Goal: Task Accomplishment & Management: Manage account settings

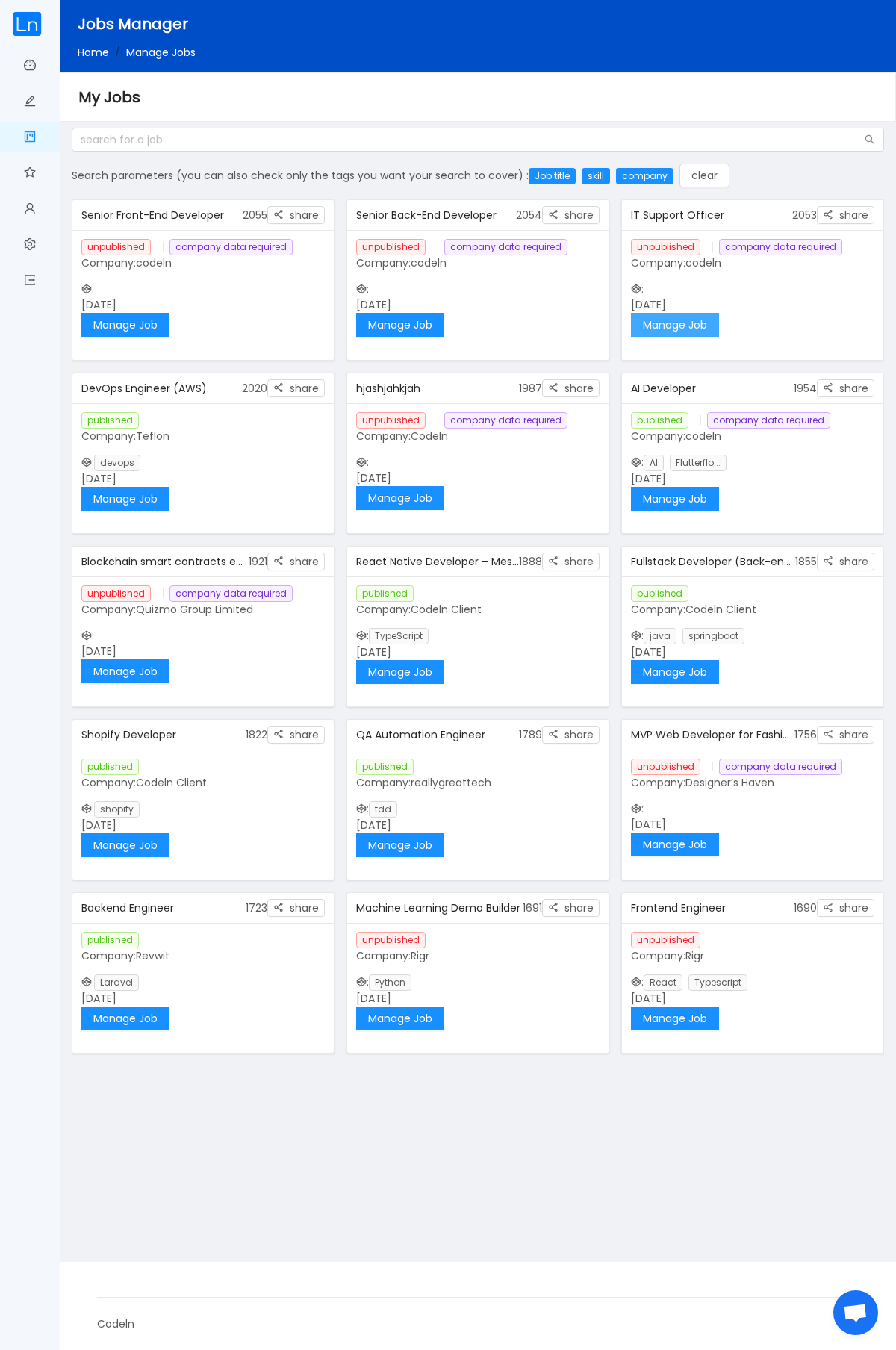
click at [696, 330] on button "Manage Job" at bounding box center [675, 324] width 88 height 24
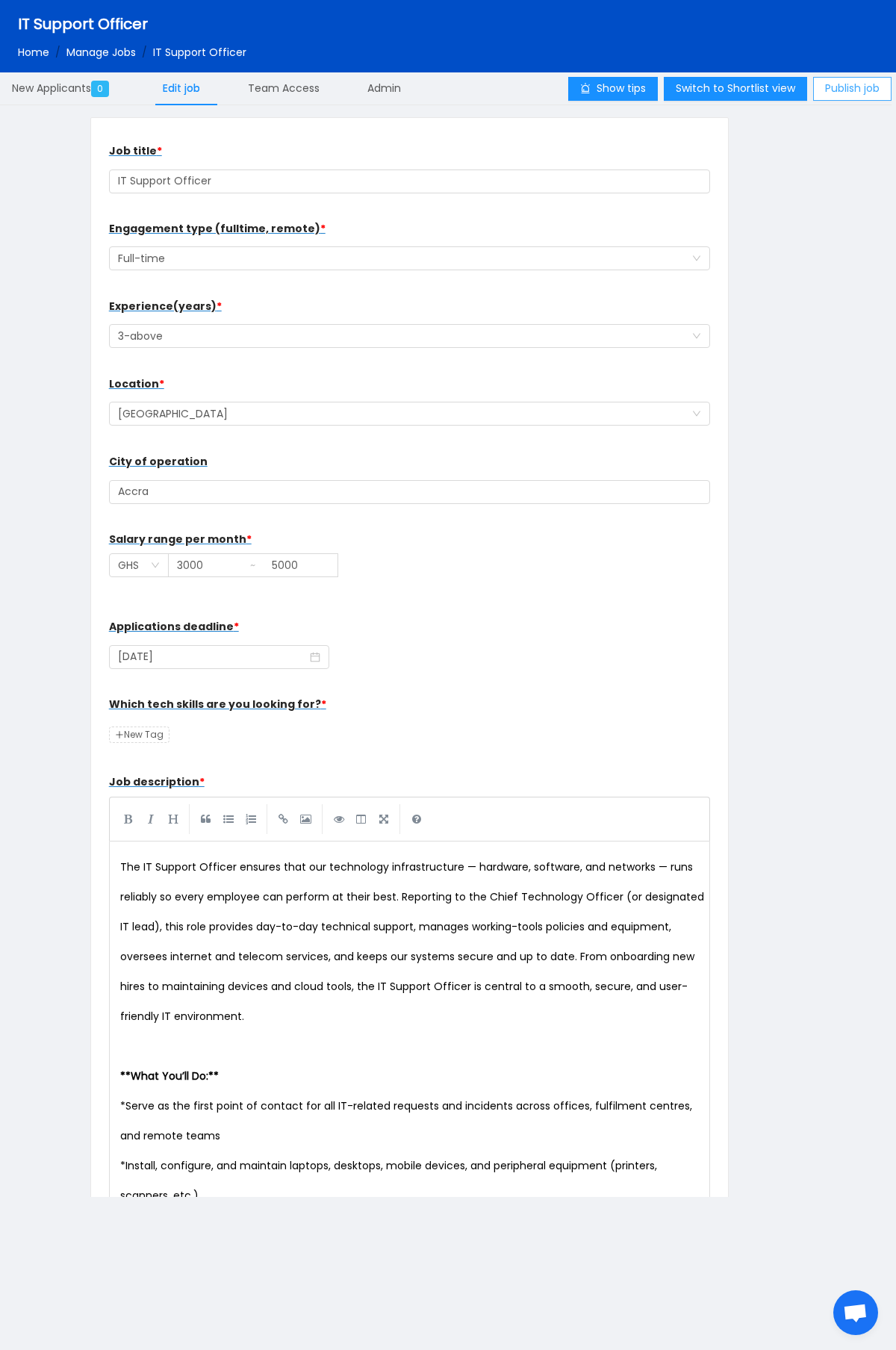
click at [840, 84] on button "Publish job" at bounding box center [852, 88] width 78 height 24
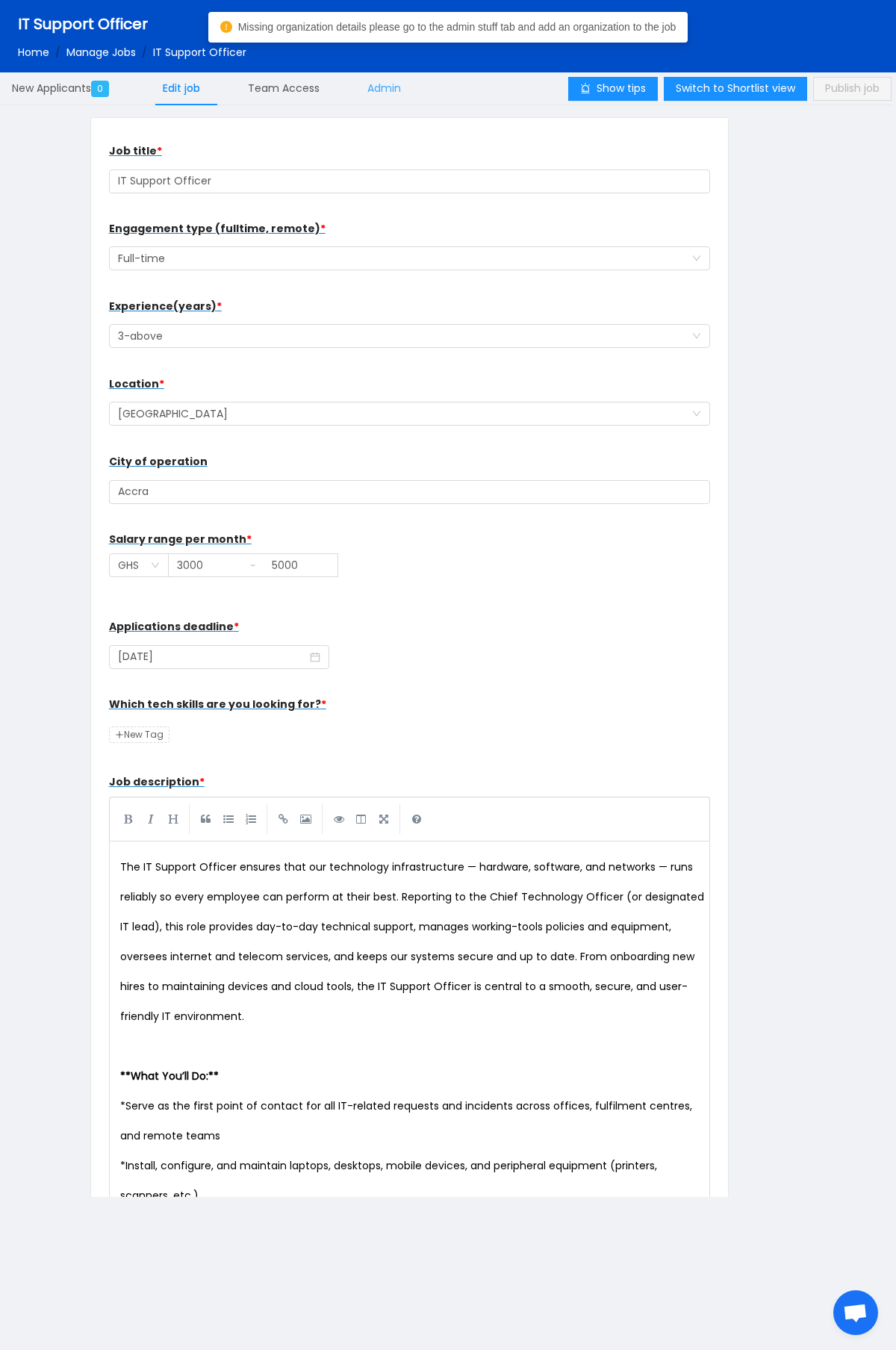
click at [382, 86] on span "Admin" at bounding box center [384, 88] width 34 height 15
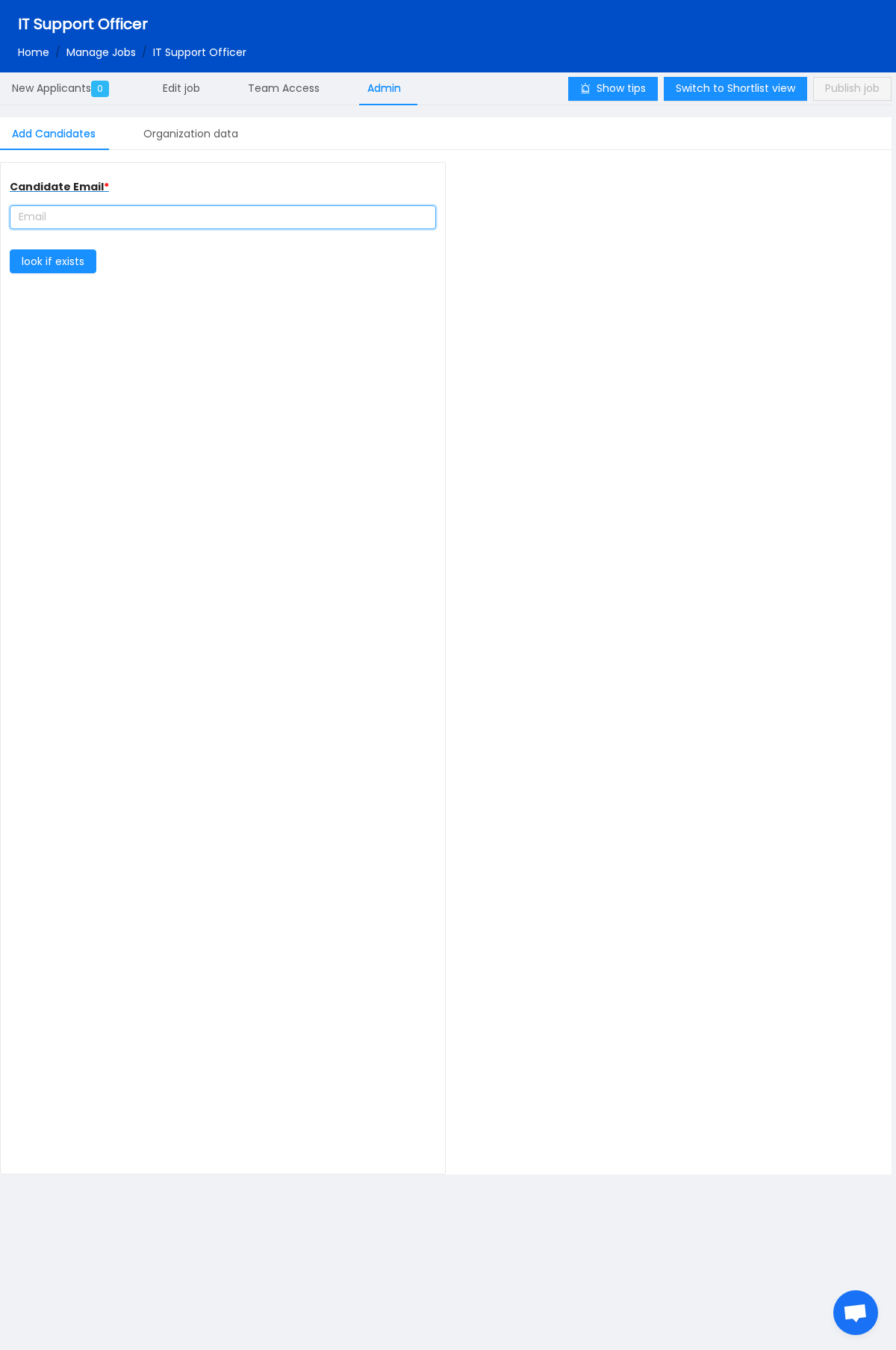
click at [170, 214] on input "text" at bounding box center [223, 217] width 426 height 24
click at [214, 136] on div "Organization data" at bounding box center [191, 134] width 119 height 34
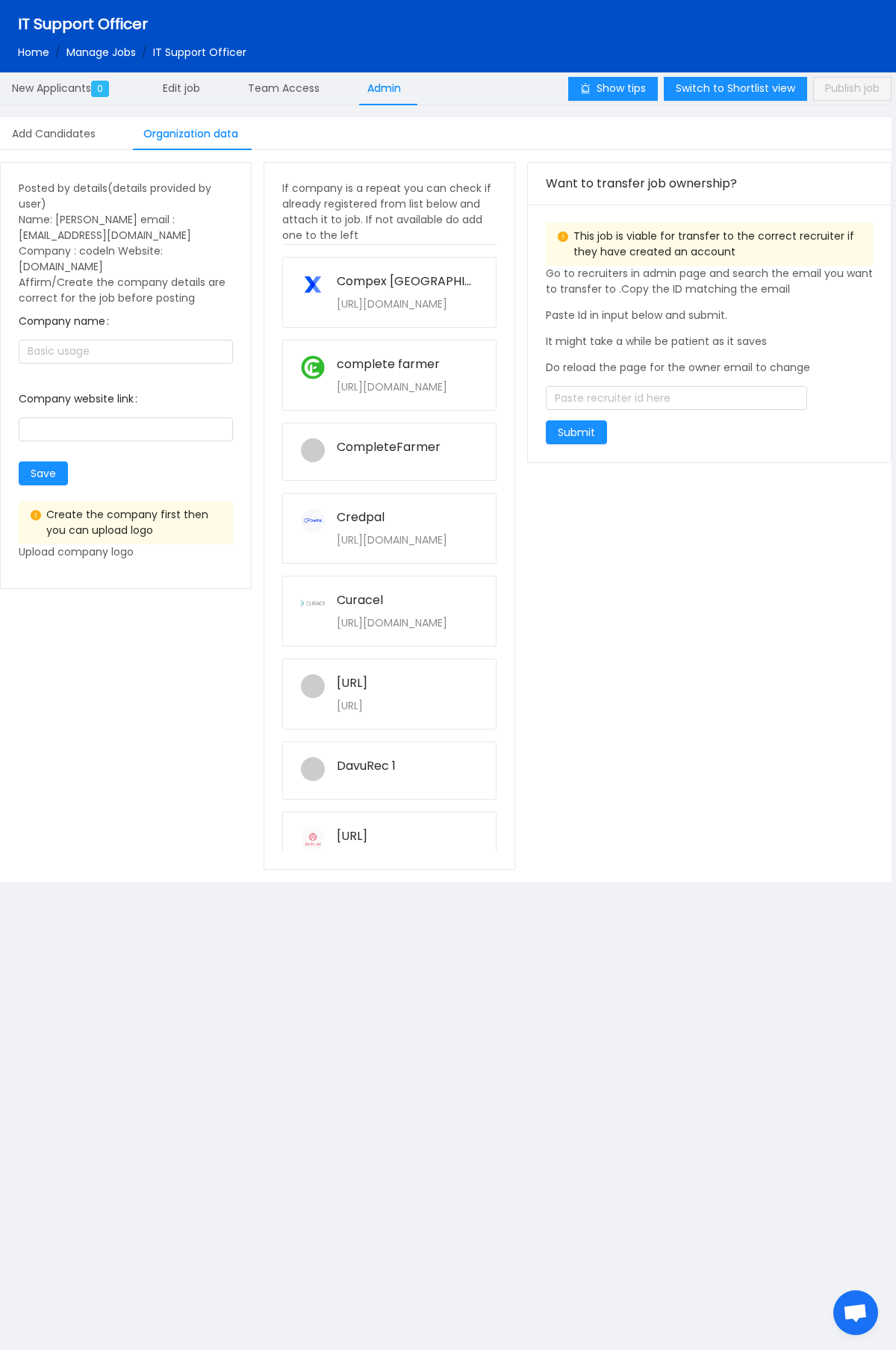
scroll to position [1027, 0]
click at [377, 370] on div "complete farmer" at bounding box center [407, 363] width 141 height 18
click at [512, 302] on button "Yes" at bounding box center [497, 307] width 29 height 18
type input "complete farmer"
type input "https://www.completefarmer.com/"
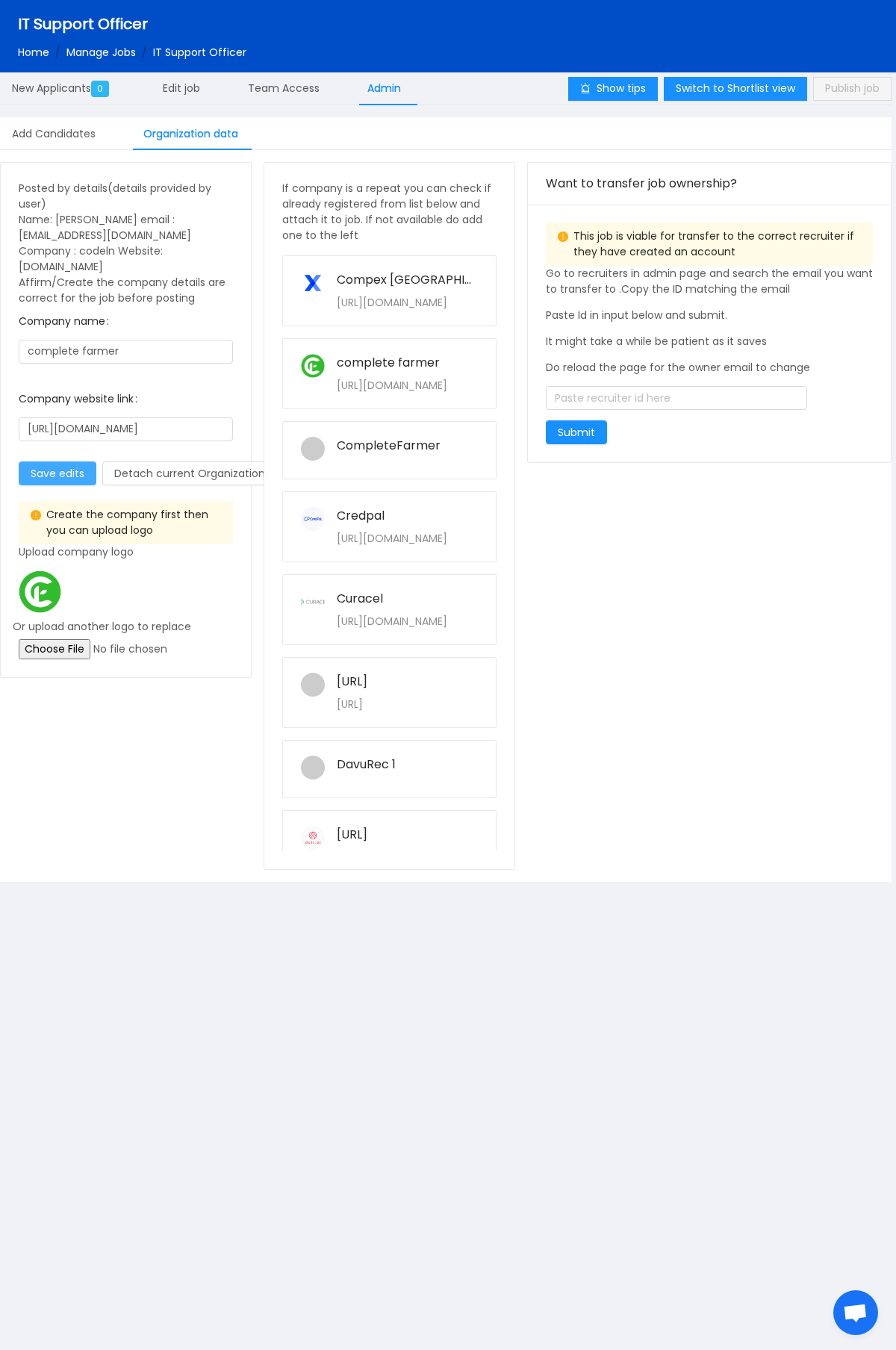
click at [61, 462] on button "Save edits" at bounding box center [57, 473] width 78 height 24
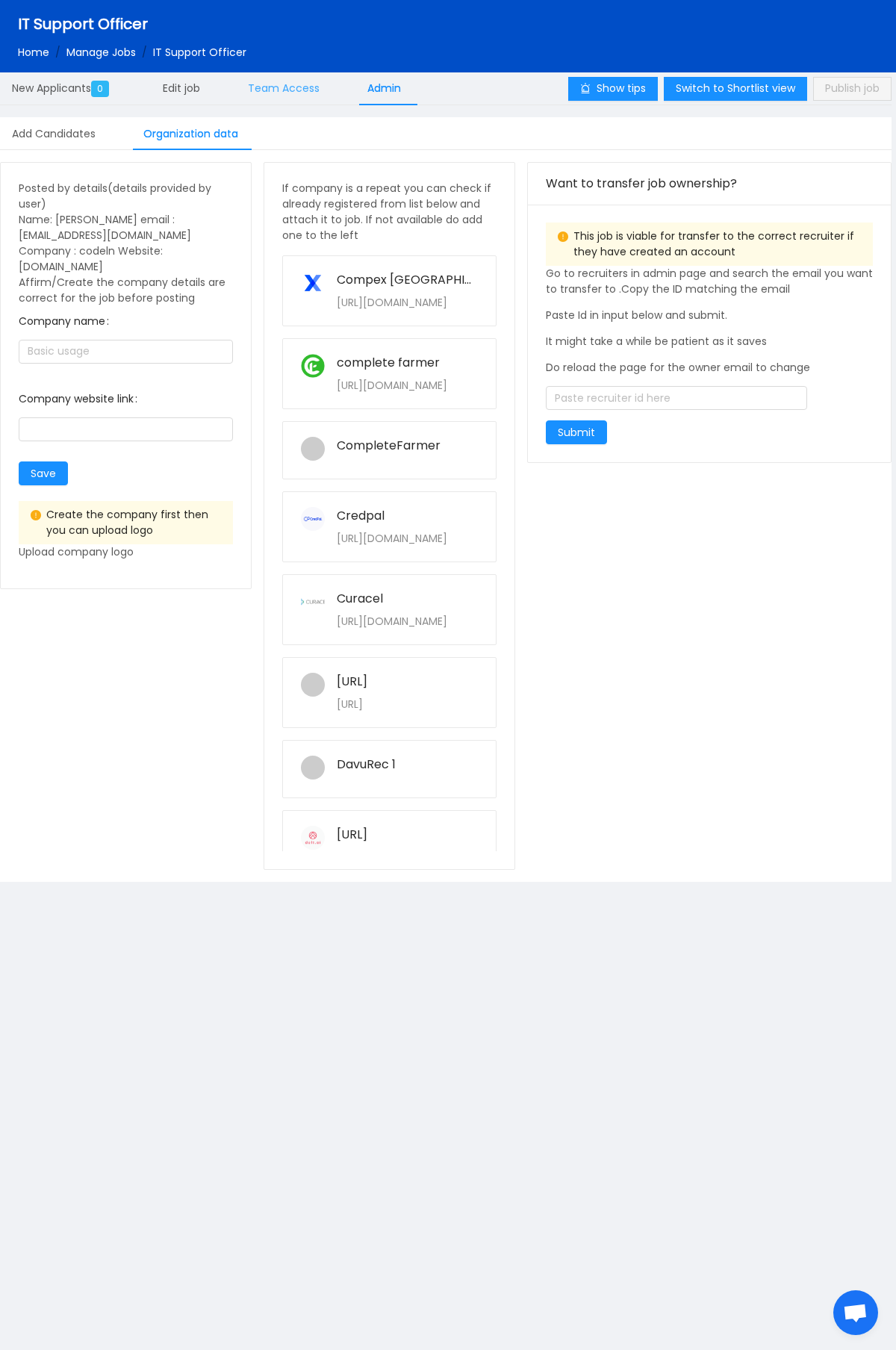
click at [263, 88] on span "Team Access" at bounding box center [284, 88] width 71 height 15
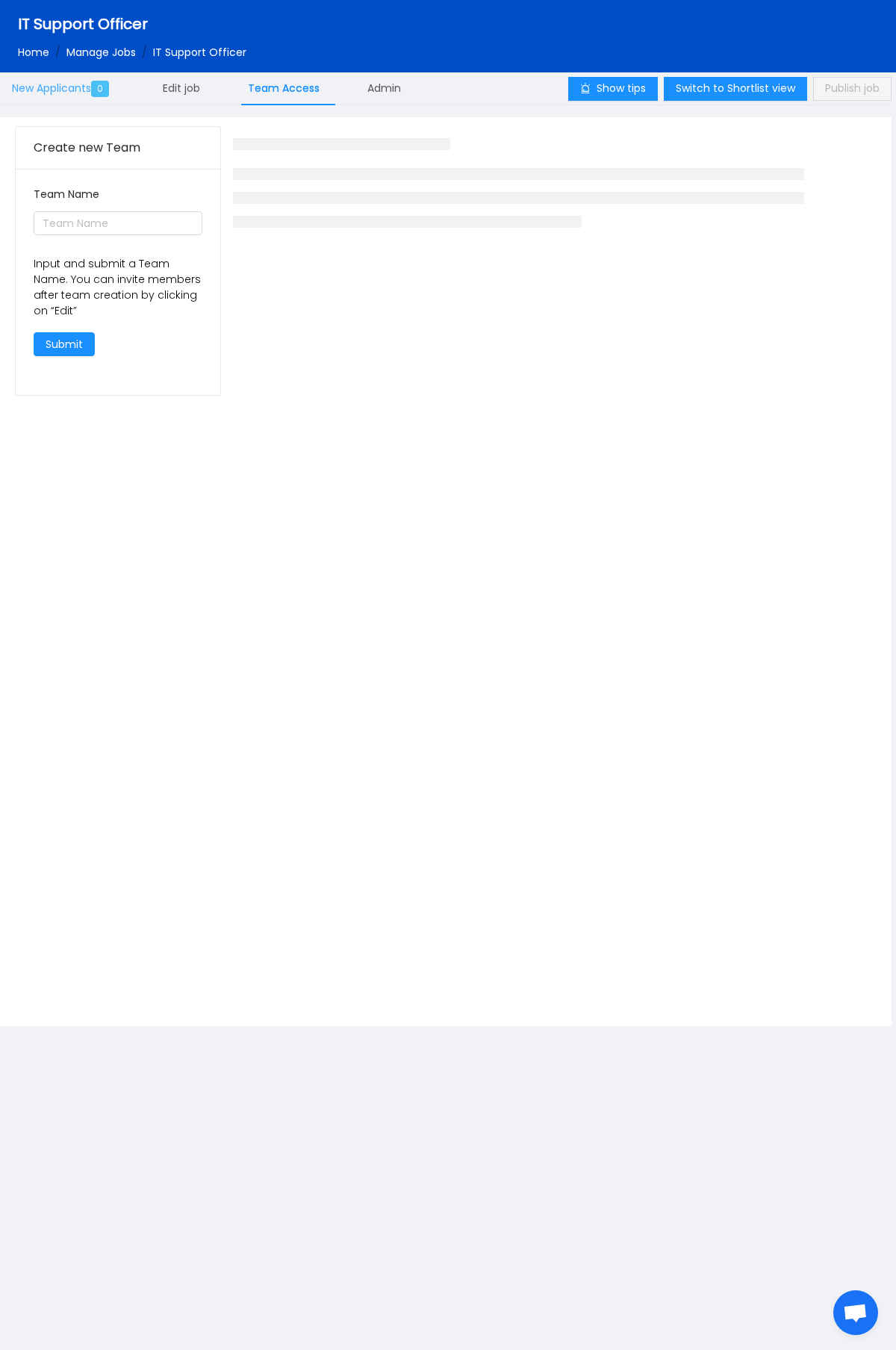
click at [98, 91] on span "0" at bounding box center [100, 88] width 18 height 16
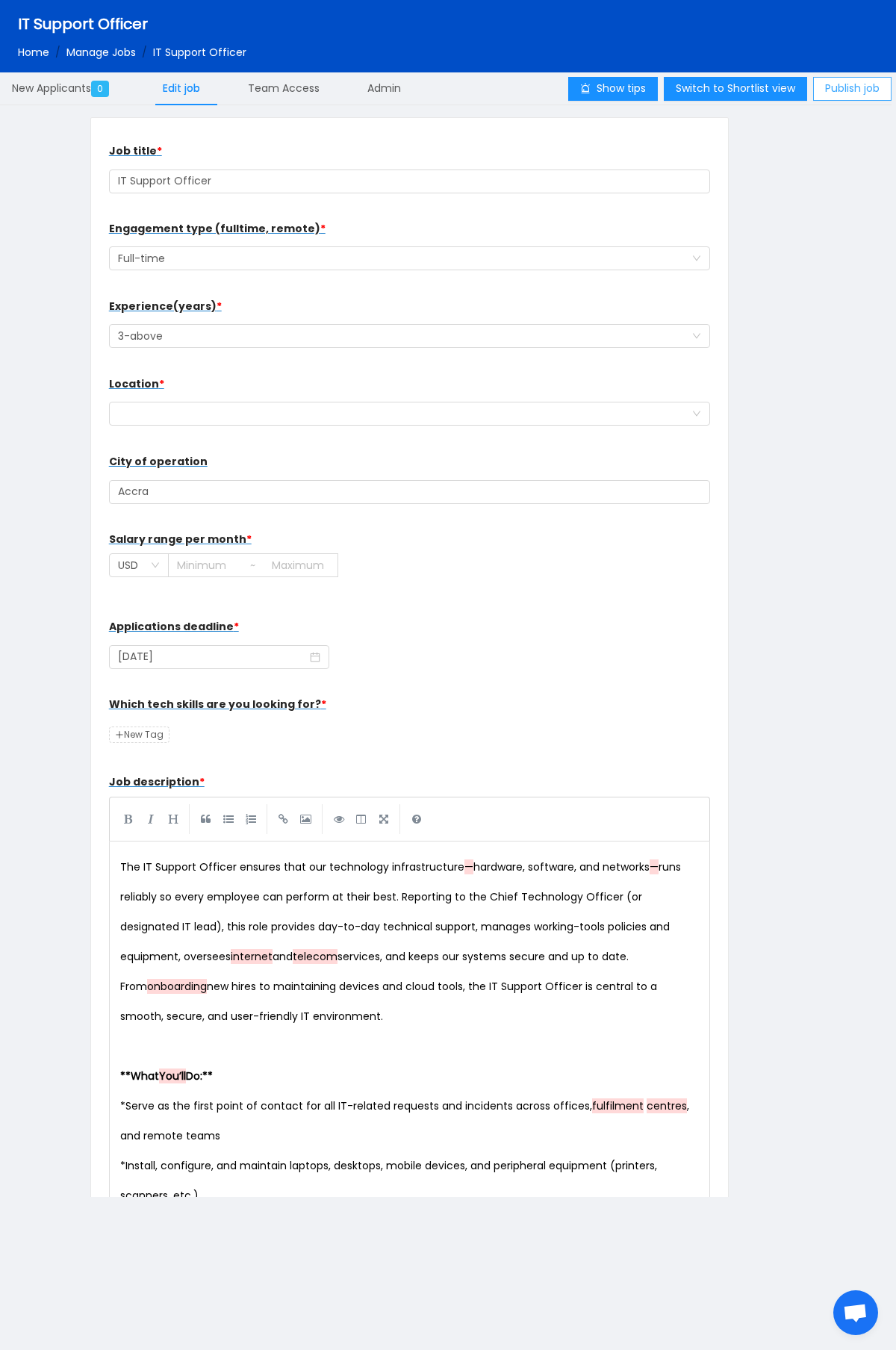
click at [861, 90] on button "Publish job" at bounding box center [852, 88] width 78 height 24
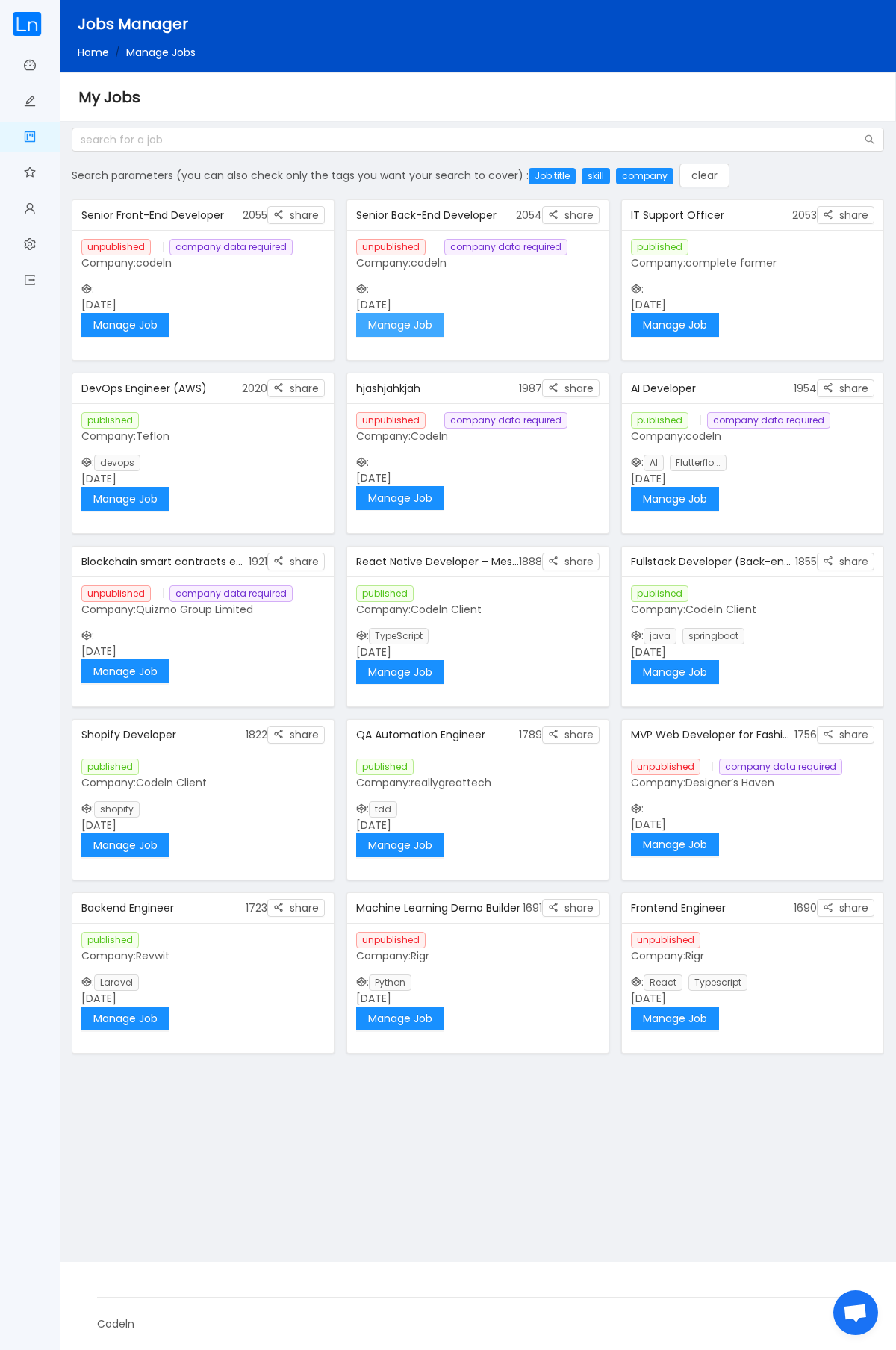
click at [396, 327] on button "Manage Job" at bounding box center [400, 324] width 88 height 24
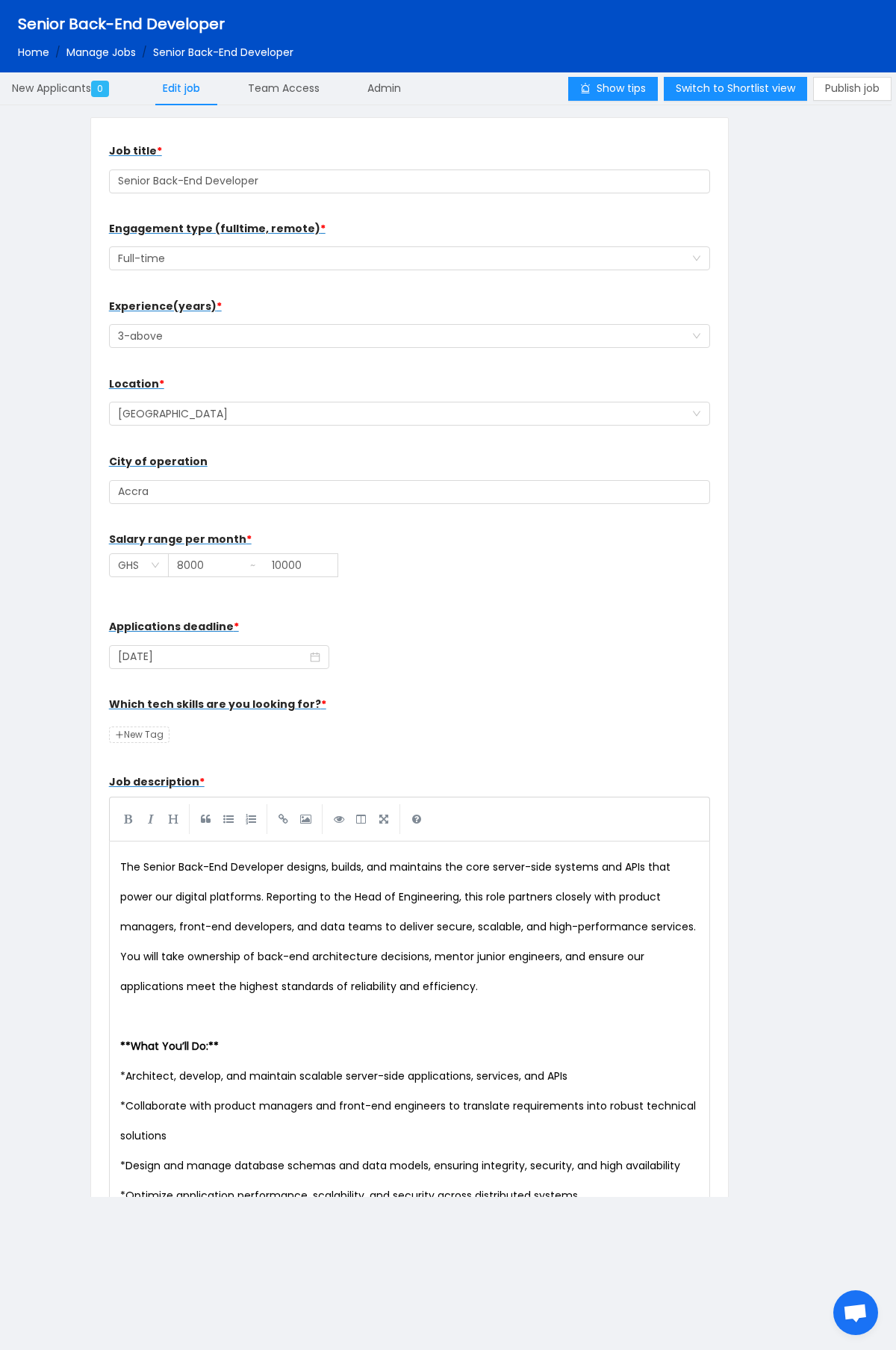
click at [409, 71] on div "Senior Back-End Developer Home / Manage Jobs / Senior Back-End Developer /" at bounding box center [448, 36] width 896 height 72
click at [407, 93] on div "Admin" at bounding box center [384, 88] width 58 height 34
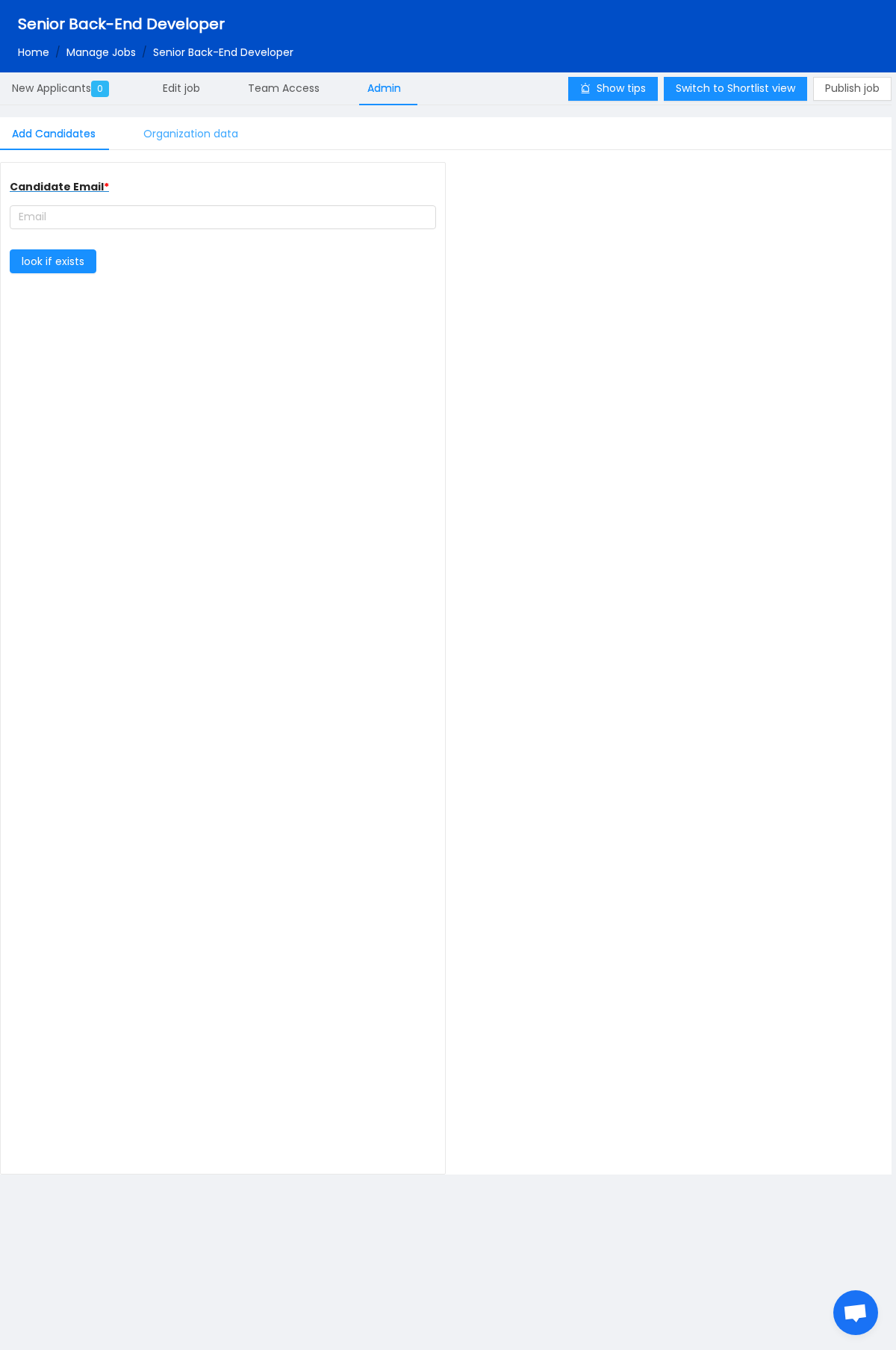
click at [227, 131] on div "Organization data" at bounding box center [191, 134] width 119 height 34
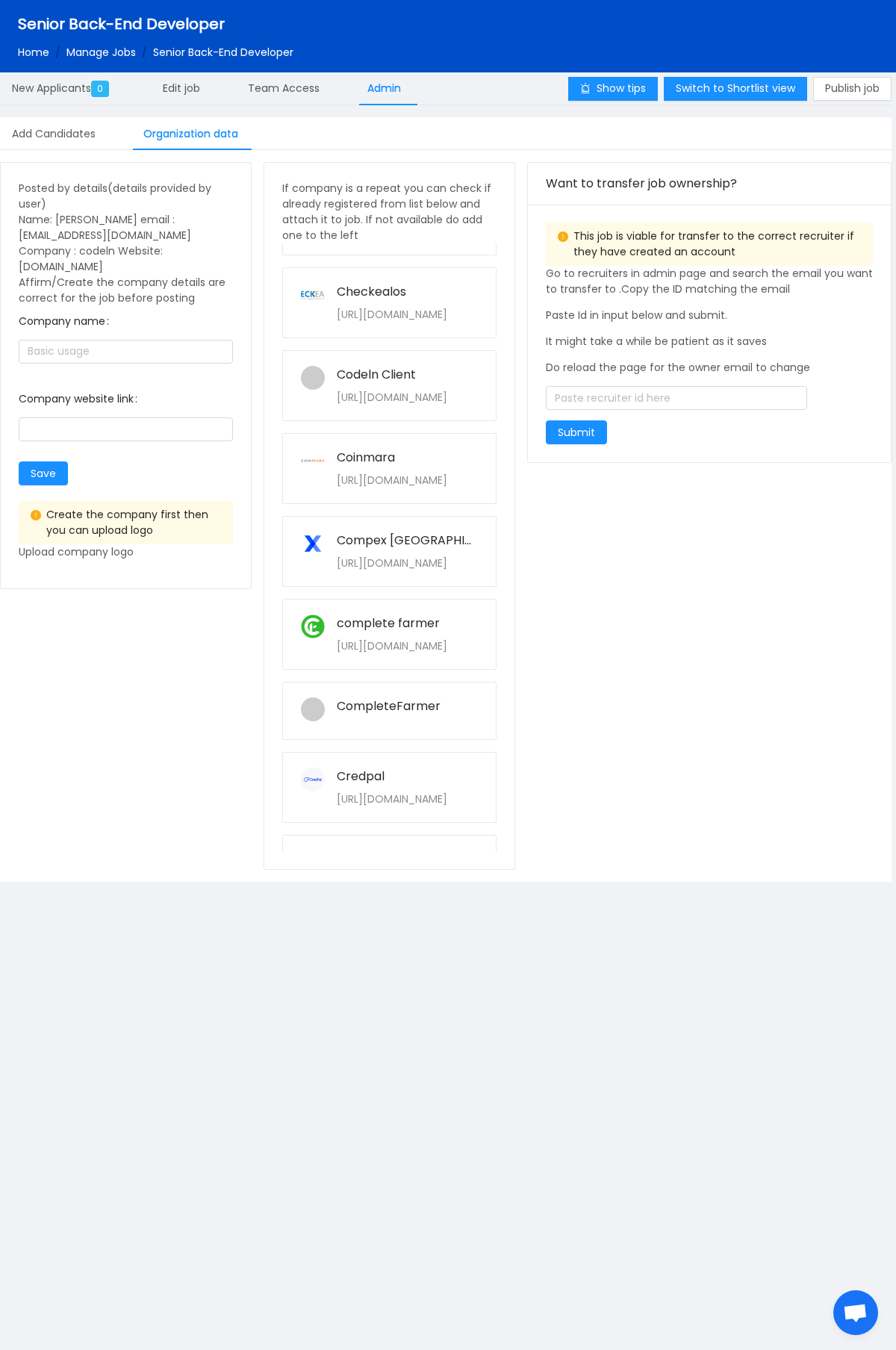
scroll to position [792, 0]
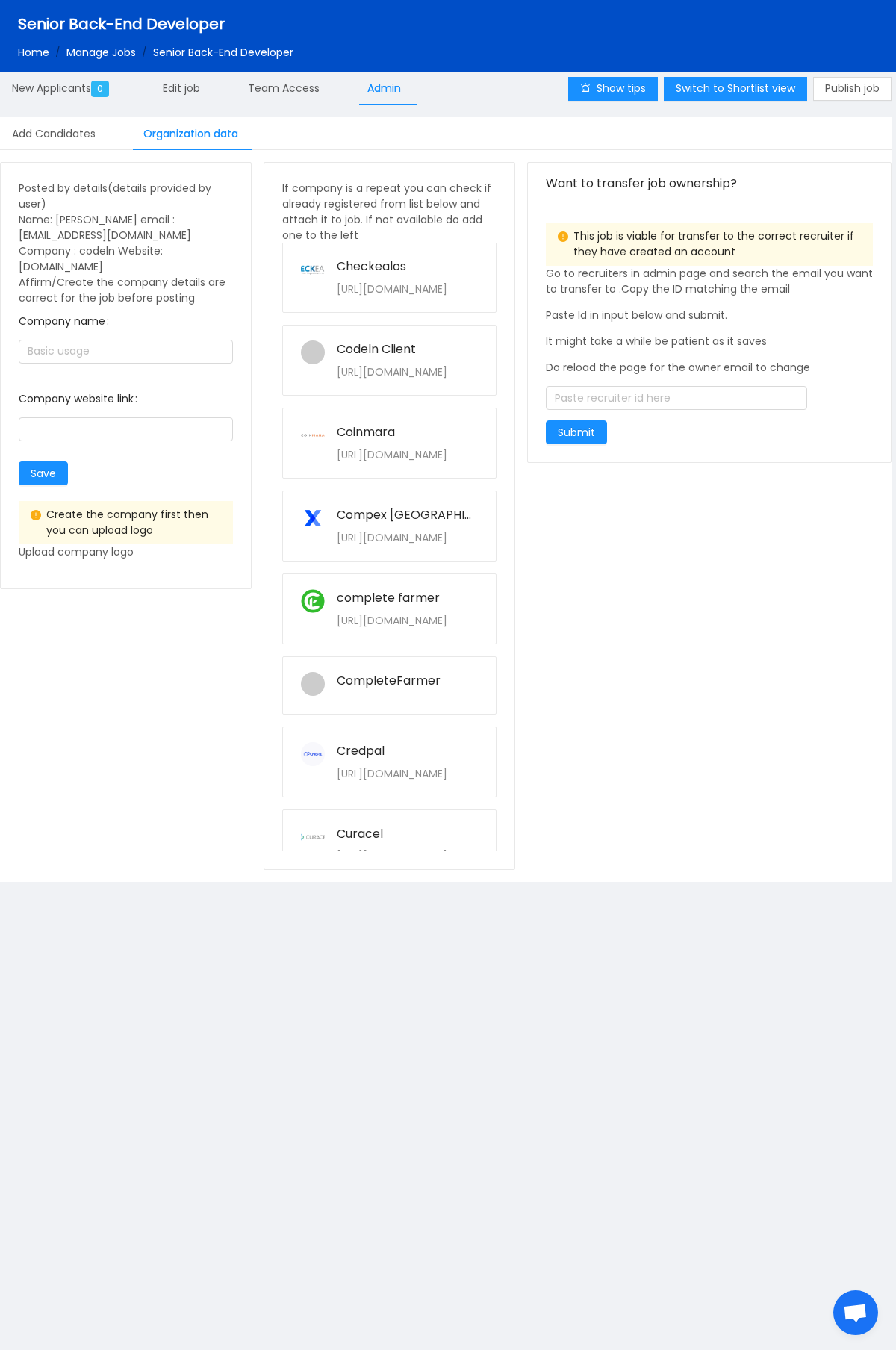
click at [376, 592] on div "complete farmer" at bounding box center [407, 598] width 141 height 18
click at [512, 546] on button "Yes" at bounding box center [497, 542] width 29 height 18
type input "complete farmer"
type input "https://www.completefarmer.com/"
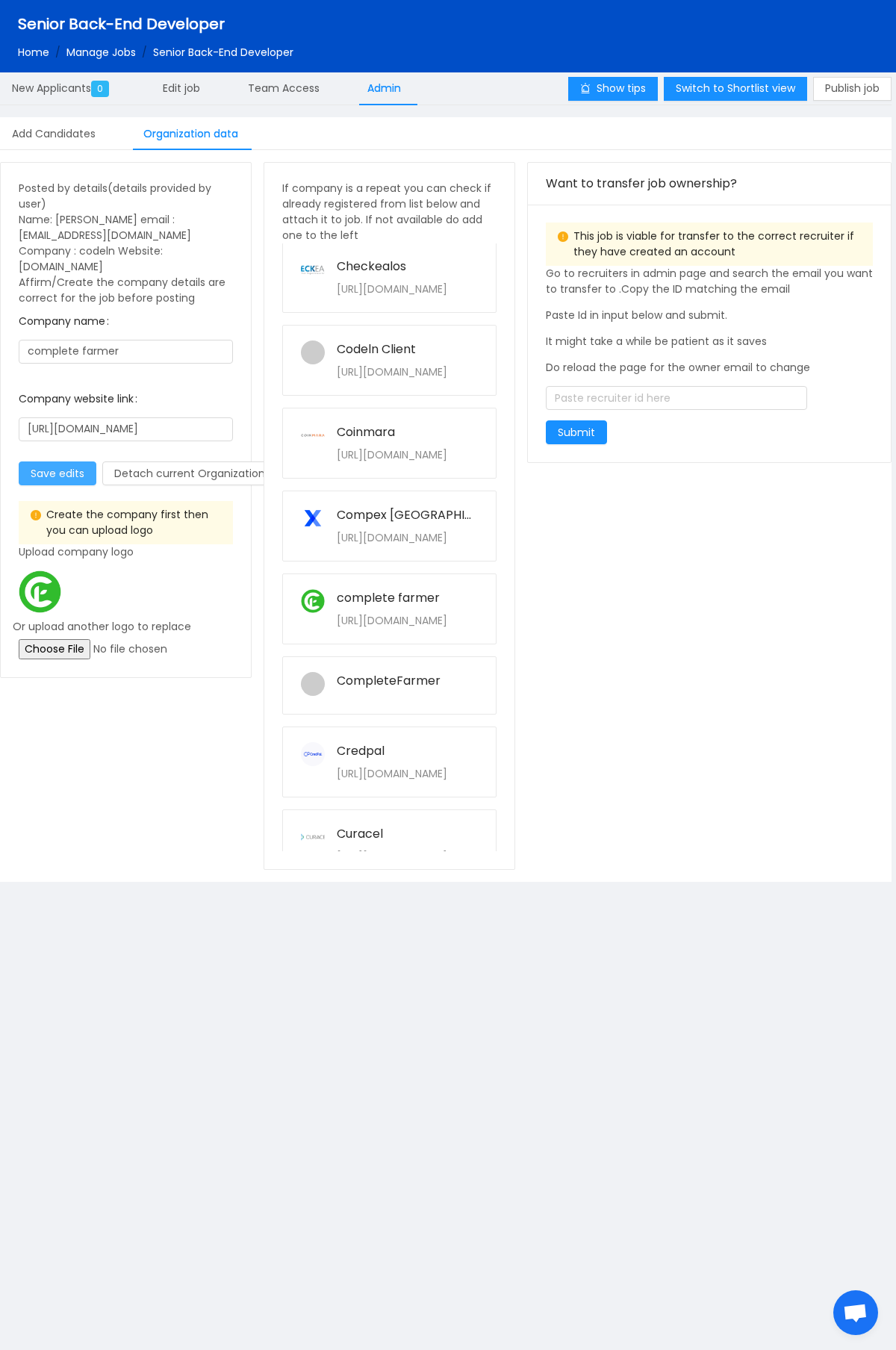
click at [68, 462] on button "Save edits" at bounding box center [57, 473] width 78 height 24
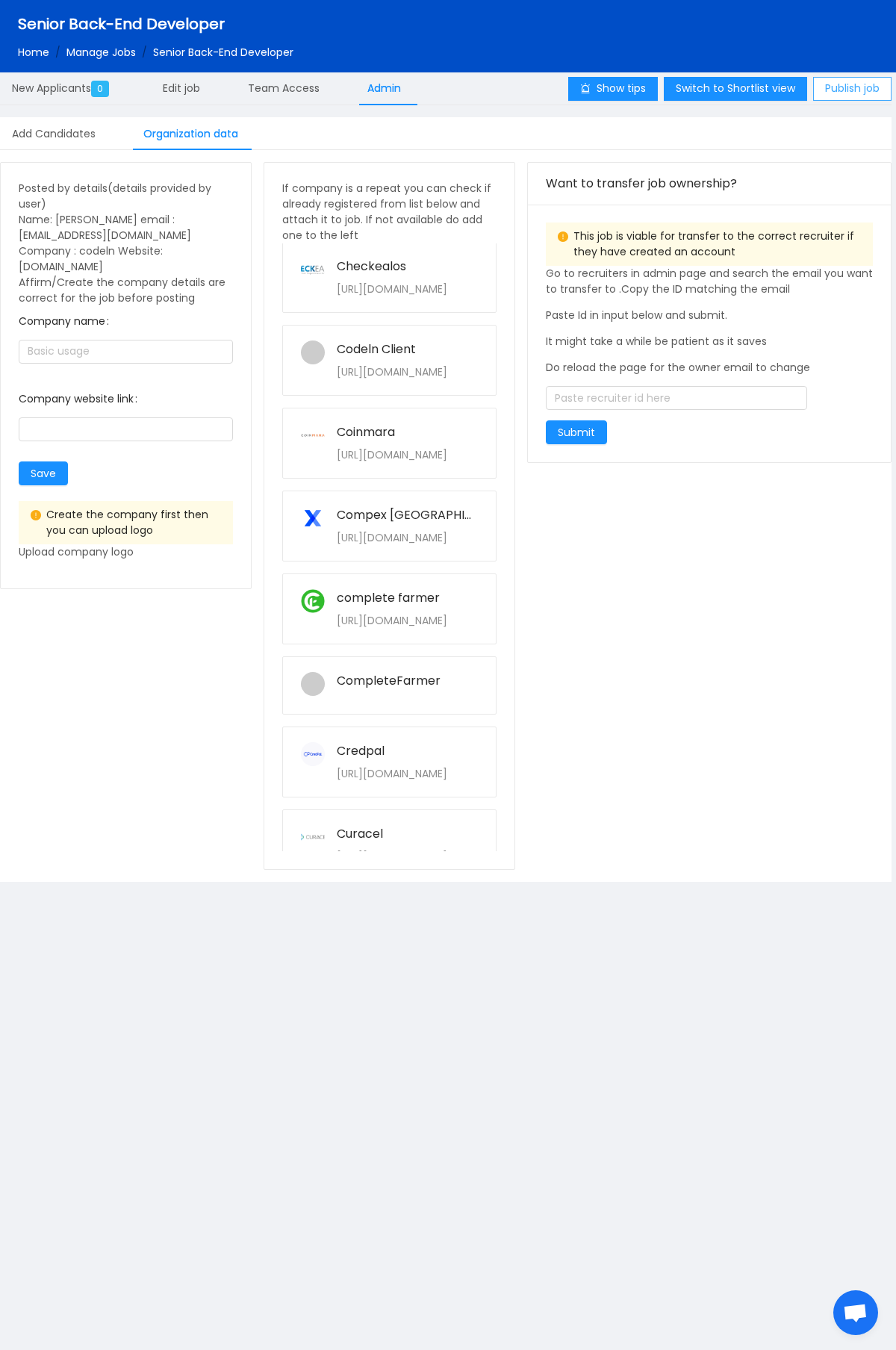
click at [835, 93] on button "Publish job" at bounding box center [852, 88] width 78 height 24
click at [69, 88] on span "New Applicants 0" at bounding box center [64, 88] width 103 height 15
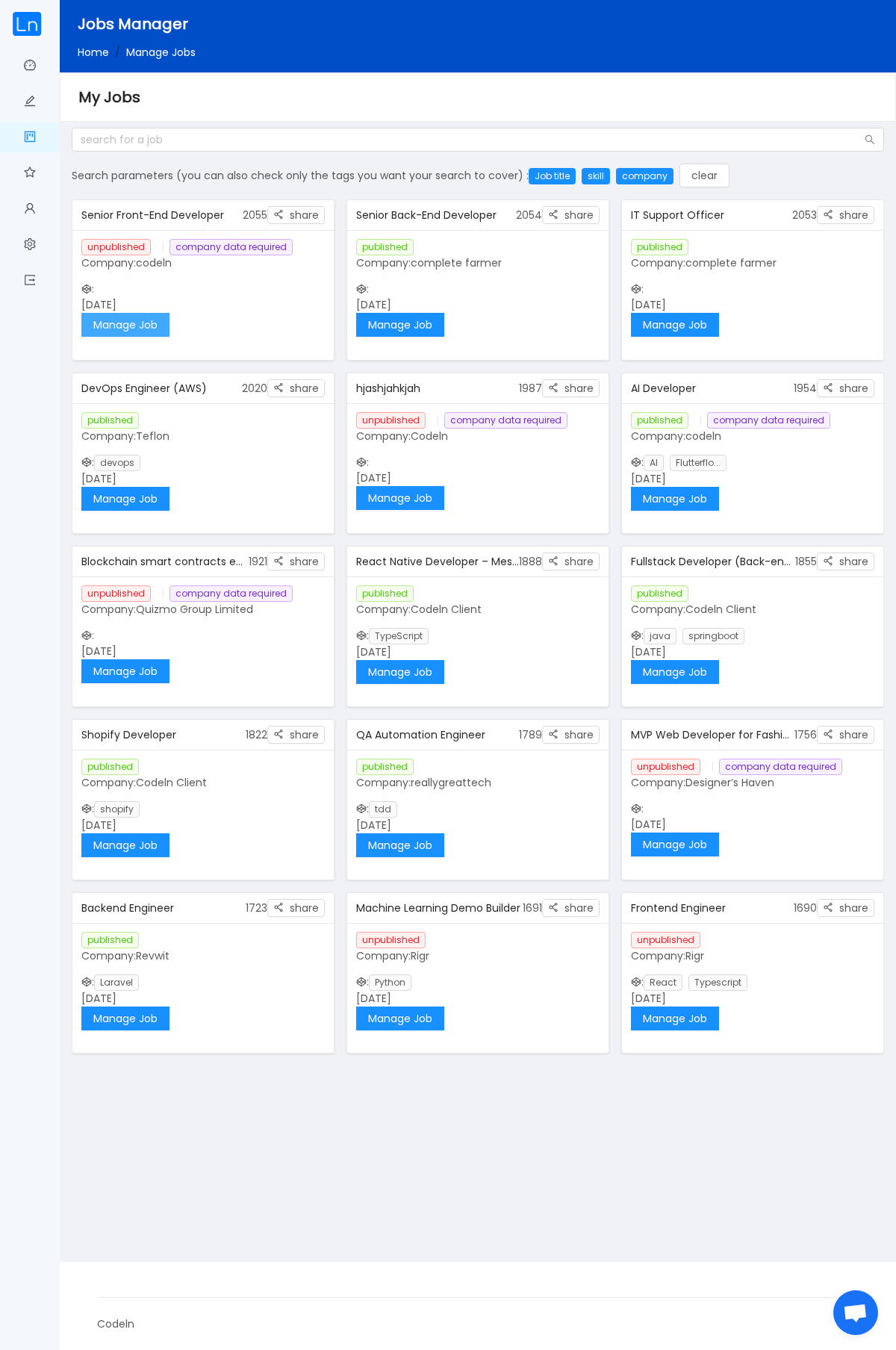
click at [122, 331] on button "Manage Job" at bounding box center [125, 324] width 88 height 24
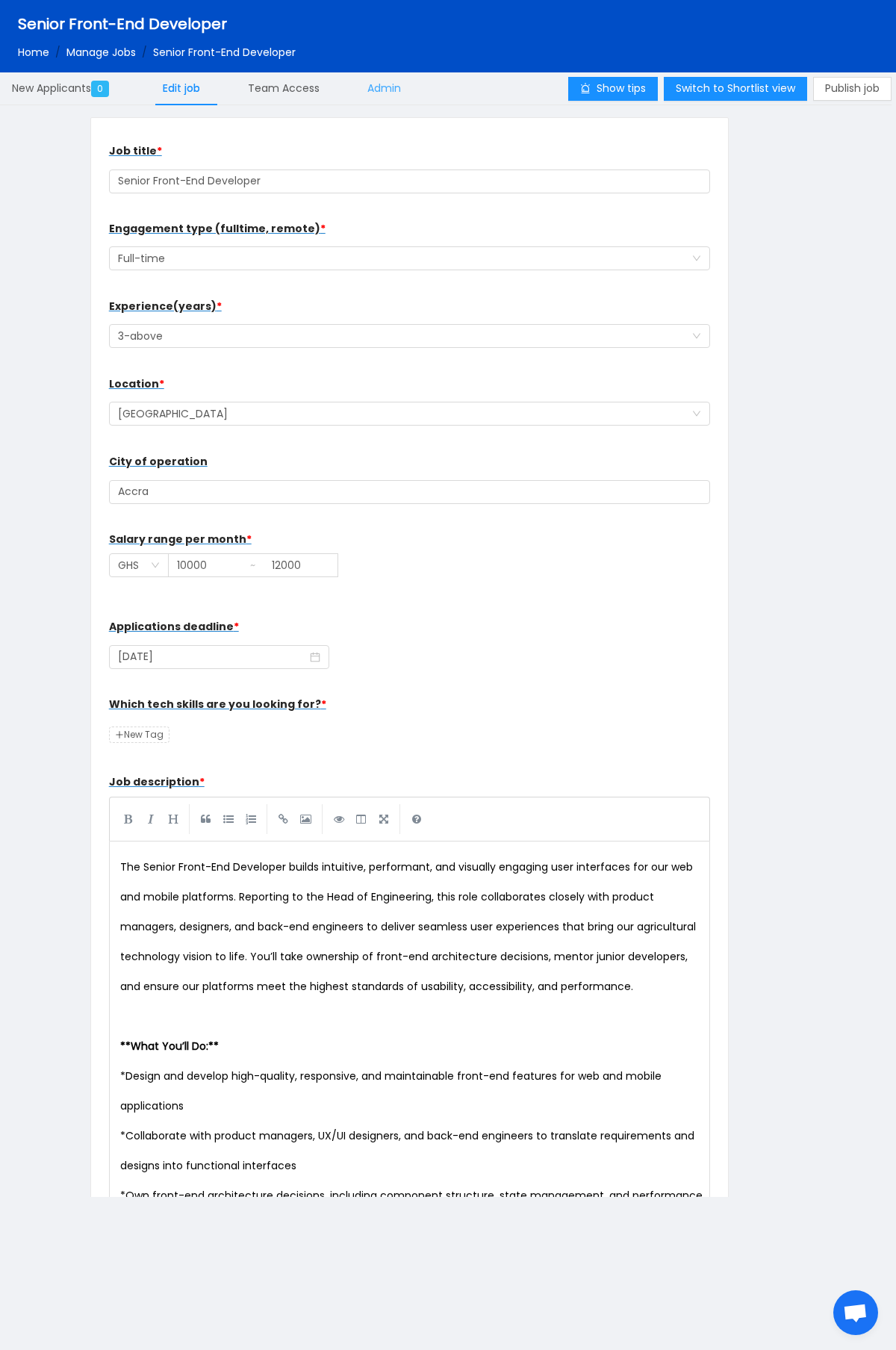
click at [380, 94] on span "Admin" at bounding box center [384, 88] width 34 height 15
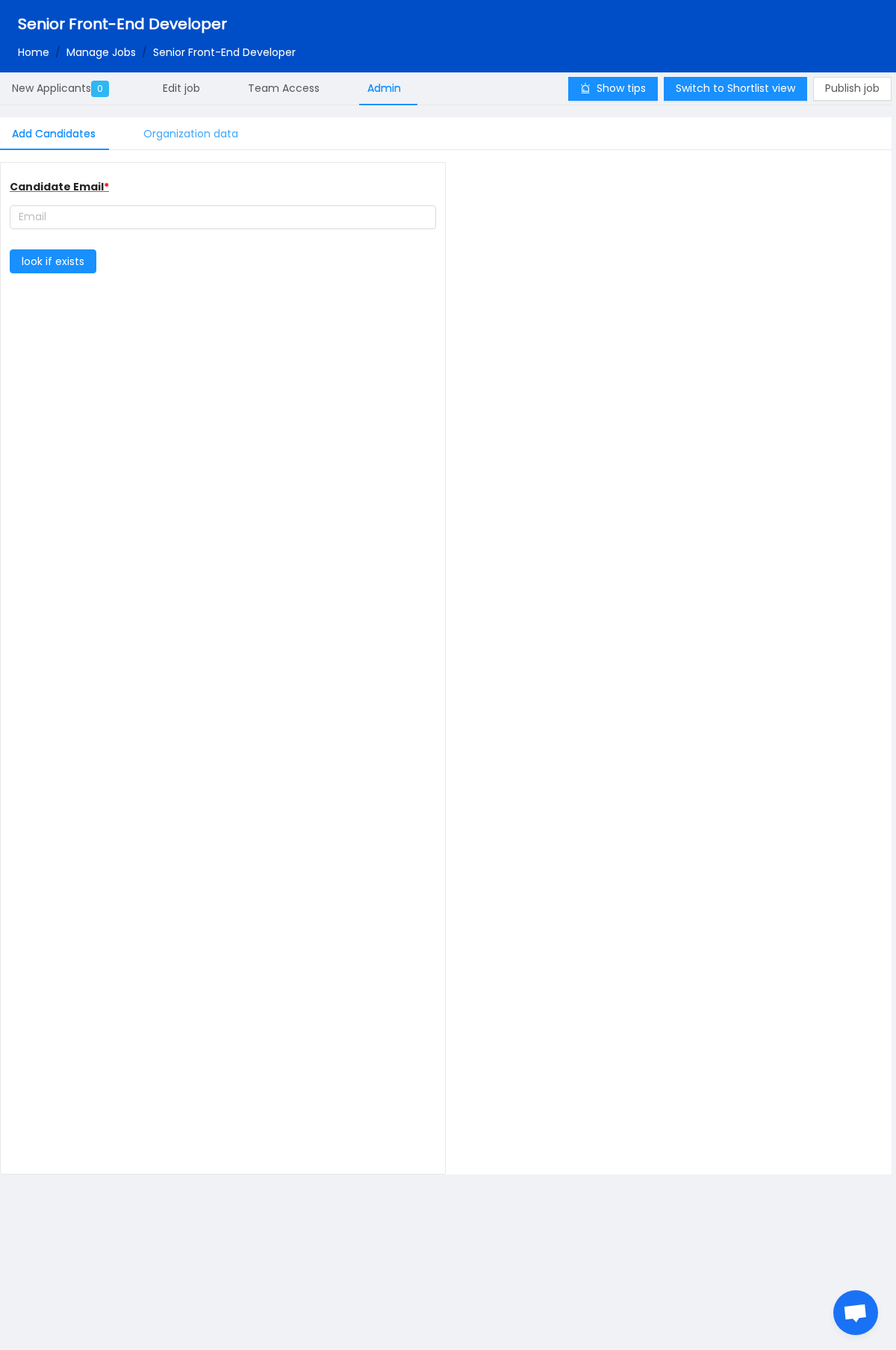
click at [197, 129] on div "Organization data" at bounding box center [191, 134] width 119 height 34
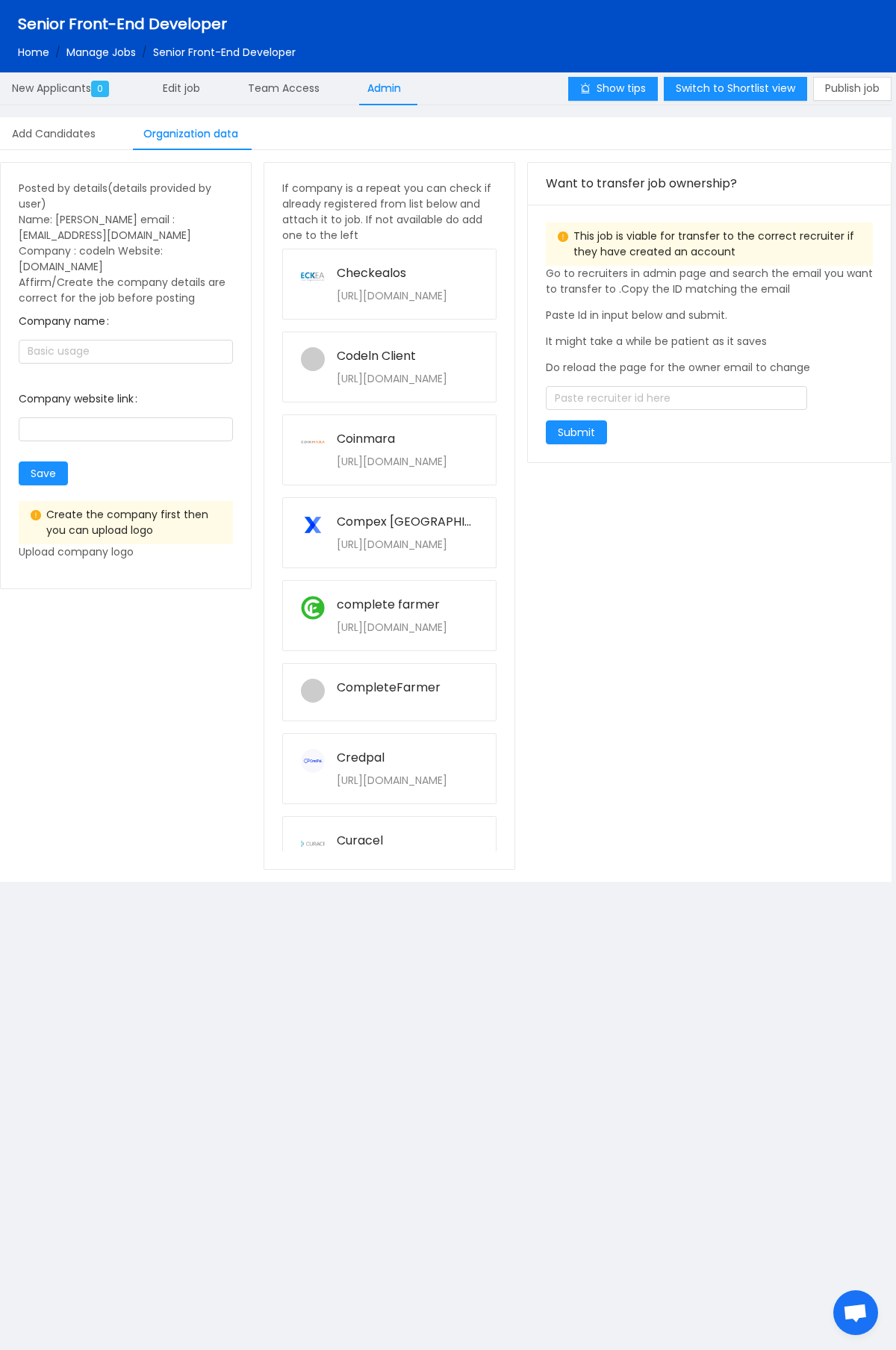
scroll to position [820, 0]
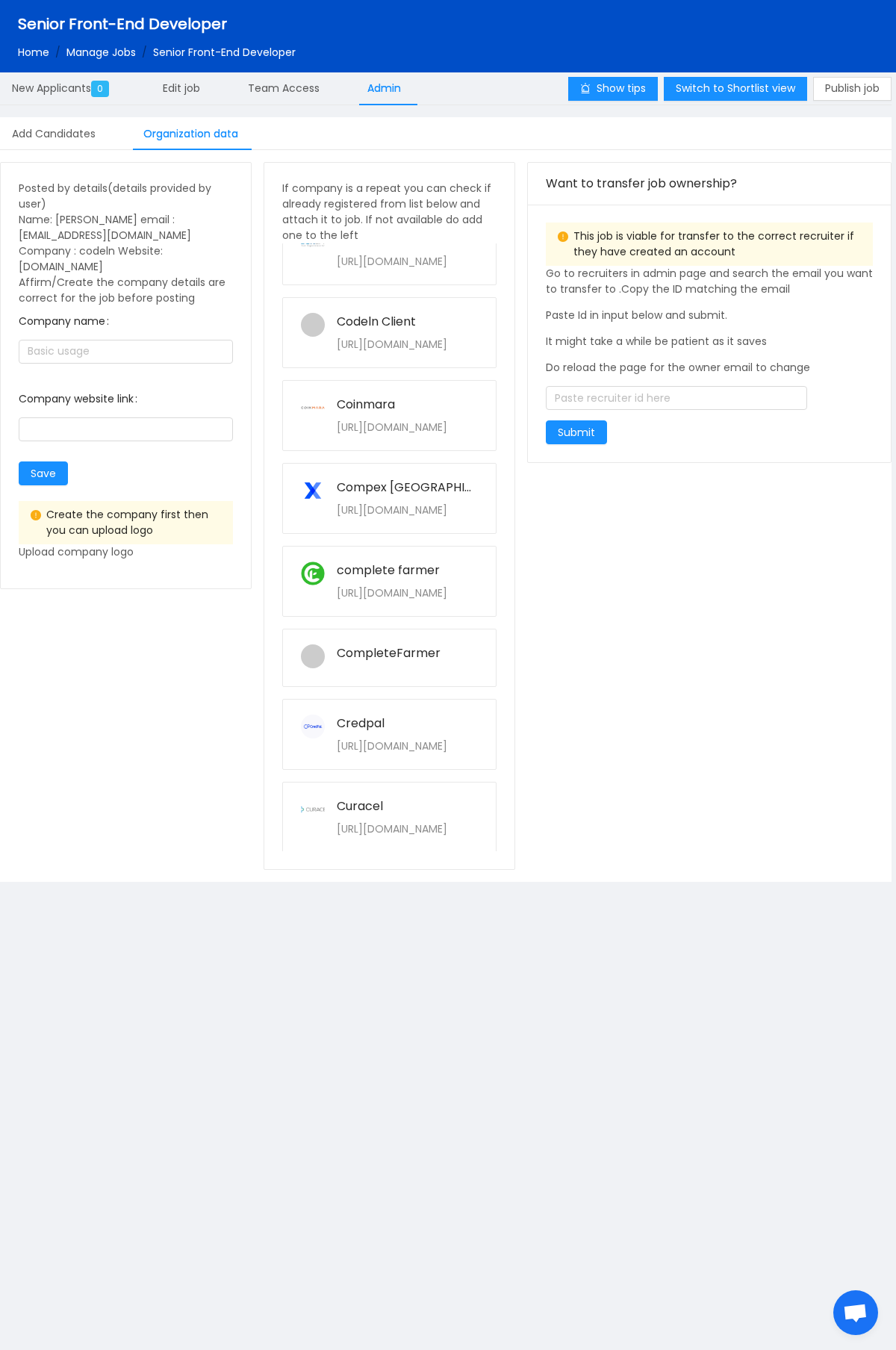
click at [420, 583] on div "complete farmer https://www.completefarmer.com/" at bounding box center [407, 582] width 141 height 40
click at [503, 522] on button "Yes" at bounding box center [497, 514] width 29 height 18
type input "complete farmer"
type input "https://www.completefarmer.com/"
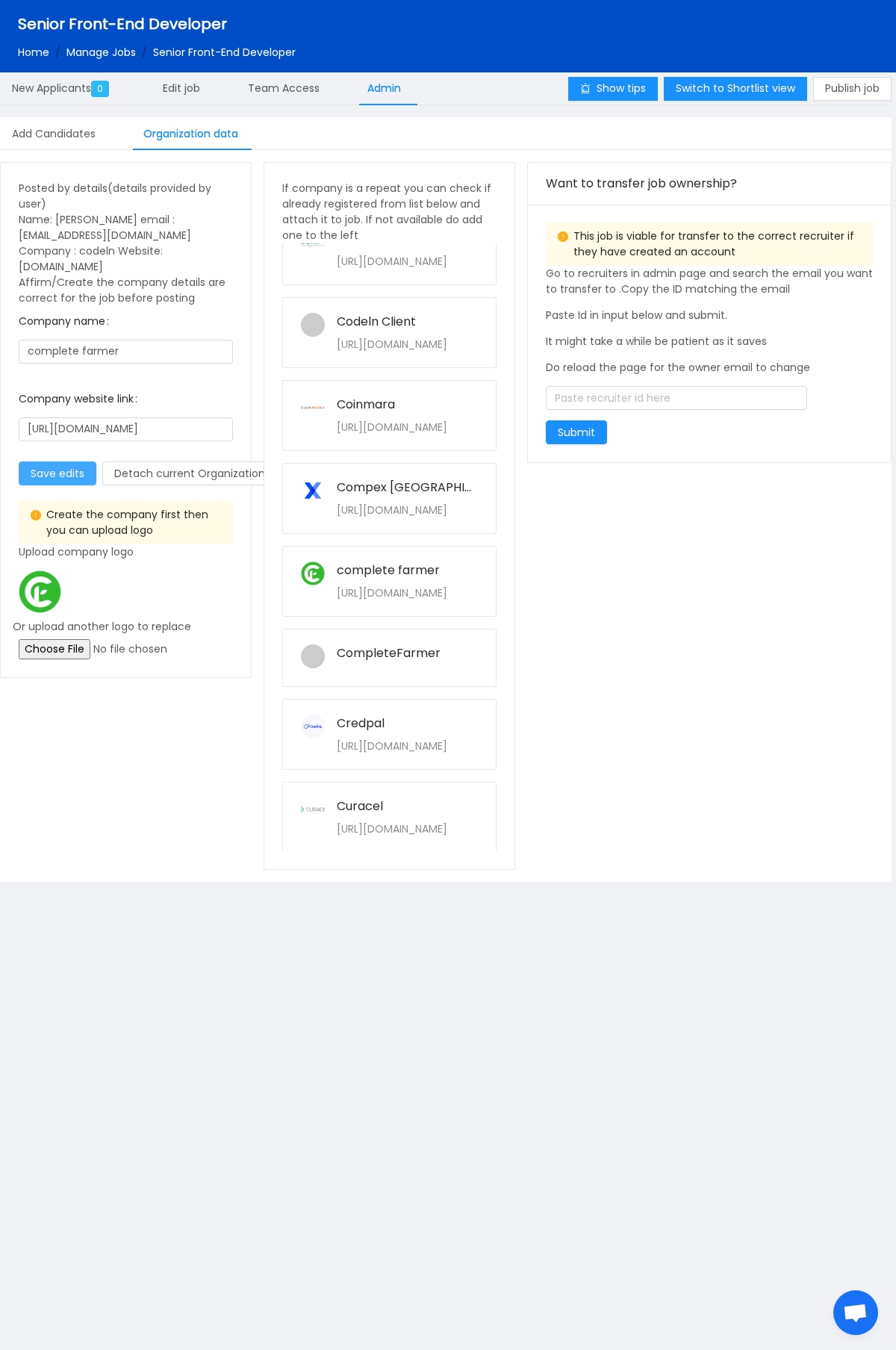
click at [48, 466] on button "Save edits" at bounding box center [57, 473] width 78 height 24
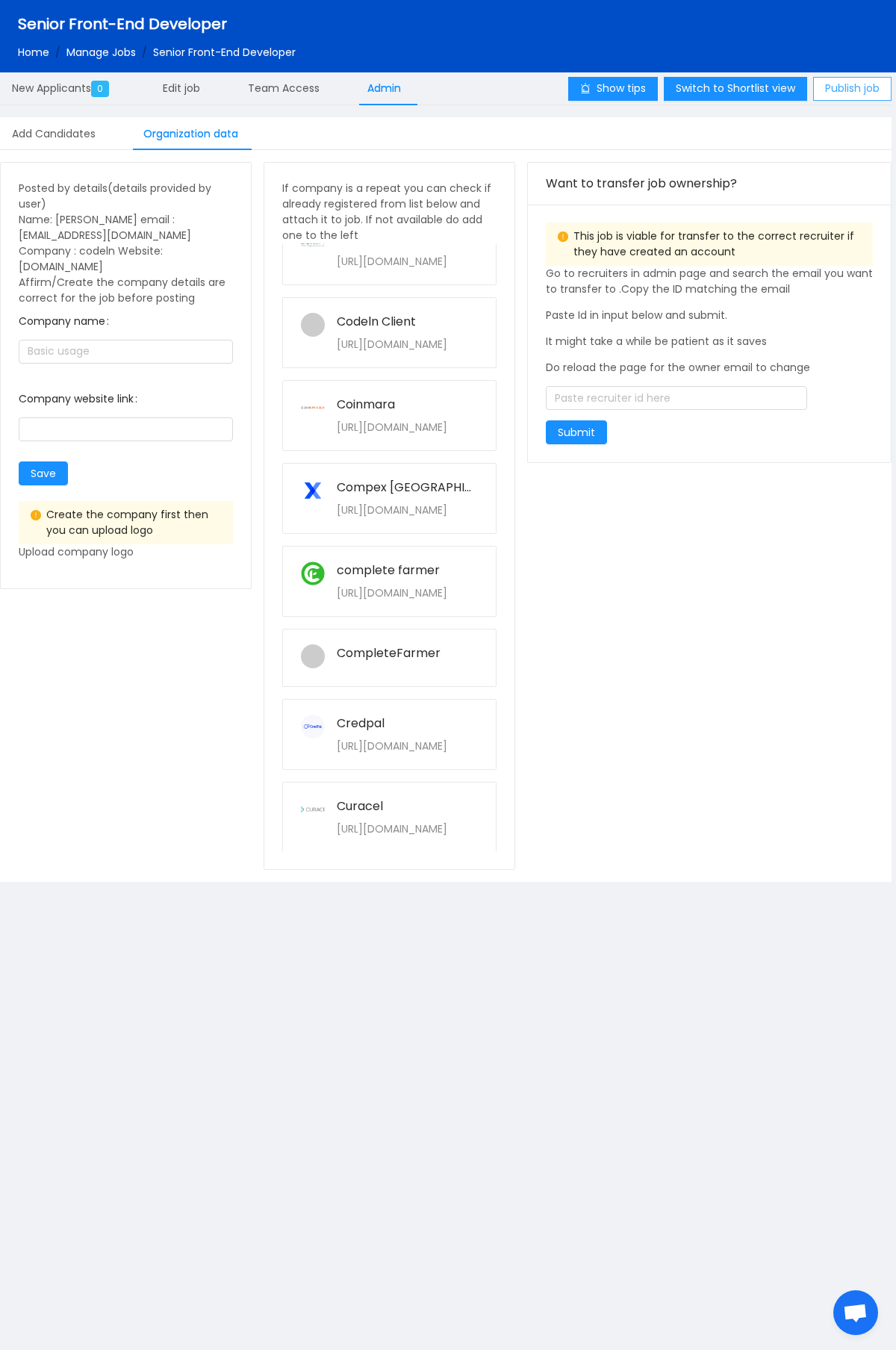
click at [858, 82] on button "Publish job" at bounding box center [852, 88] width 78 height 24
click at [125, 53] on link "Manage Jobs" at bounding box center [101, 51] width 69 height 15
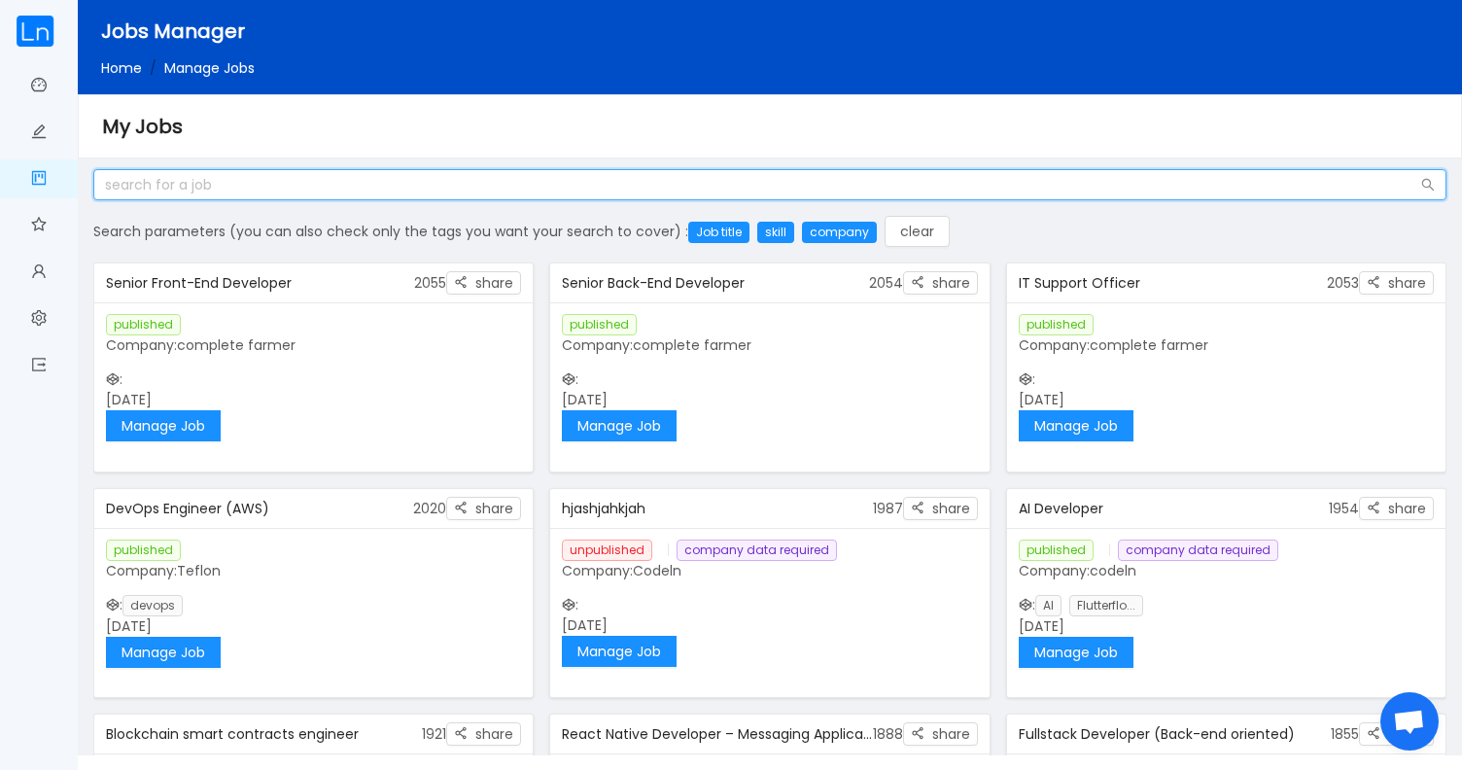
click at [565, 174] on input "text" at bounding box center [769, 184] width 1353 height 31
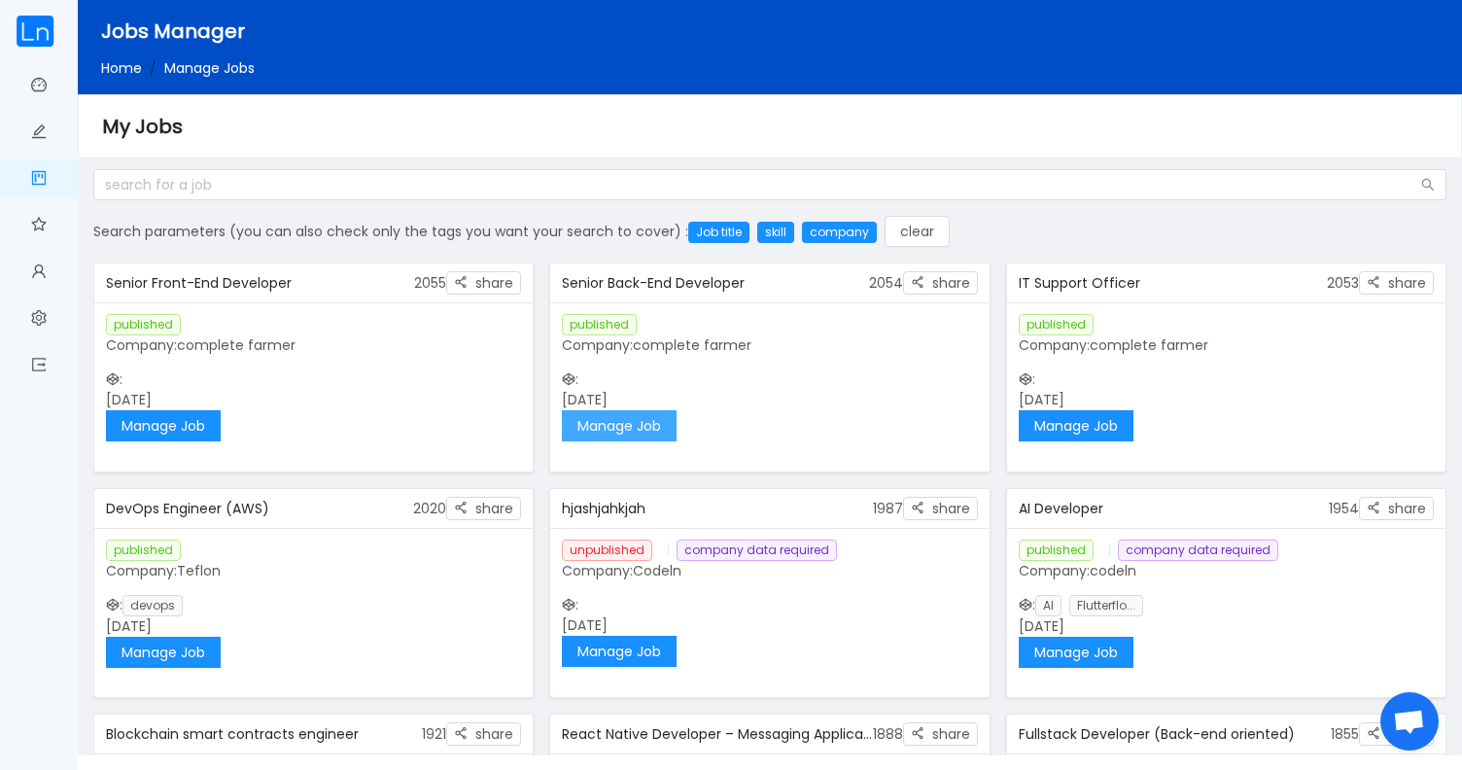
click at [656, 425] on button "Manage Job" at bounding box center [619, 425] width 115 height 31
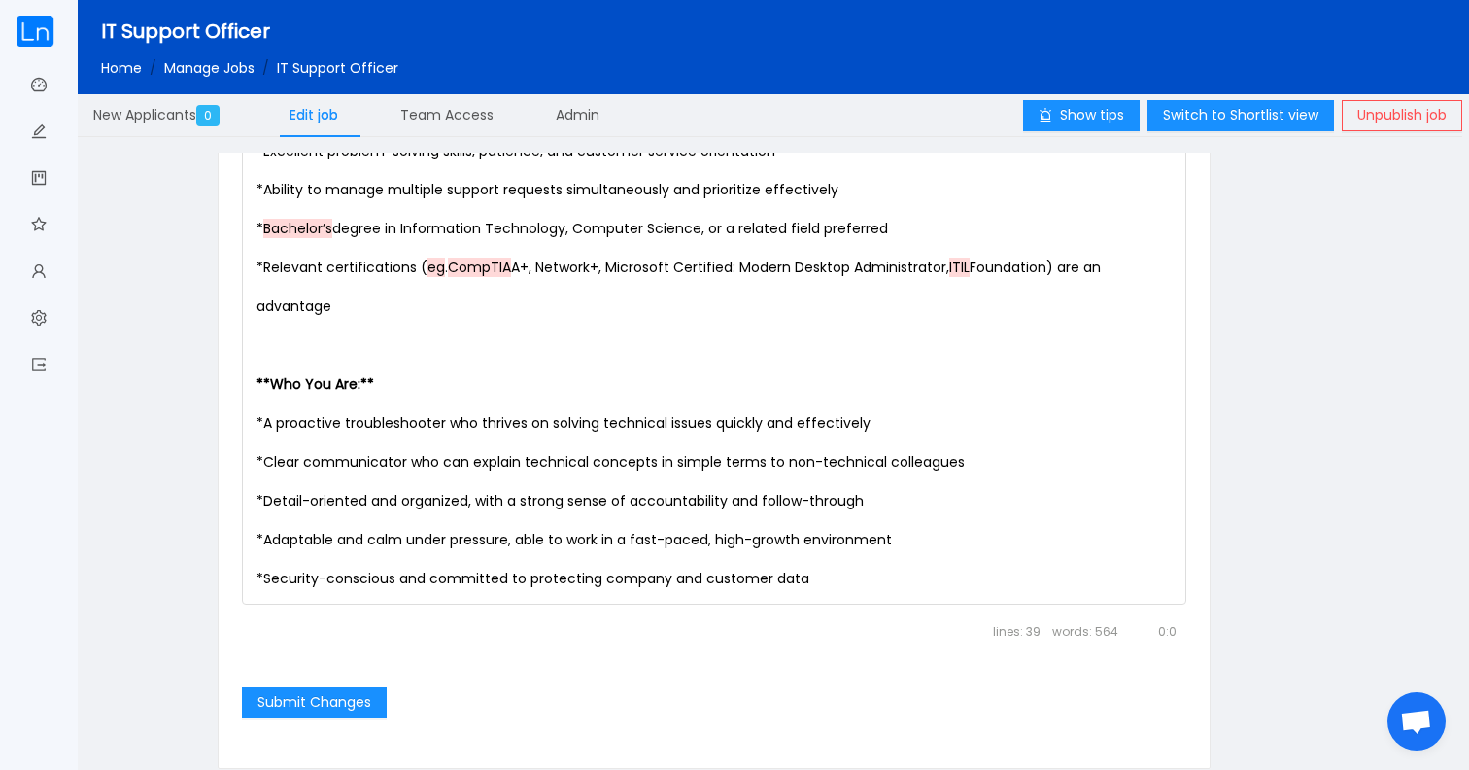
scroll to position [2470, 0]
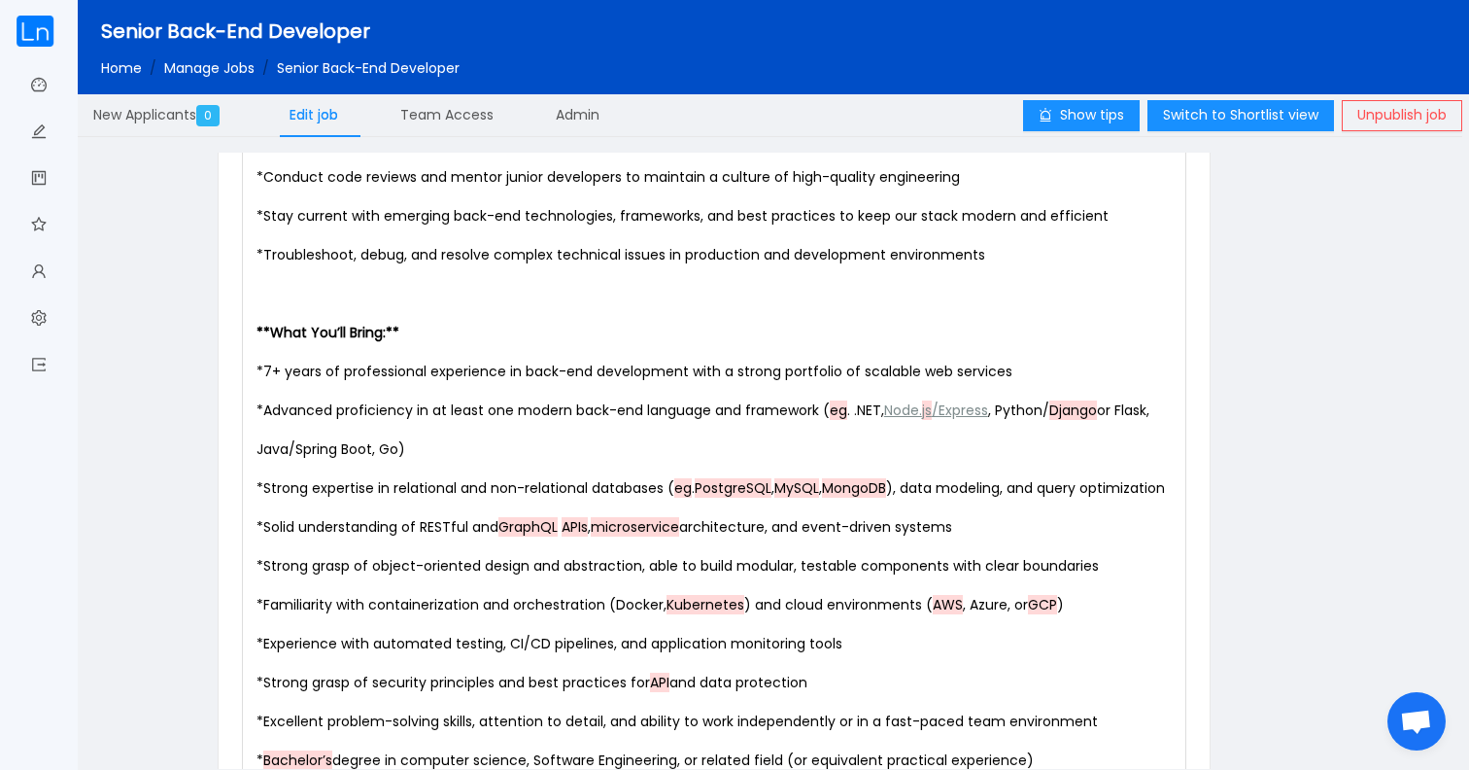
scroll to position [1396, 0]
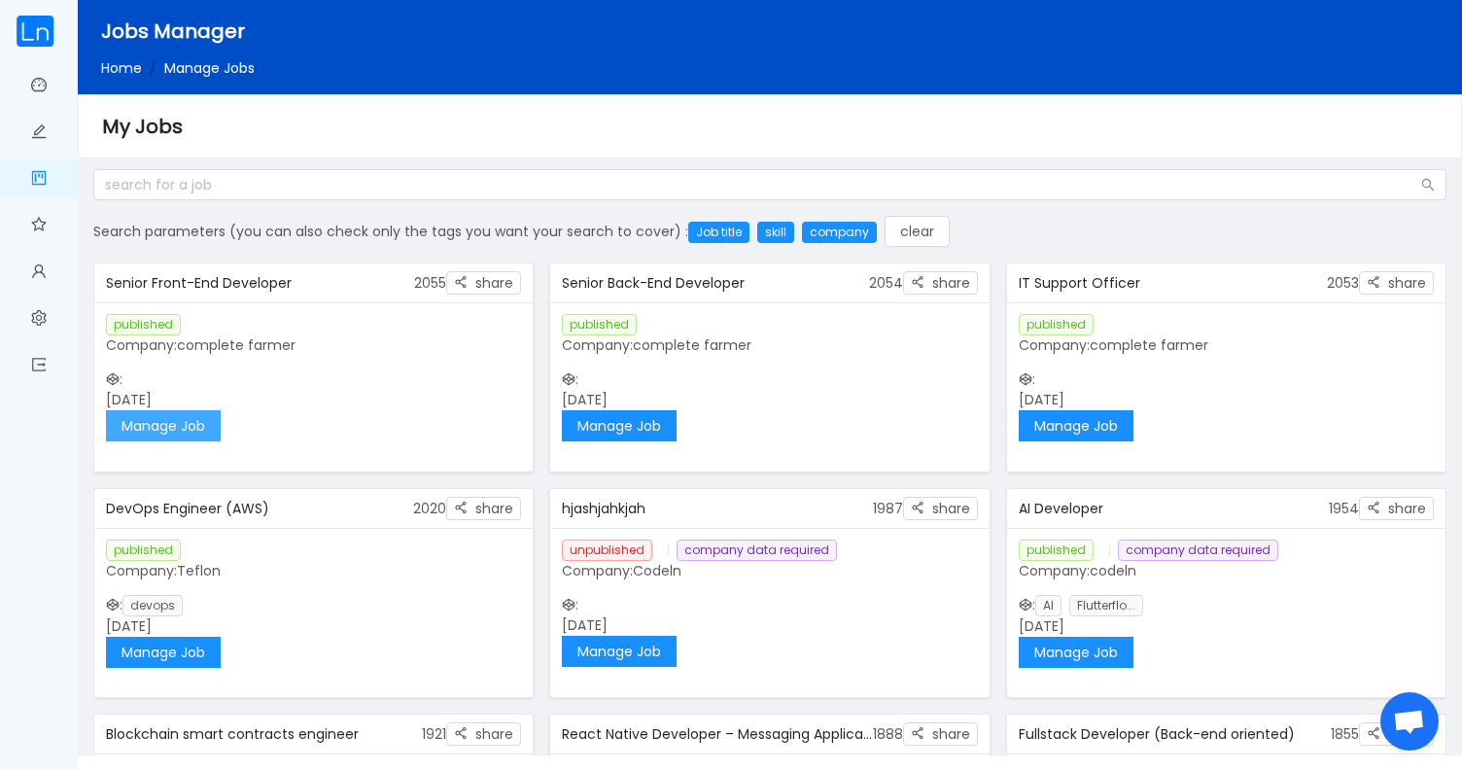
click at [206, 428] on button "Manage Job" at bounding box center [163, 425] width 115 height 31
click at [1030, 414] on button "Manage Job" at bounding box center [1075, 425] width 115 height 31
click at [466, 130] on div "My Jobs" at bounding box center [769, 126] width 1335 height 31
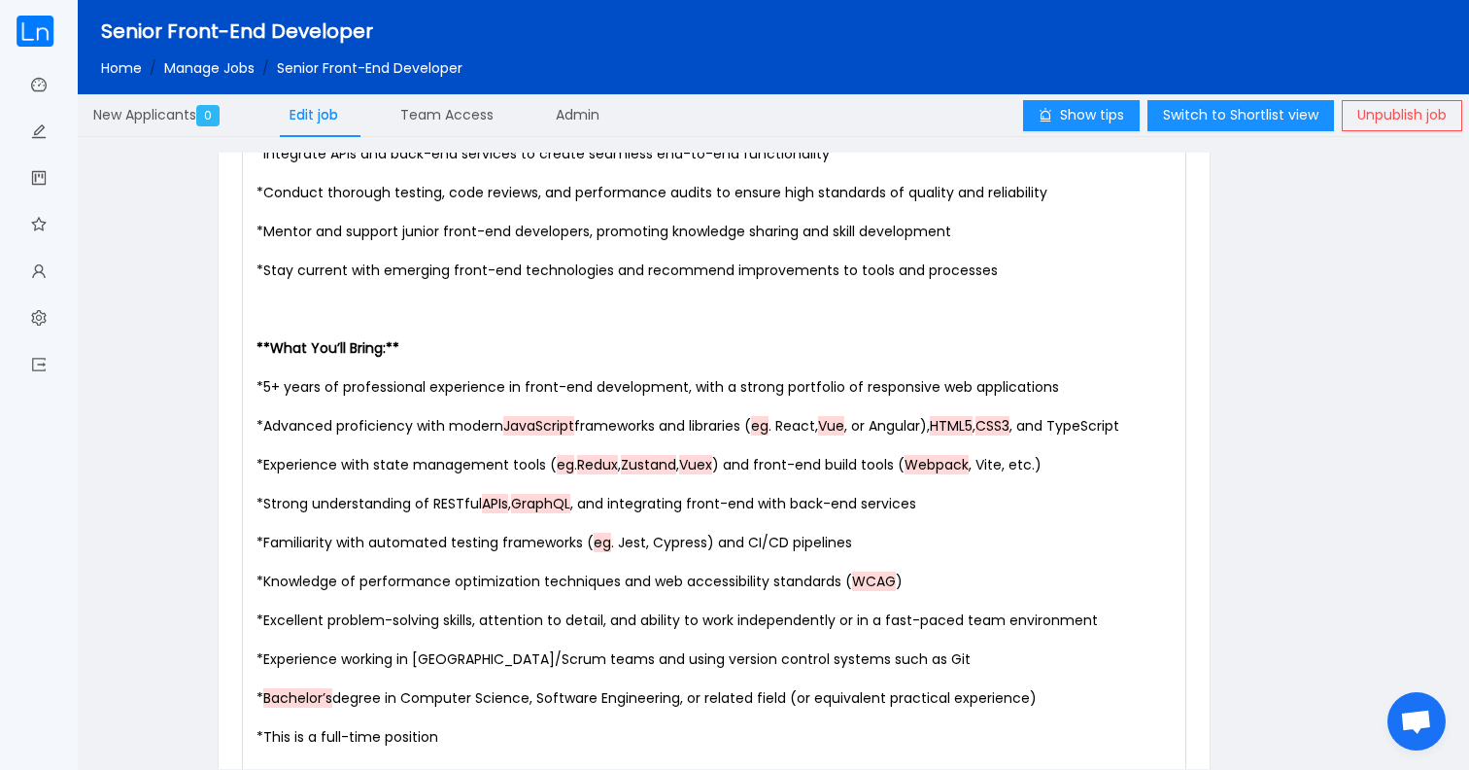
scroll to position [1426, 0]
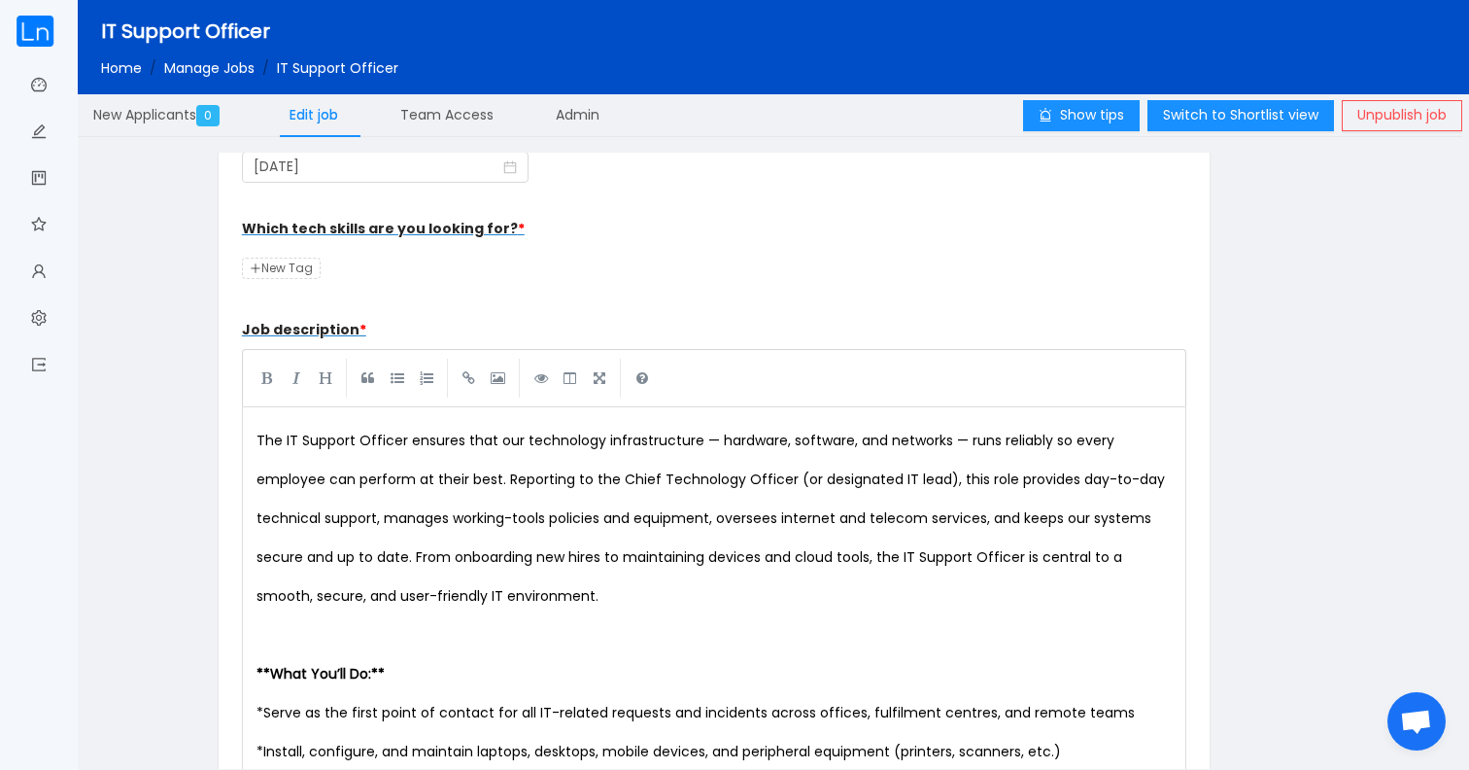
scroll to position [675, 0]
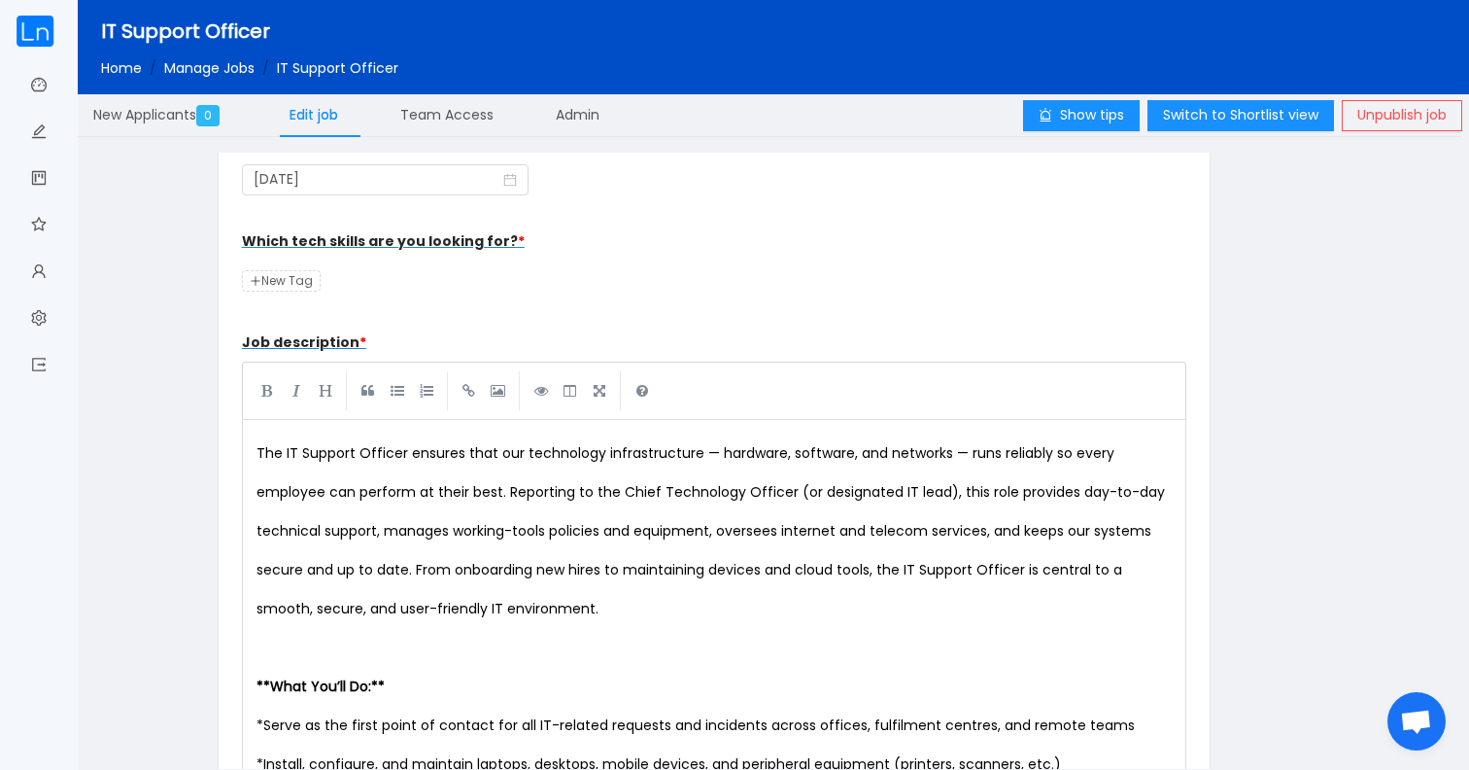
click at [199, 41] on span "IT Support Officer" at bounding box center [185, 30] width 169 height 27
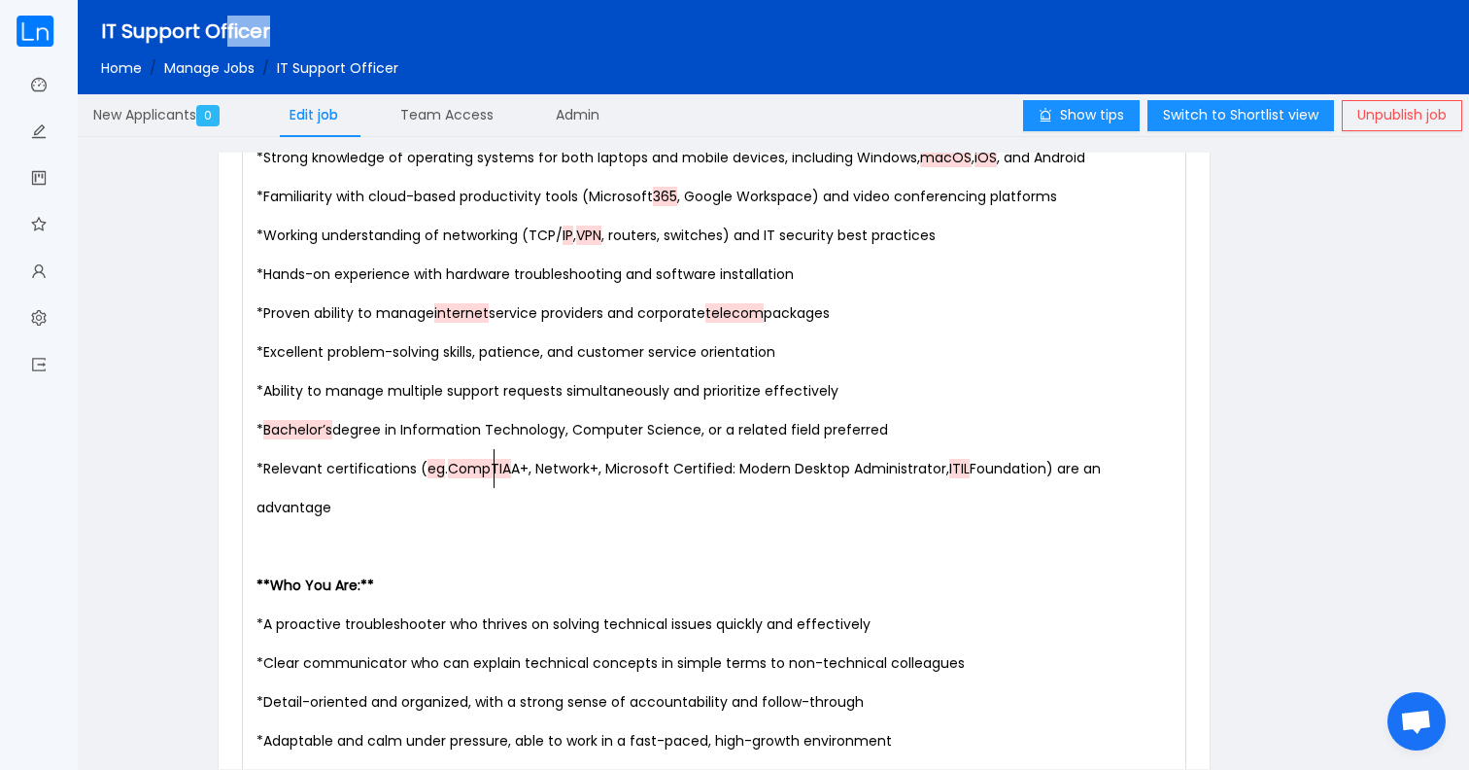
scroll to position [7, 0]
click at [492, 481] on pre "* Relevant certifications ( eg . CompTIA A+, Network+, Microsoft Certified: Mod…" at bounding box center [718, 488] width 931 height 78
type textarea "Co"
drag, startPoint x: 469, startPoint y: 474, endPoint x: 456, endPoint y: 469, distance: 14.4
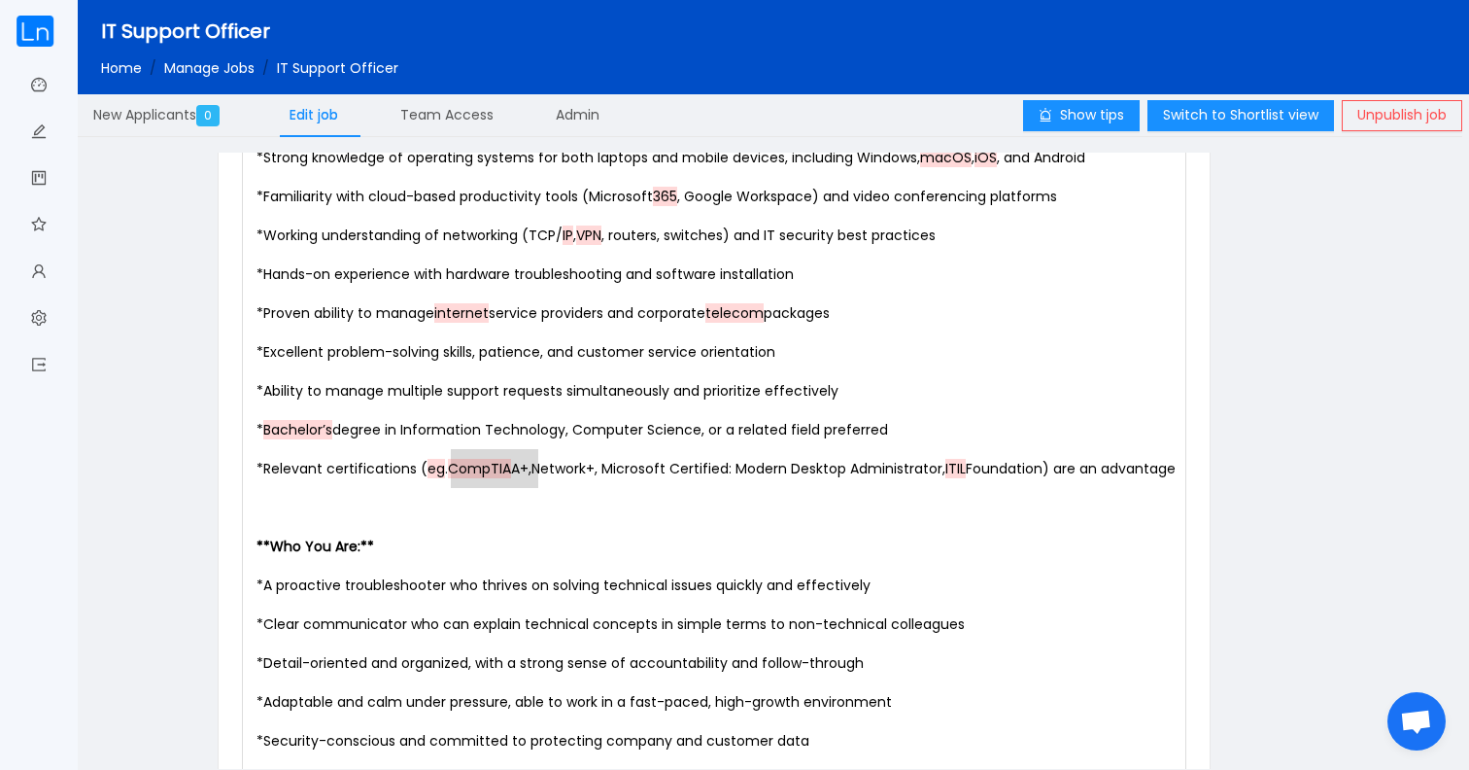
type textarea "CompTIA A+"
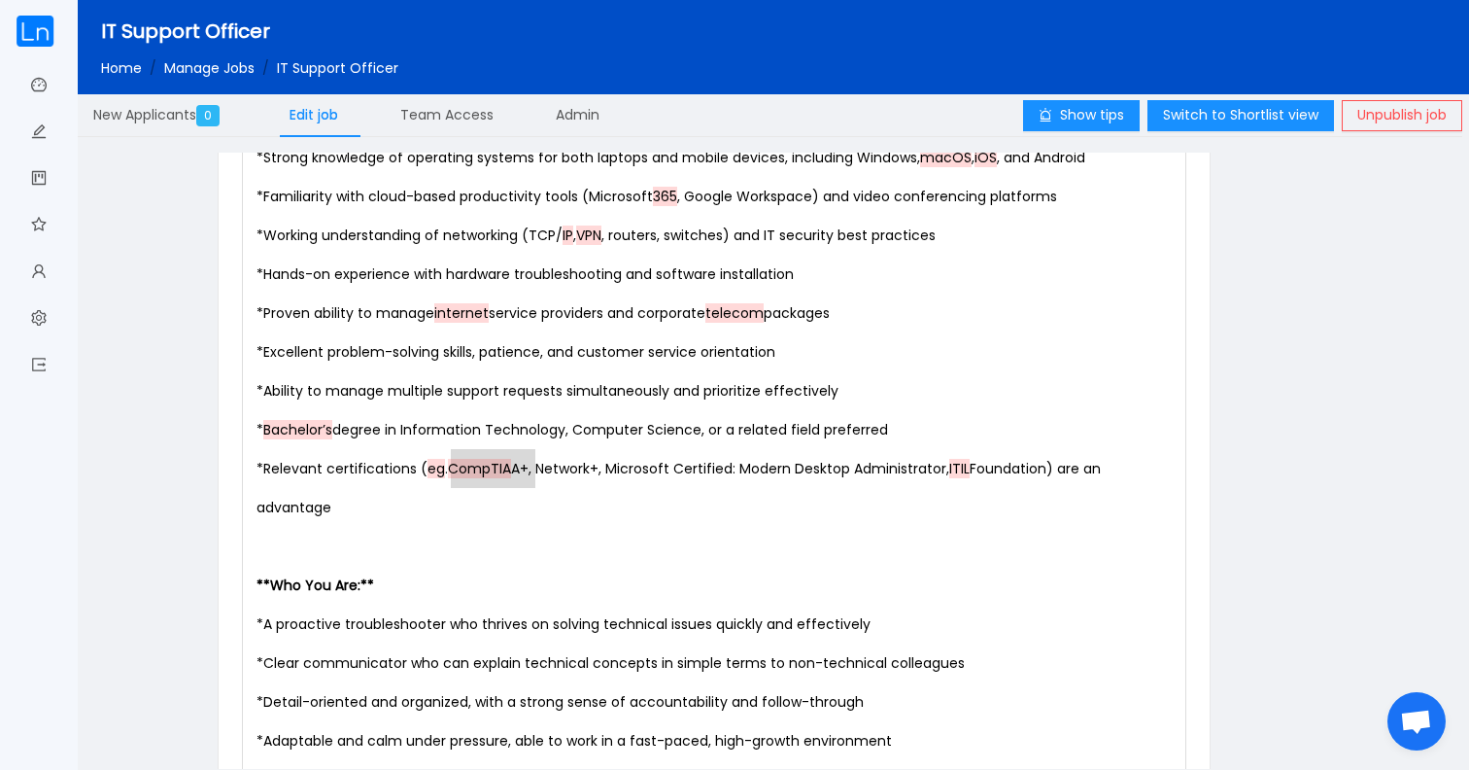
drag, startPoint x: 453, startPoint y: 469, endPoint x: 535, endPoint y: 472, distance: 81.7
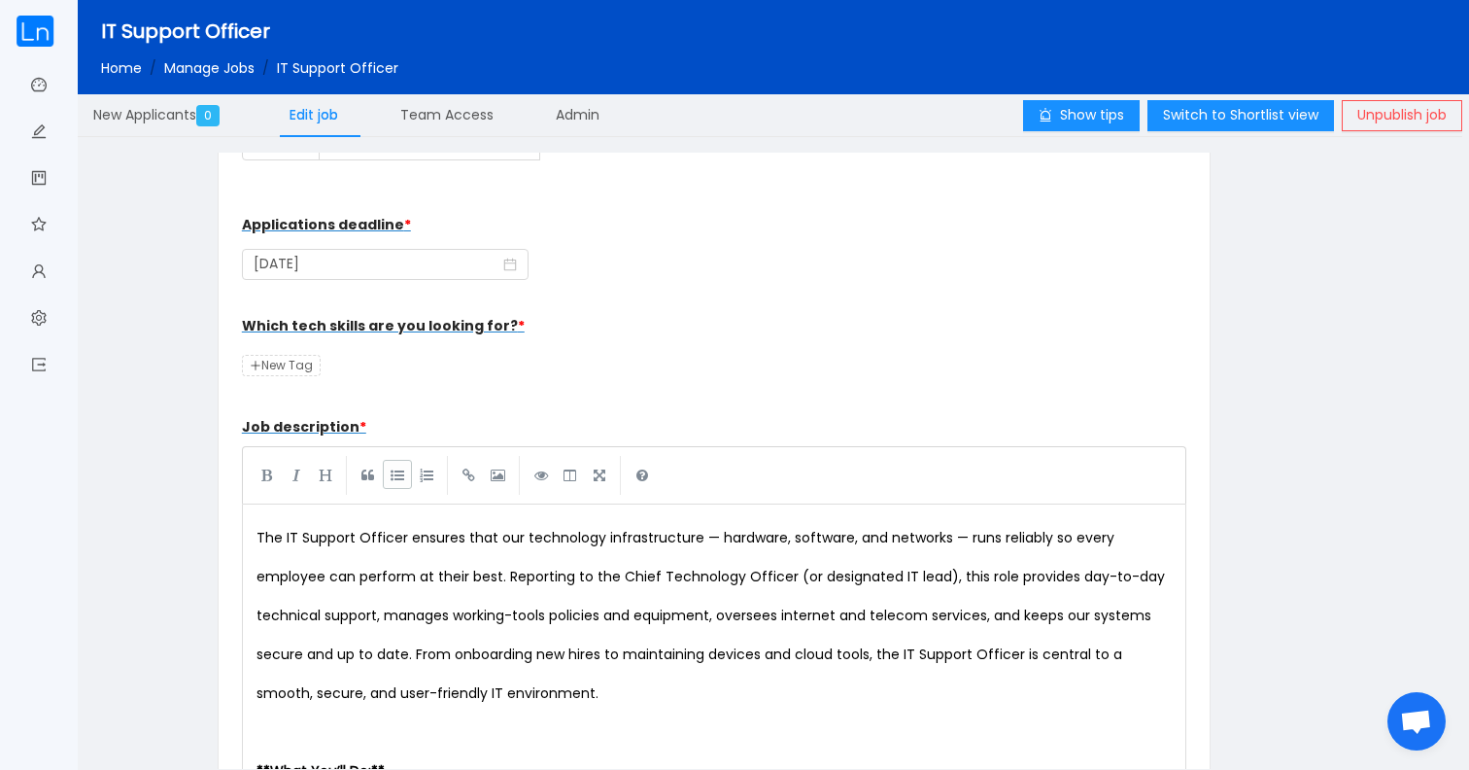
scroll to position [520, 0]
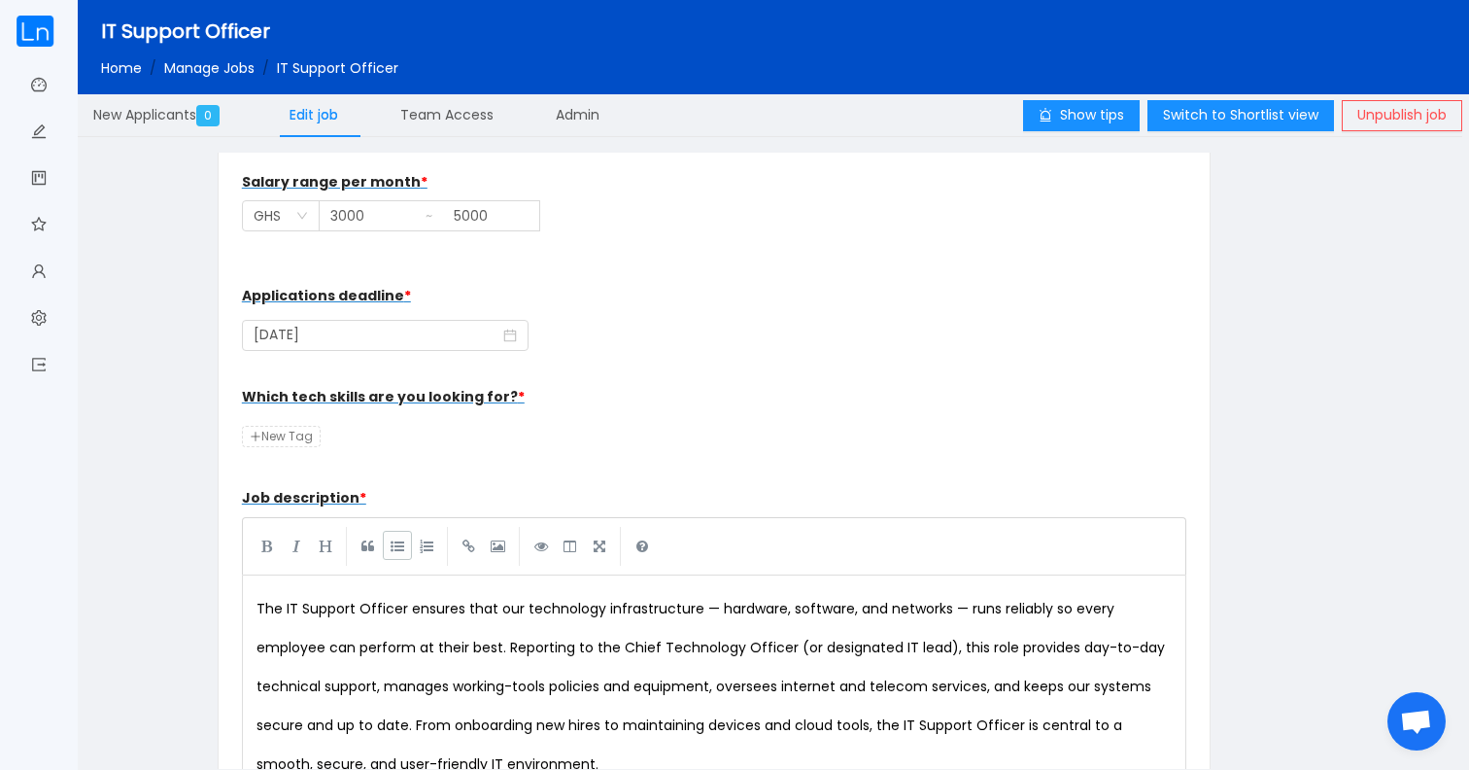
click at [313, 431] on span "New Tag" at bounding box center [281, 436] width 79 height 21
type input "CompTIA A+"
click at [416, 445] on div "Which tech skills are you looking for? * CompTIA A+ New Tag" at bounding box center [714, 416] width 945 height 78
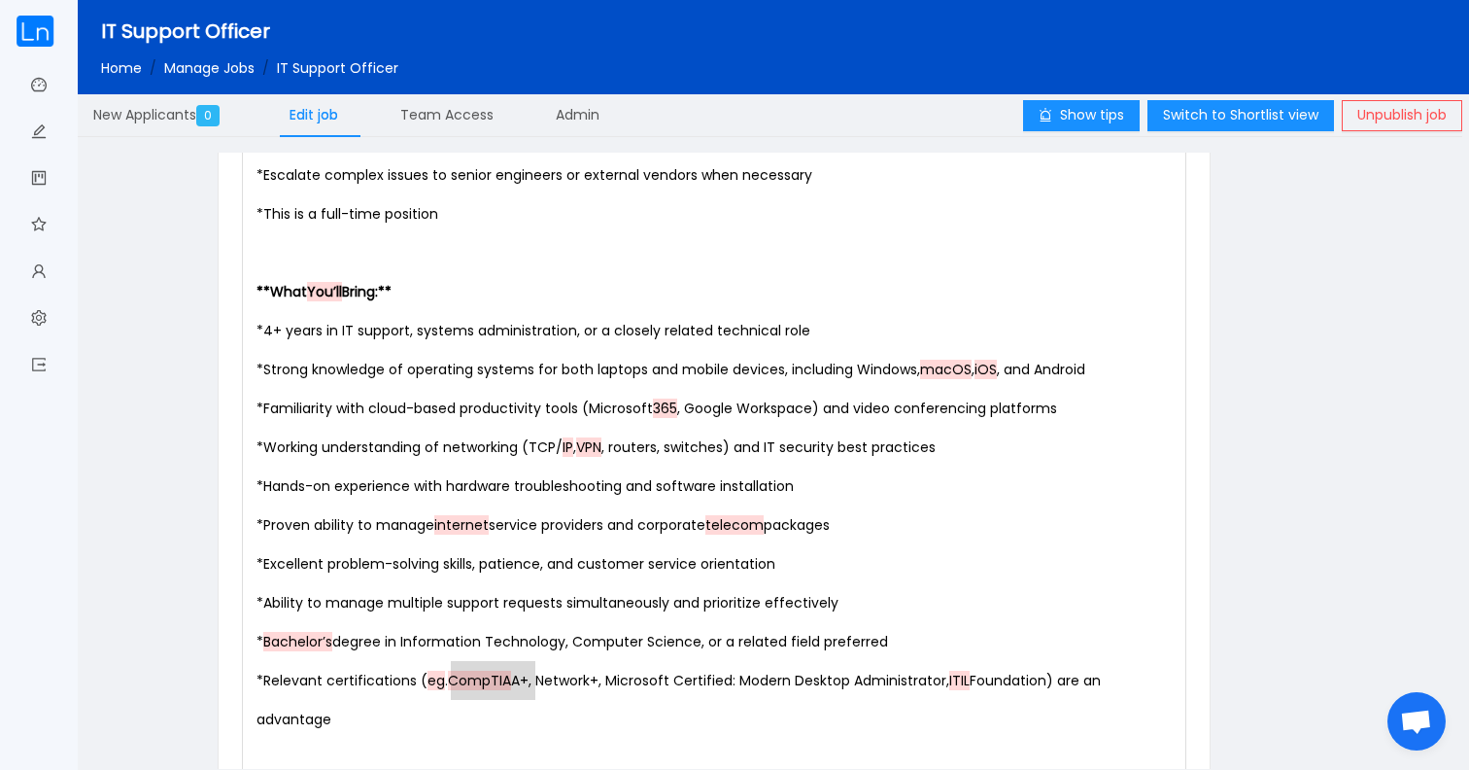
scroll to position [2091, 0]
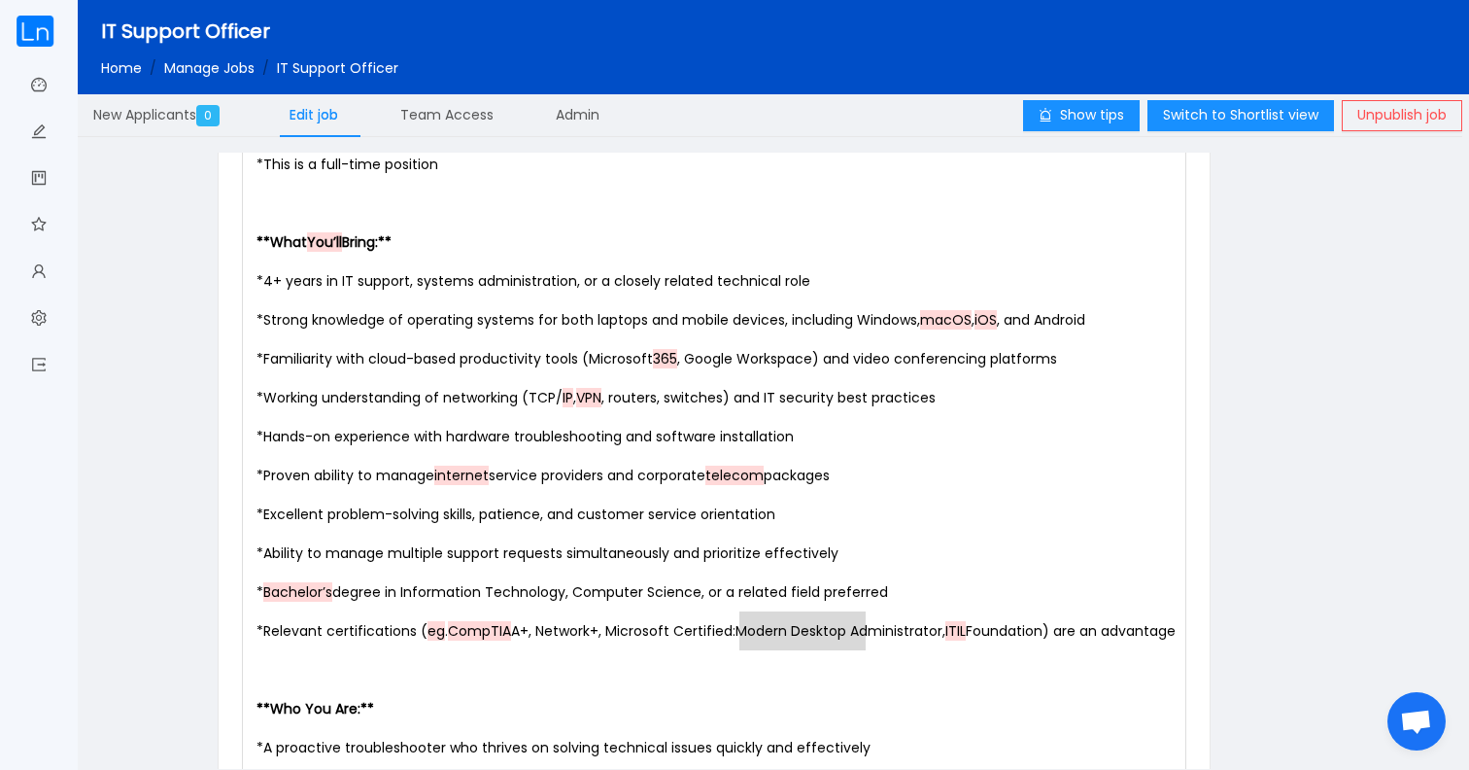
type textarea "Modern Desktop Administra"
drag, startPoint x: 740, startPoint y: 631, endPoint x: 929, endPoint y: 638, distance: 189.6
type textarea "Network"
drag, startPoint x: 543, startPoint y: 631, endPoint x: 599, endPoint y: 632, distance: 55.4
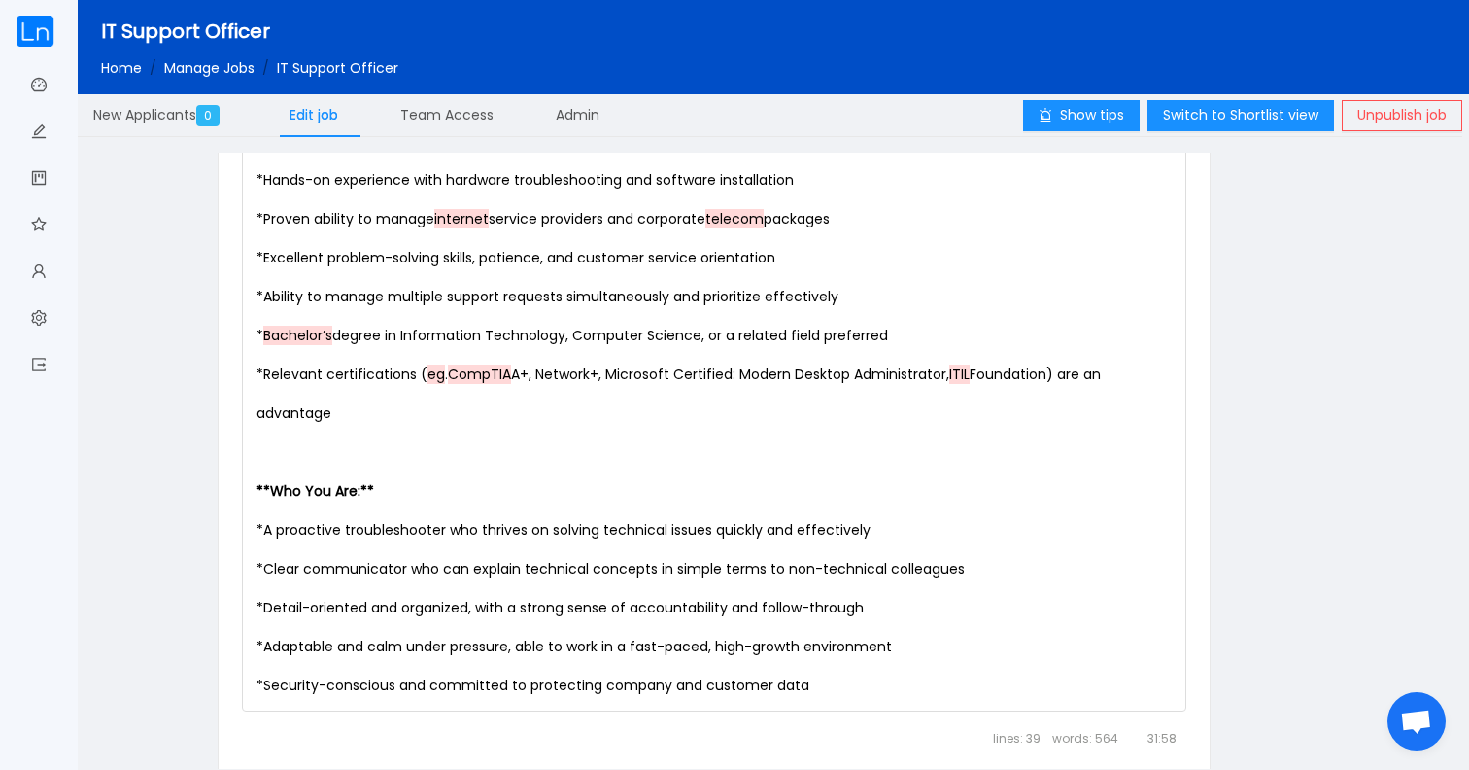
scroll to position [2316, 0]
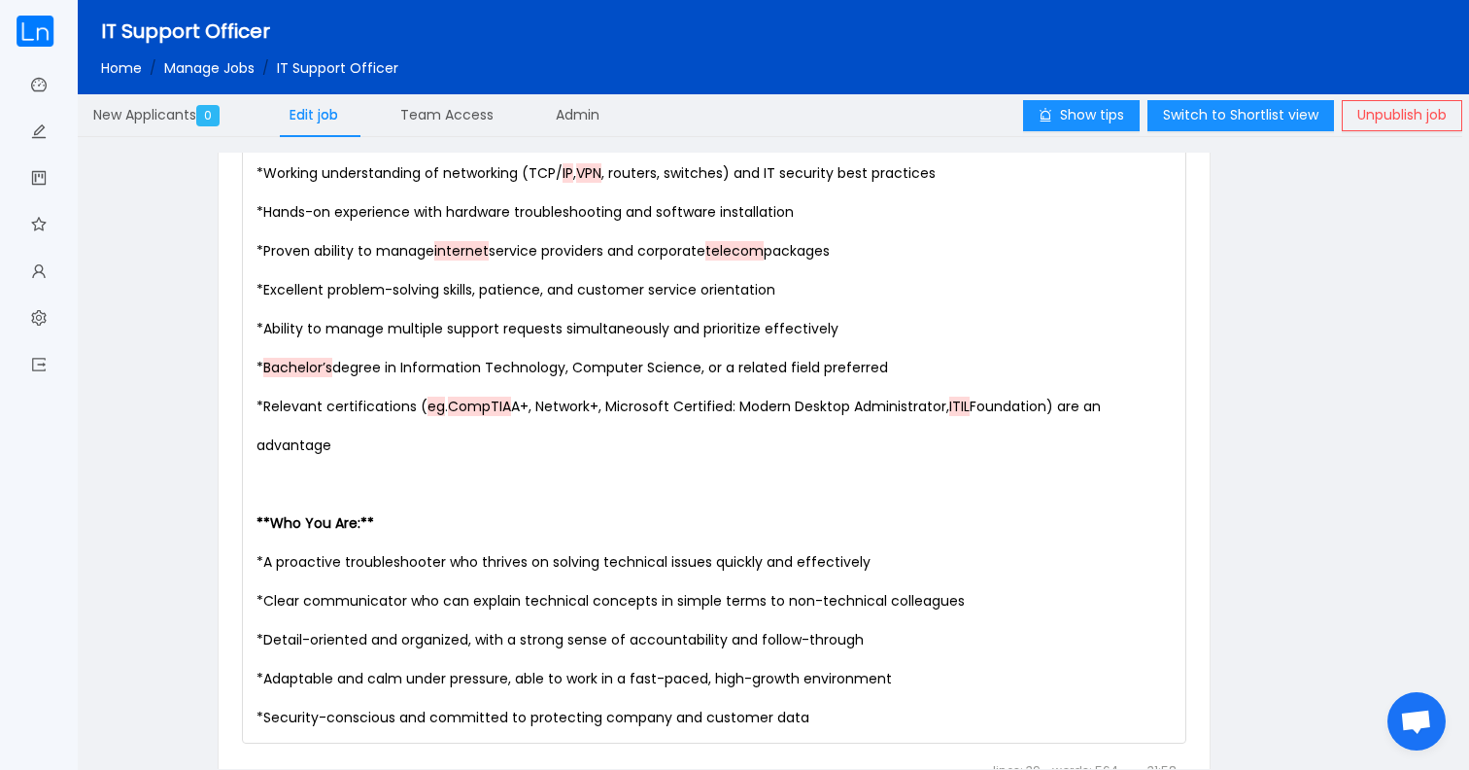
drag, startPoint x: 195, startPoint y: 34, endPoint x: 105, endPoint y: 25, distance: 90.8
click at [105, 25] on span "IT Support Officer" at bounding box center [185, 30] width 169 height 27
drag, startPoint x: 97, startPoint y: 31, endPoint x: 196, endPoint y: 36, distance: 99.2
click at [196, 36] on div "IT Support Officer Home / Manage Jobs / IT Support Officer /" at bounding box center [812, 47] width 1469 height 94
copy span "IT Support"
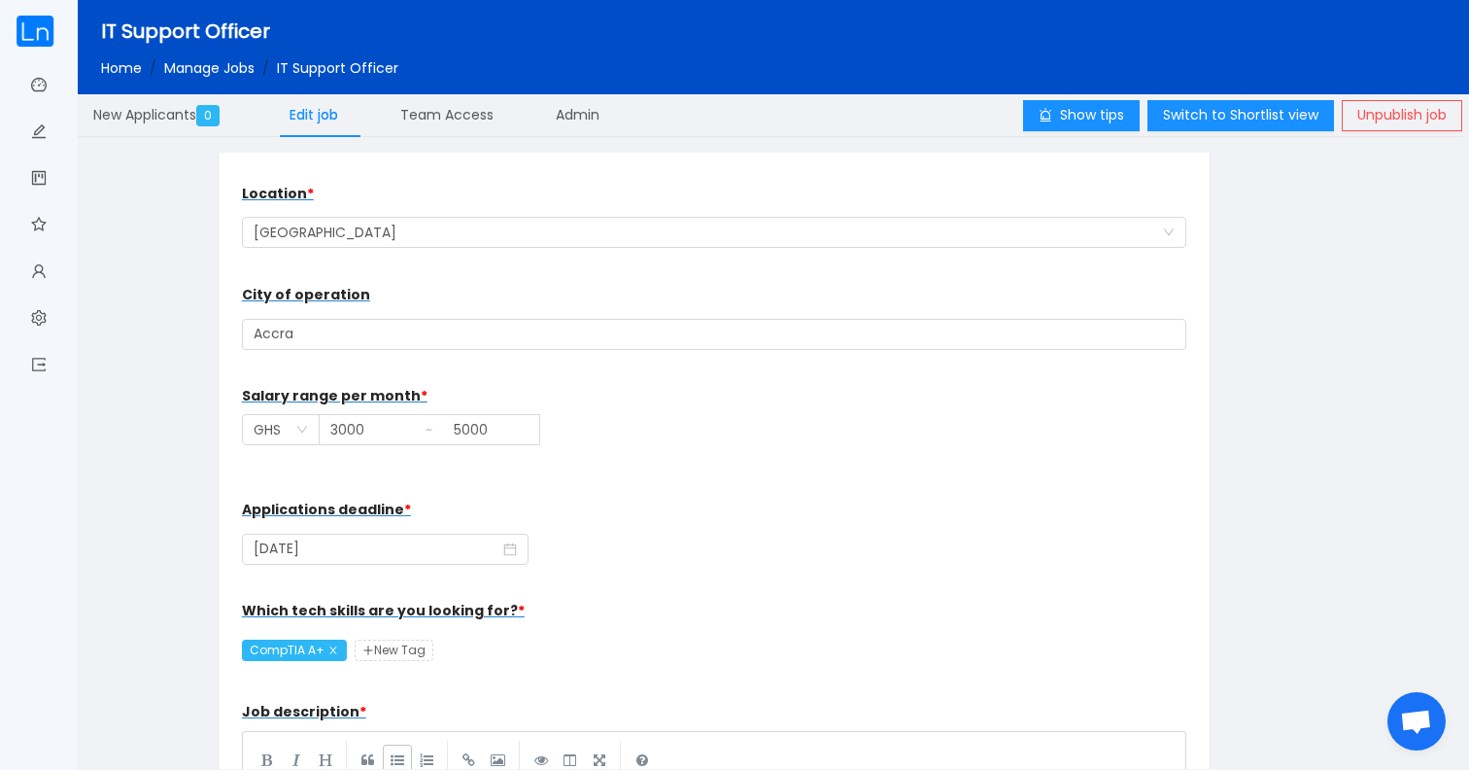
scroll to position [337, 0]
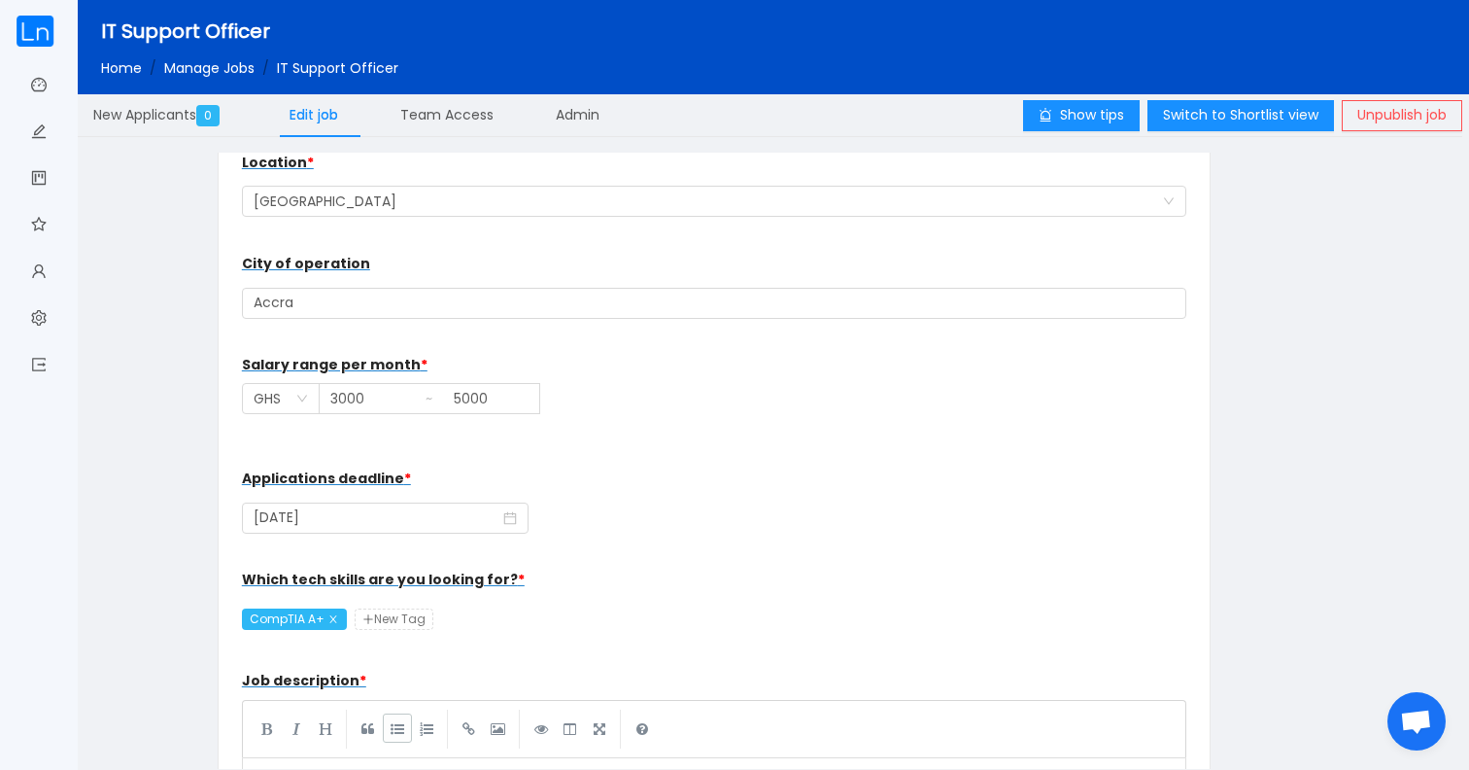
click at [394, 618] on span "New Tag" at bounding box center [394, 618] width 79 height 21
type input "IT Support"
click at [494, 620] on div "Which tech skills are you looking for? * CompTIA A+ IT Support New Tag" at bounding box center [714, 599] width 945 height 78
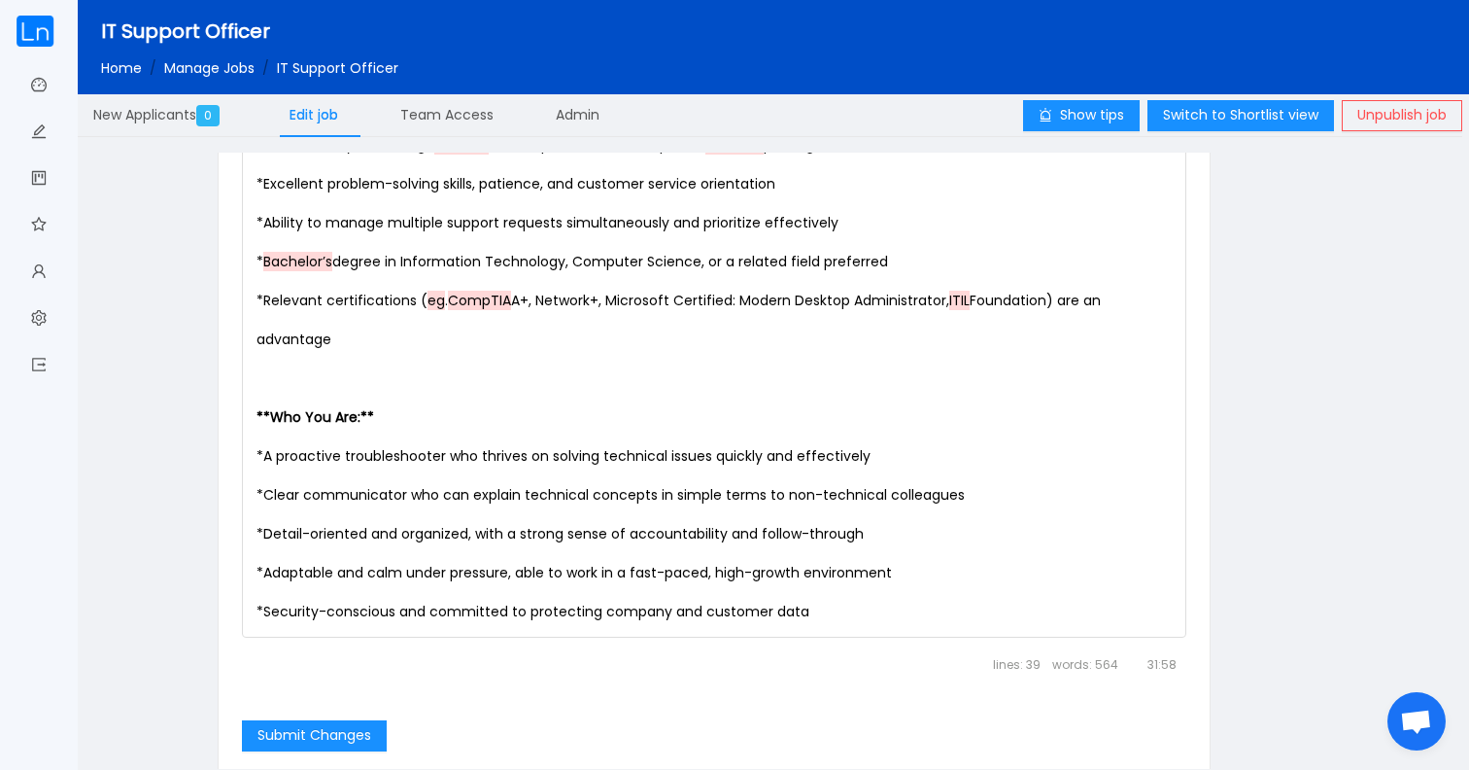
scroll to position [2470, 0]
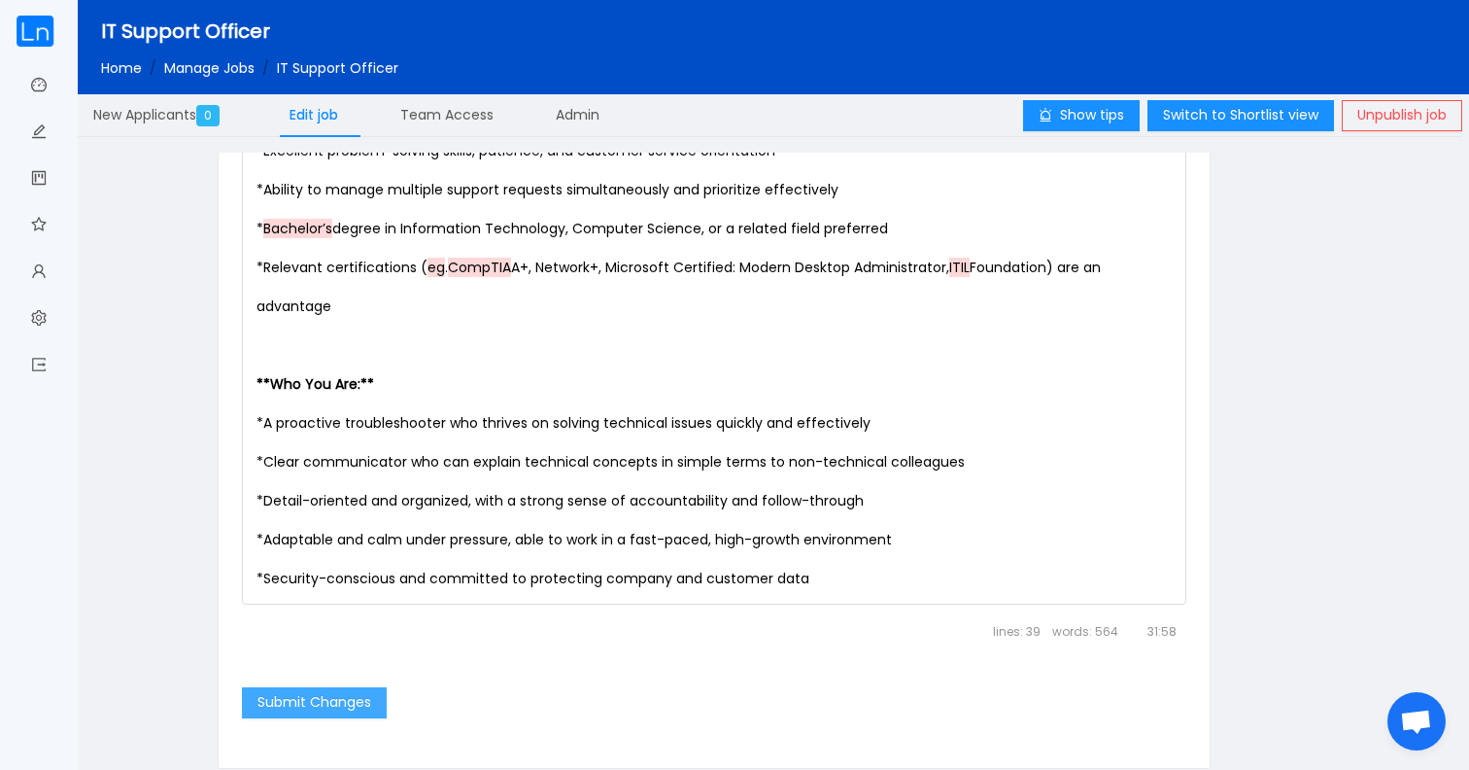
click at [319, 694] on button "Submit Changes" at bounding box center [314, 702] width 145 height 31
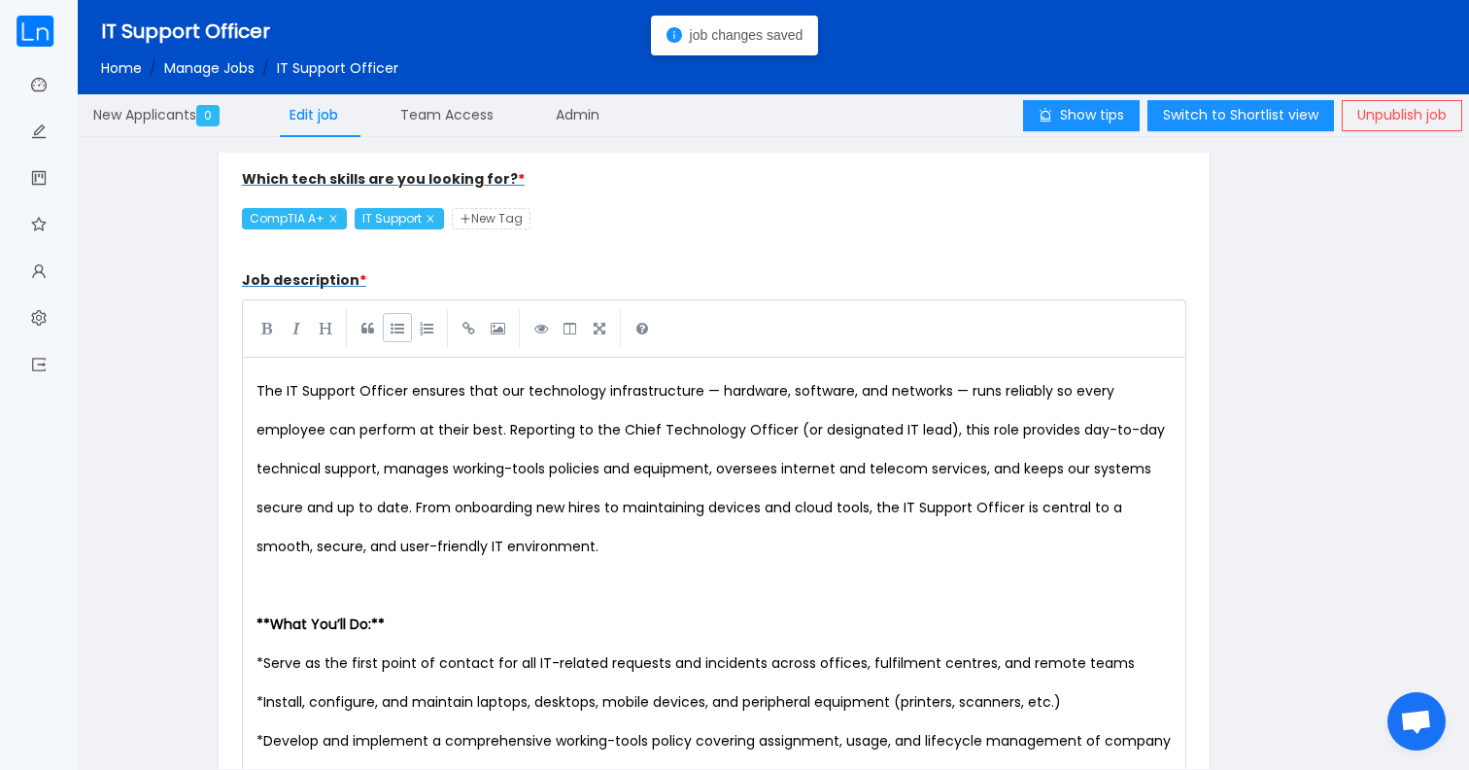
scroll to position [604, 0]
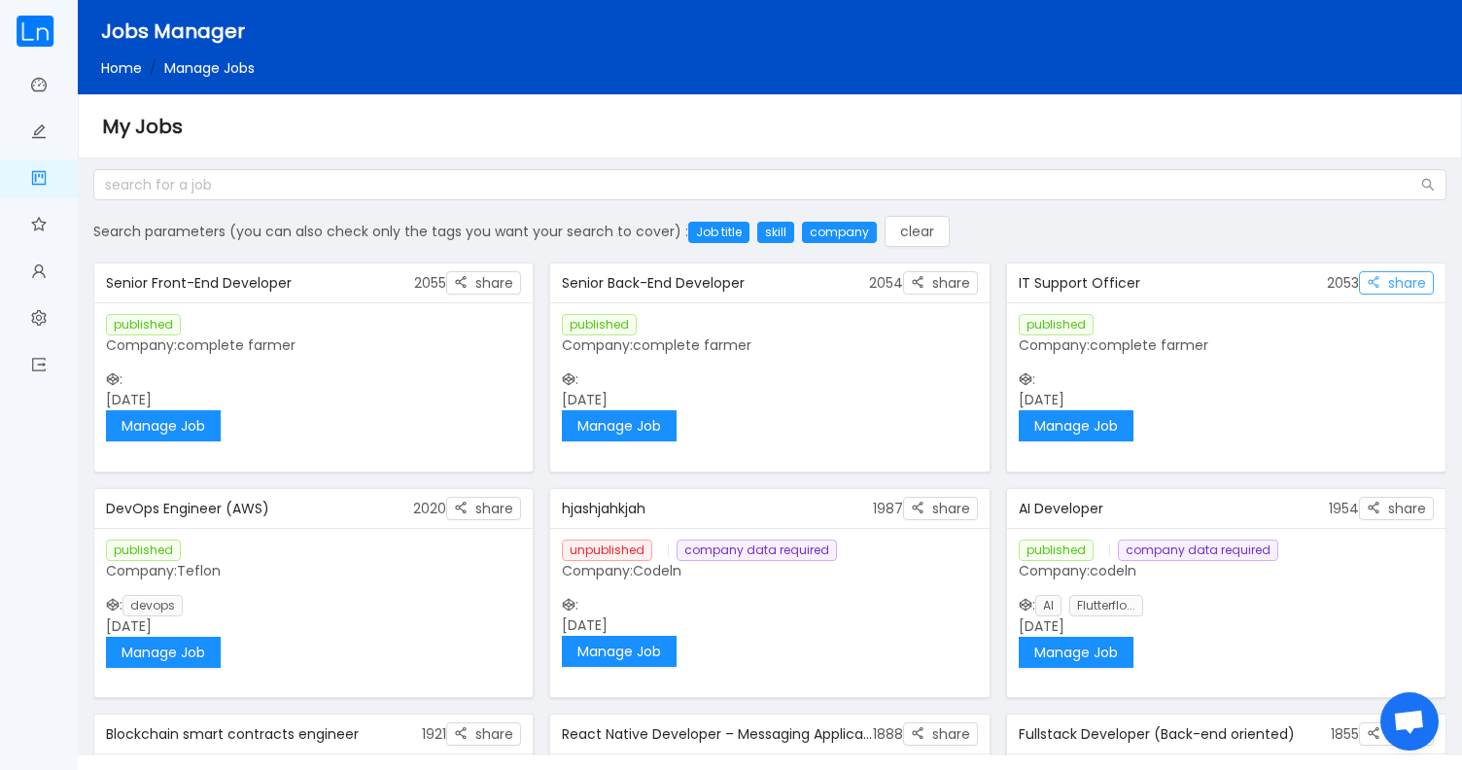
click at [1376, 288] on button "share" at bounding box center [1396, 282] width 75 height 23
click at [635, 283] on div "Senior Back-End Developer" at bounding box center [715, 283] width 306 height 36
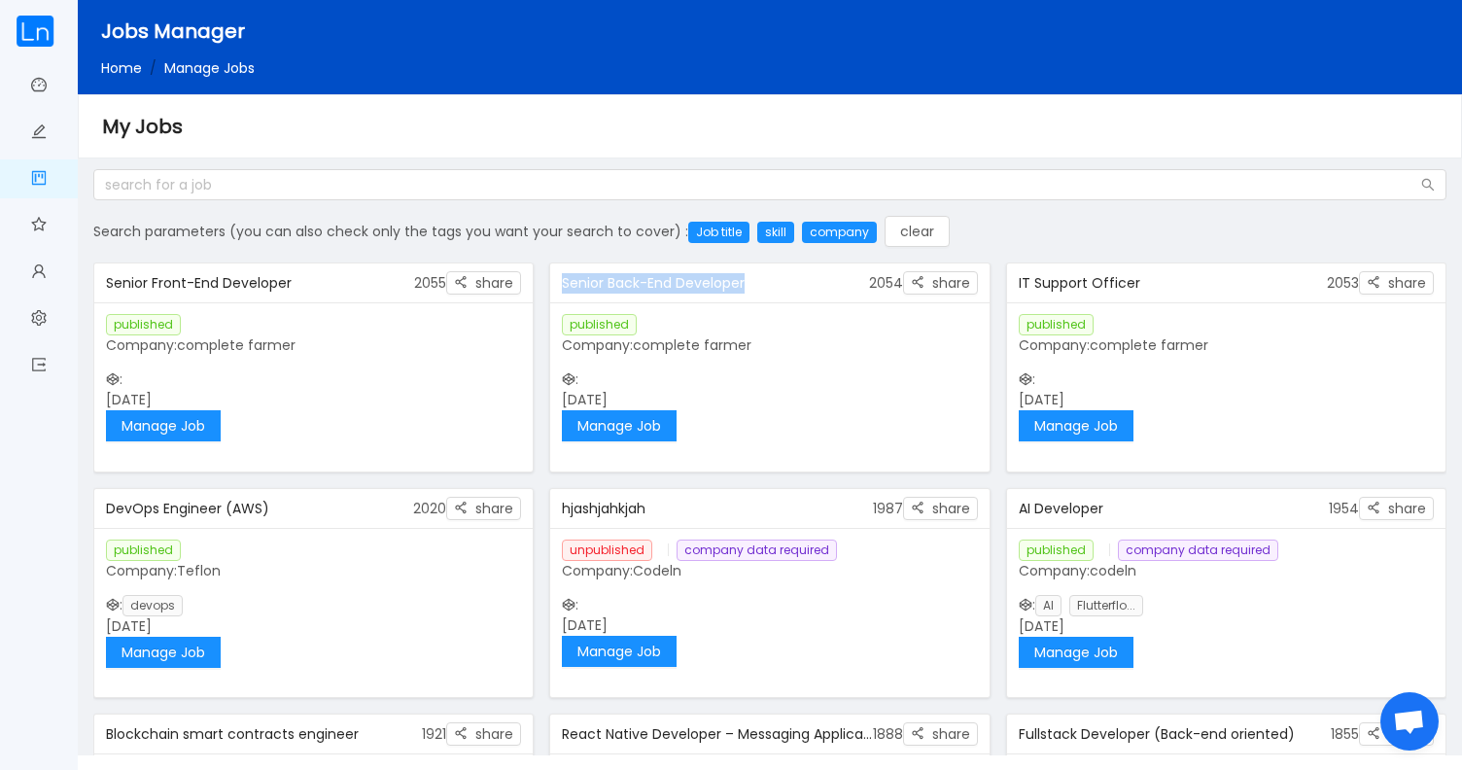
copy div "Senior Back-End Developer"
click at [842, 422] on div "published Company: complete farmer : October 6th 2025 Manage Job" at bounding box center [769, 377] width 438 height 151
click at [928, 295] on div "2054 share" at bounding box center [923, 282] width 109 height 39
click at [941, 281] on button "share" at bounding box center [940, 282] width 75 height 23
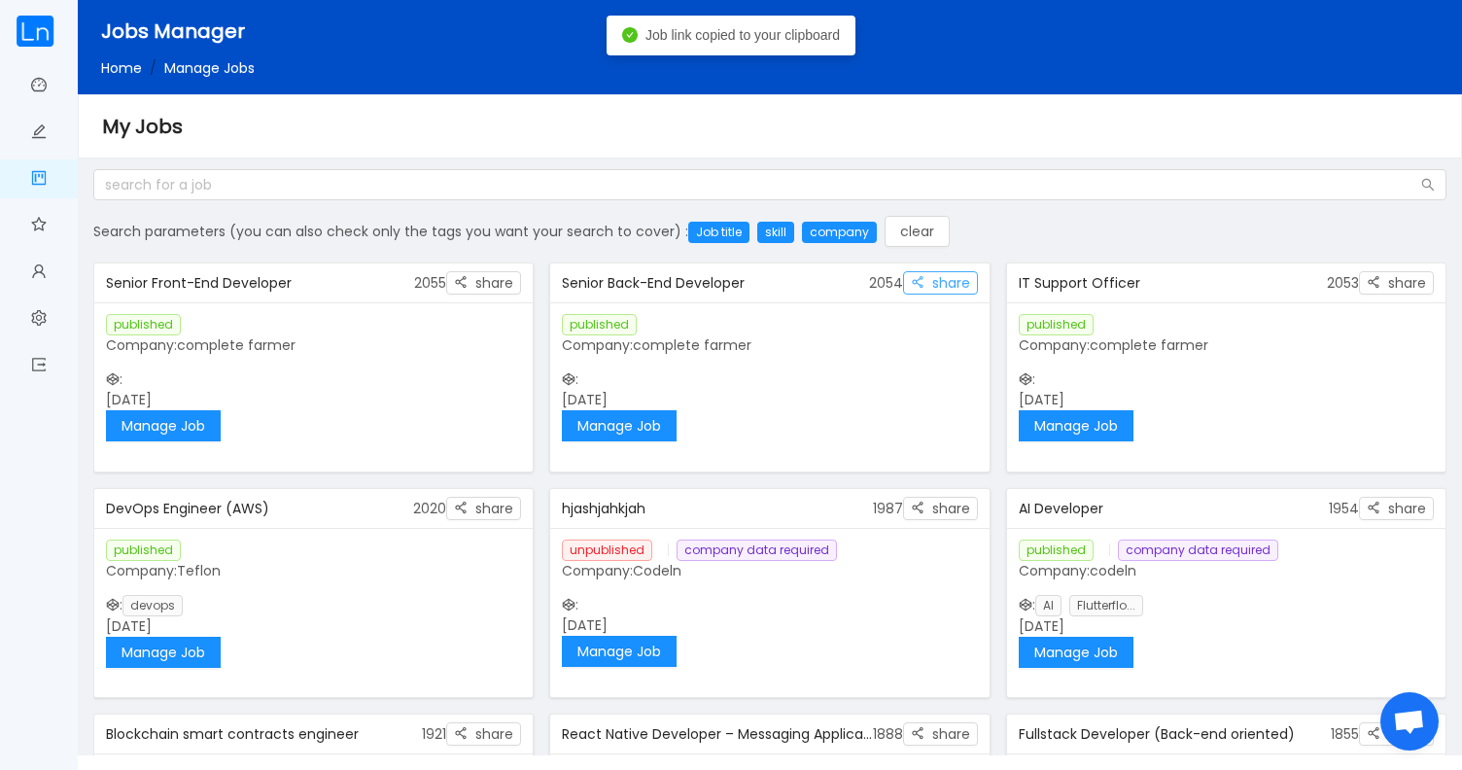
click at [941, 281] on button "share" at bounding box center [940, 282] width 75 height 23
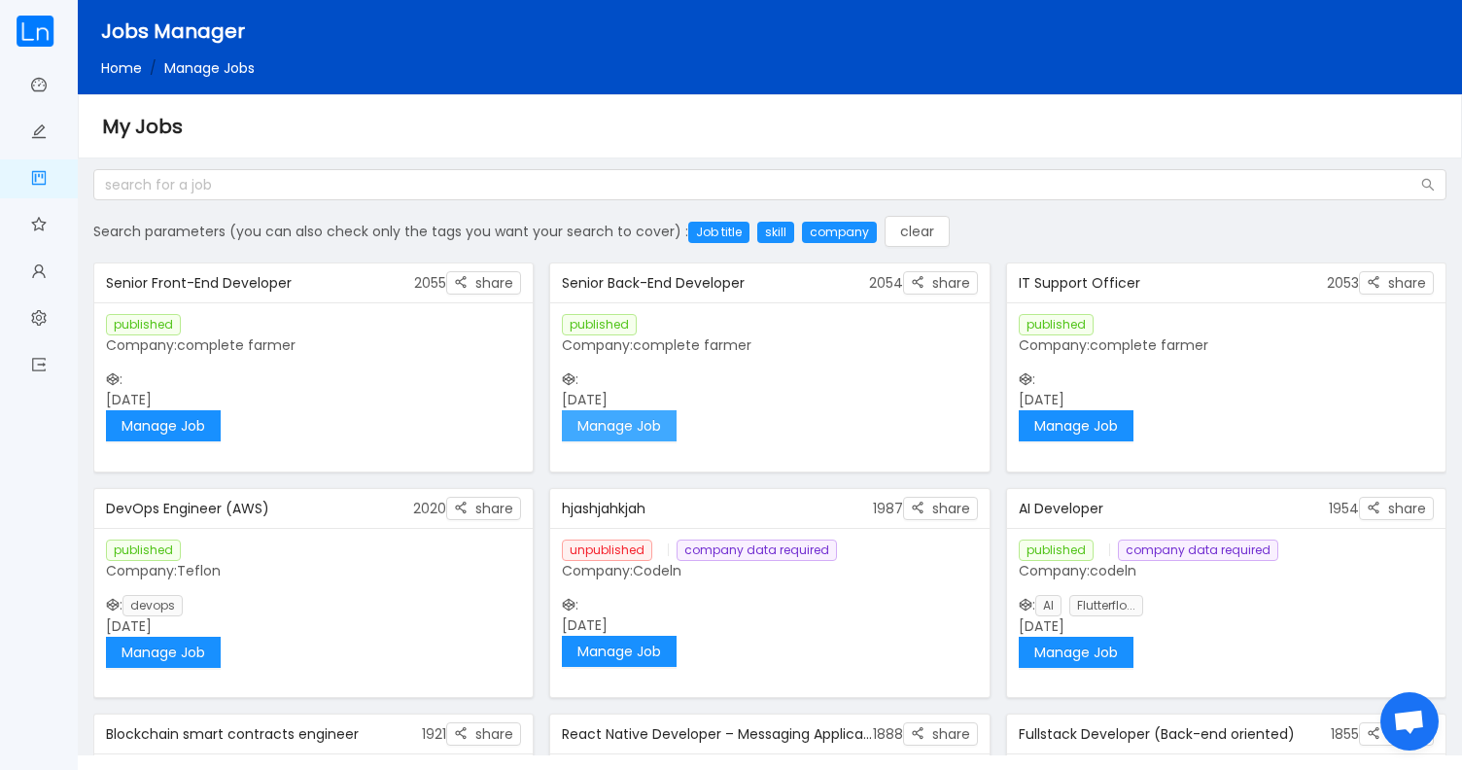
click at [660, 427] on button "Manage Job" at bounding box center [619, 425] width 115 height 31
click at [200, 428] on button "Manage Job" at bounding box center [163, 425] width 115 height 31
click at [190, 428] on button "Manage Job" at bounding box center [163, 425] width 115 height 31
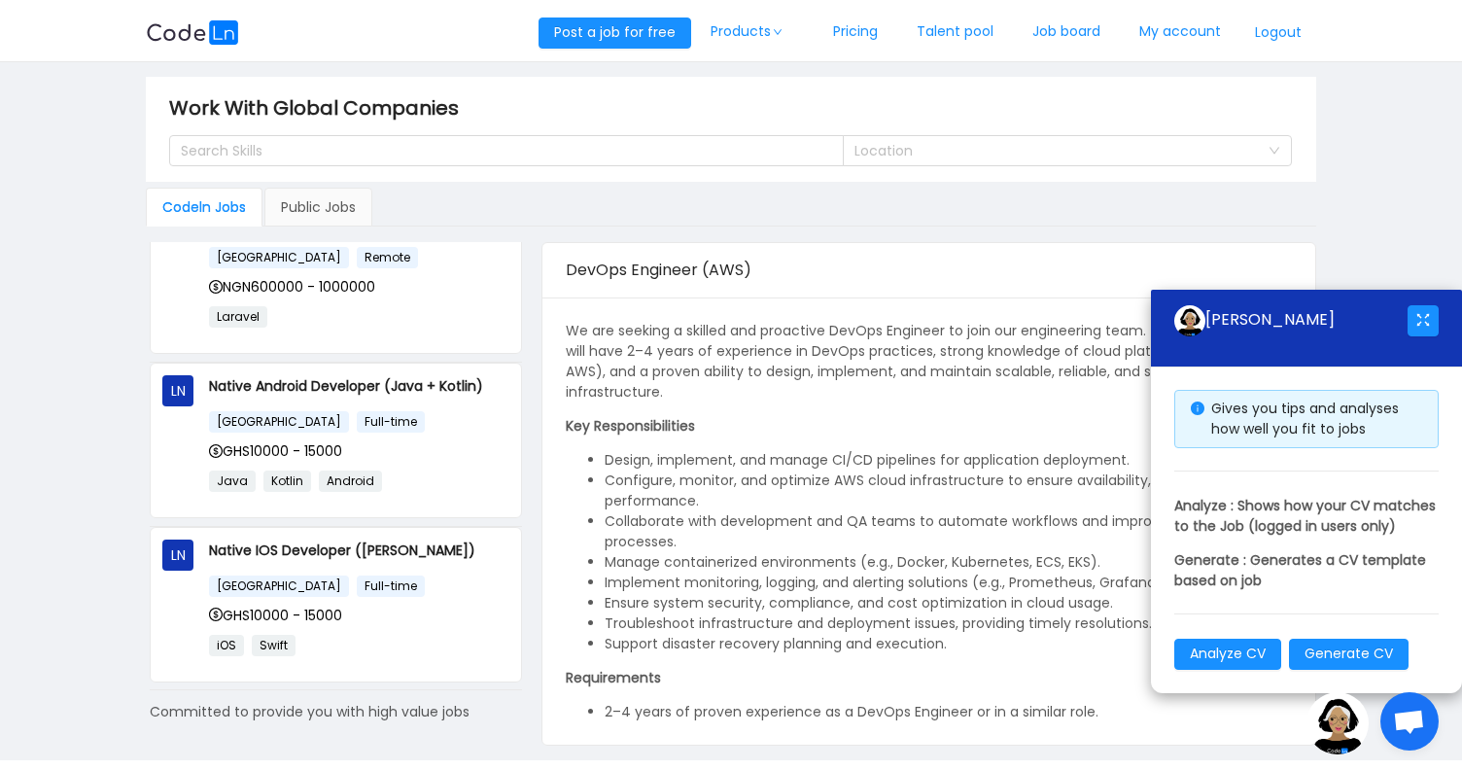
scroll to position [1261, 0]
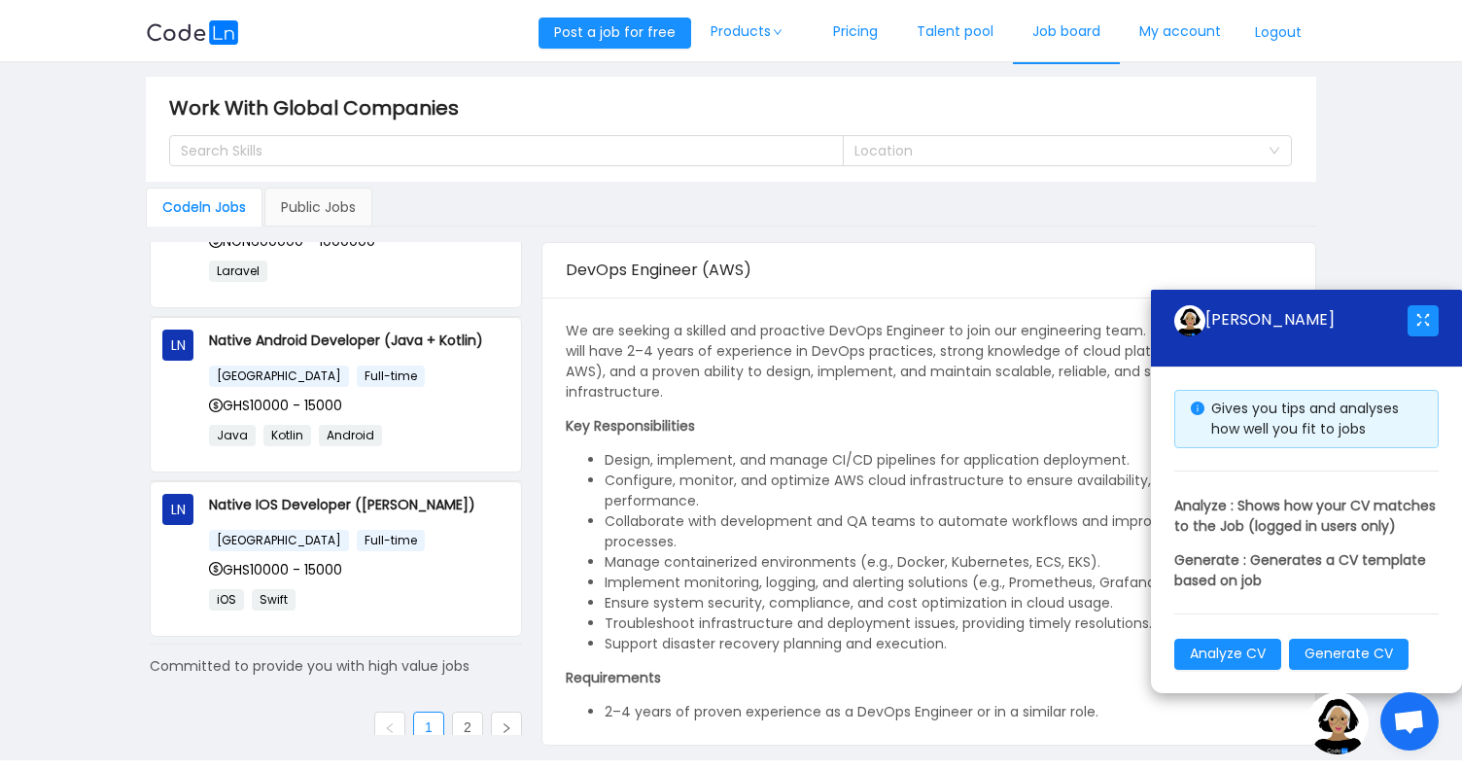
click at [1077, 25] on link "Job board" at bounding box center [1066, 32] width 107 height 64
click at [1064, 37] on link "Job board" at bounding box center [1066, 32] width 107 height 64
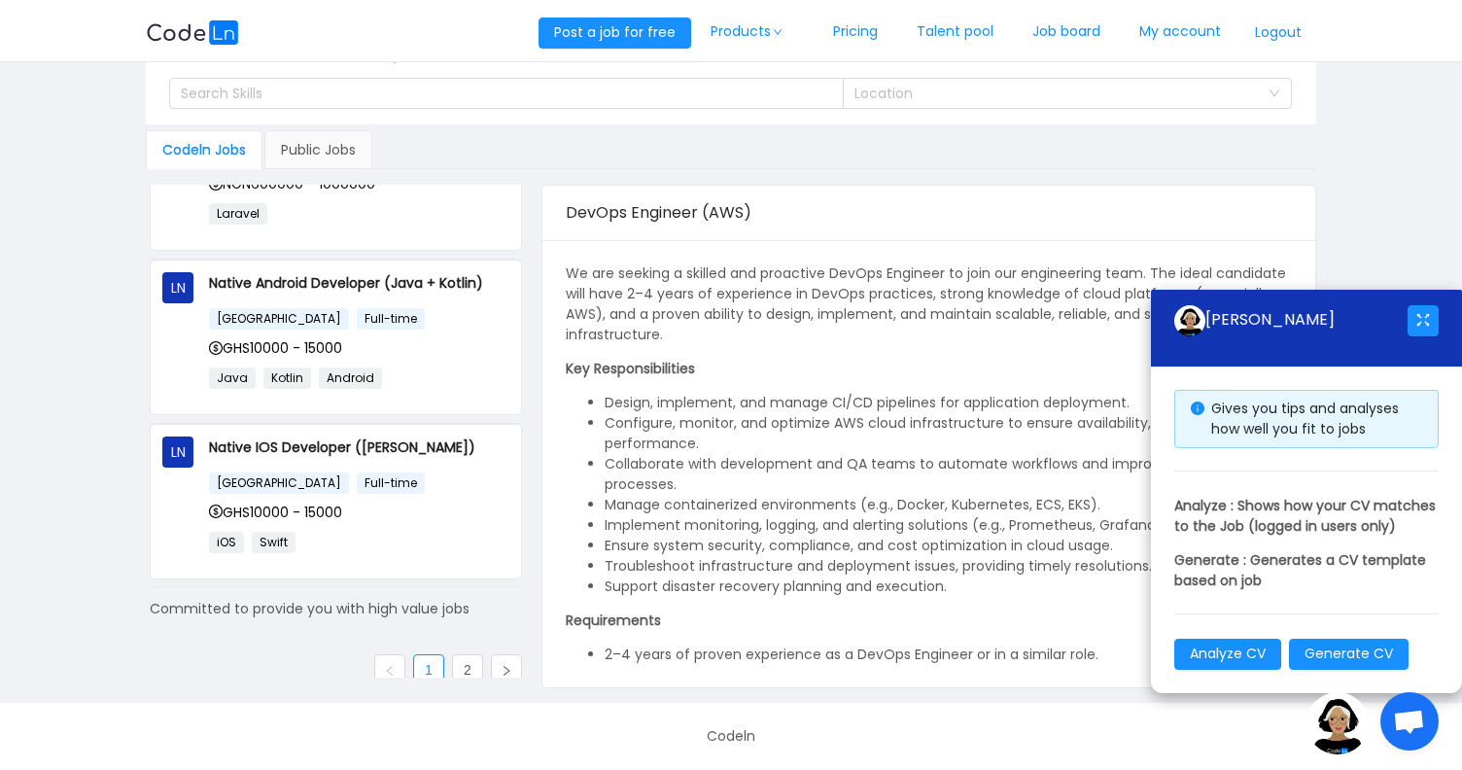
click at [456, 638] on div "LN DevOps Engineer (AWS) Nigeria Full-time NGN450000 - 500000 devops LN AI Deve…" at bounding box center [335, 431] width 379 height 493
click at [459, 658] on link "2" at bounding box center [467, 669] width 29 height 29
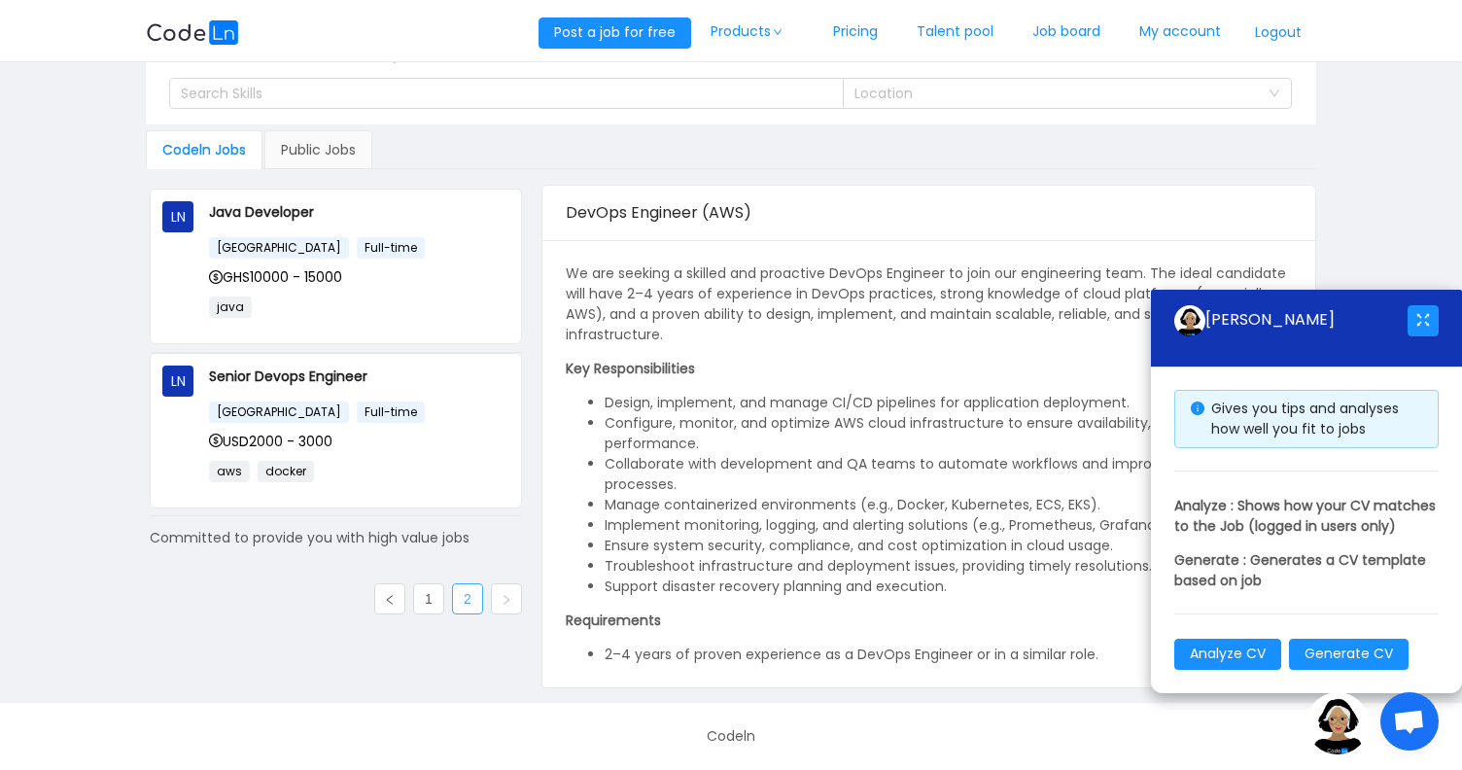
scroll to position [0, 0]
click at [422, 610] on link "1" at bounding box center [428, 598] width 29 height 29
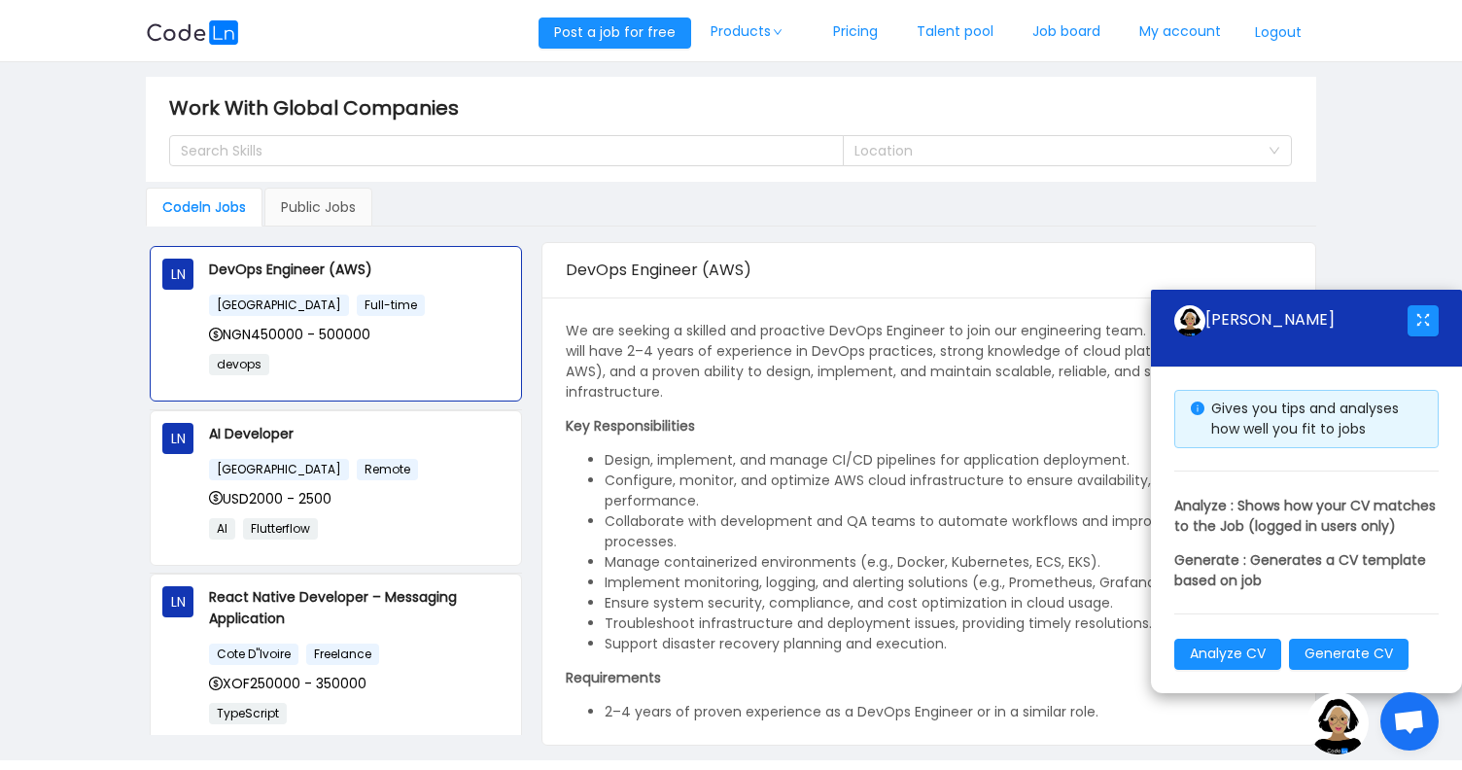
click at [220, 197] on div "Codeln Jobs" at bounding box center [204, 207] width 117 height 39
click at [294, 214] on div "Public Jobs" at bounding box center [318, 207] width 108 height 39
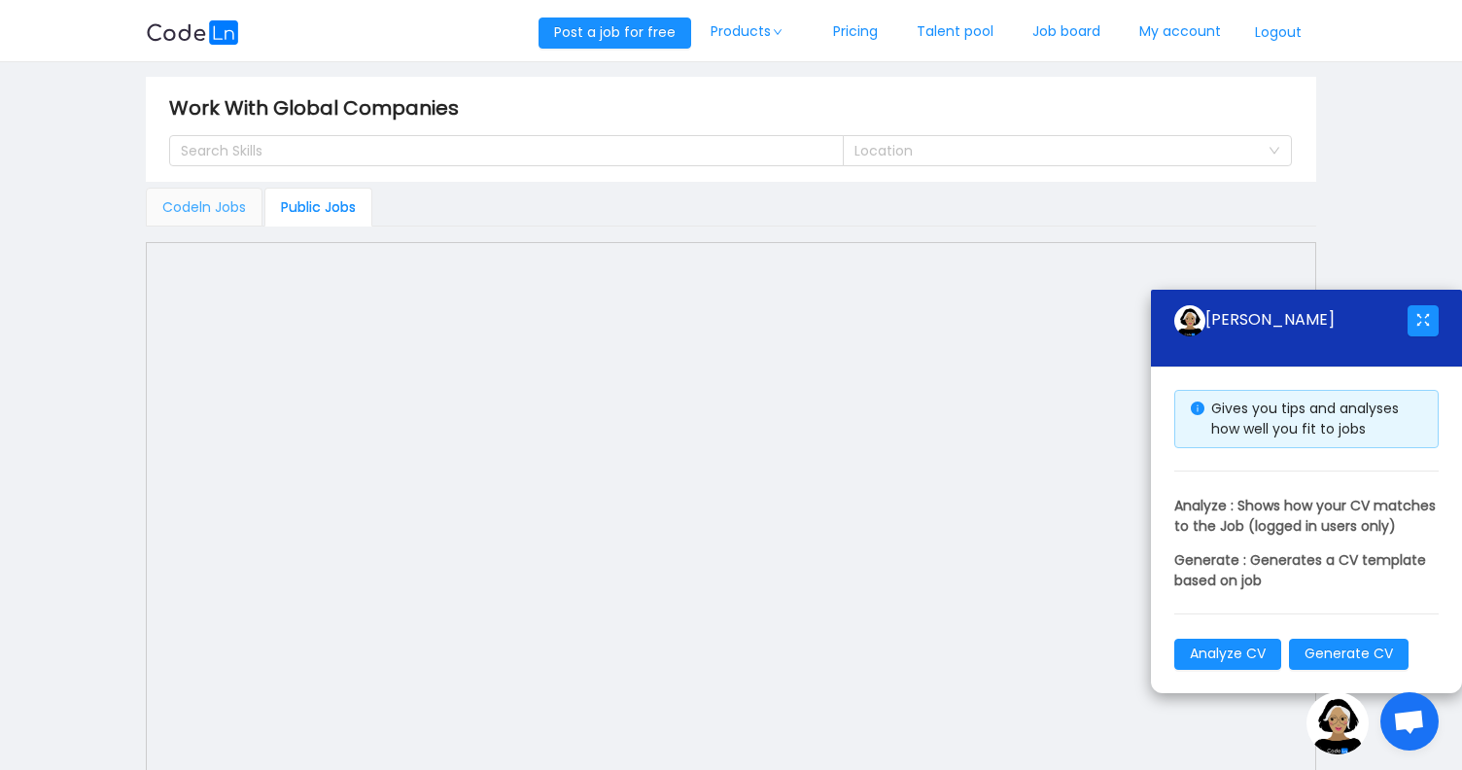
click at [232, 212] on div "Codeln Jobs" at bounding box center [204, 207] width 117 height 39
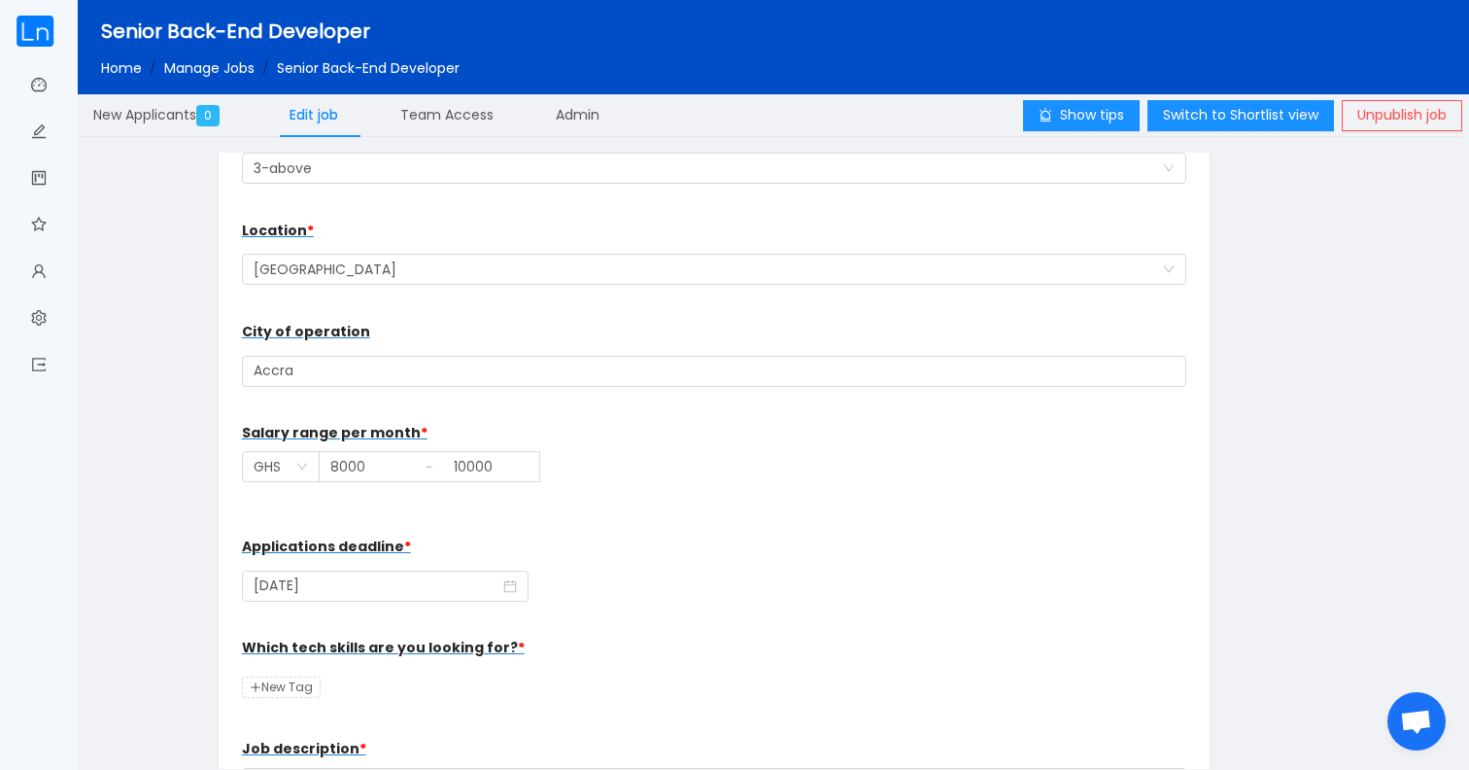
scroll to position [282, 0]
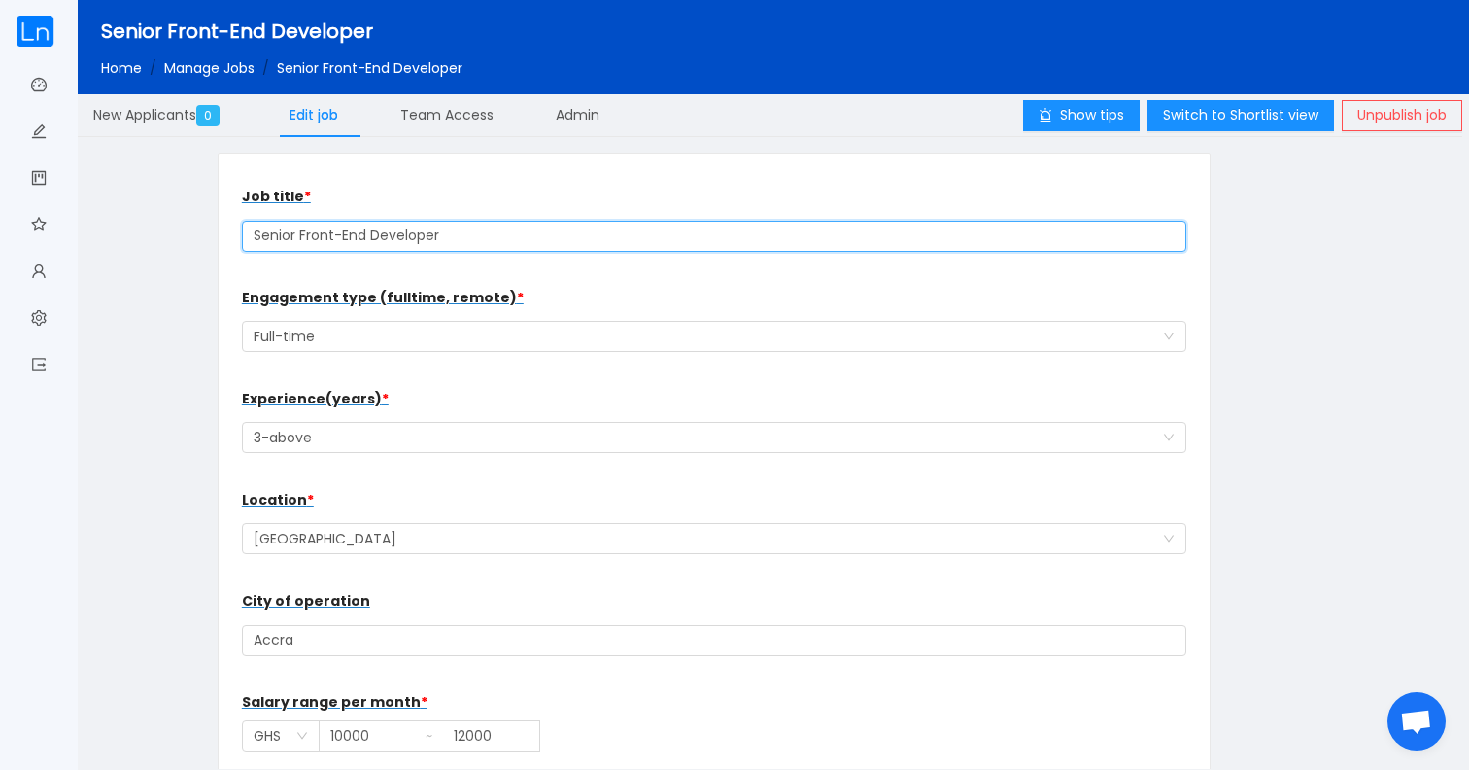
click at [358, 242] on input "Senior Front-End Developer" at bounding box center [714, 236] width 945 height 31
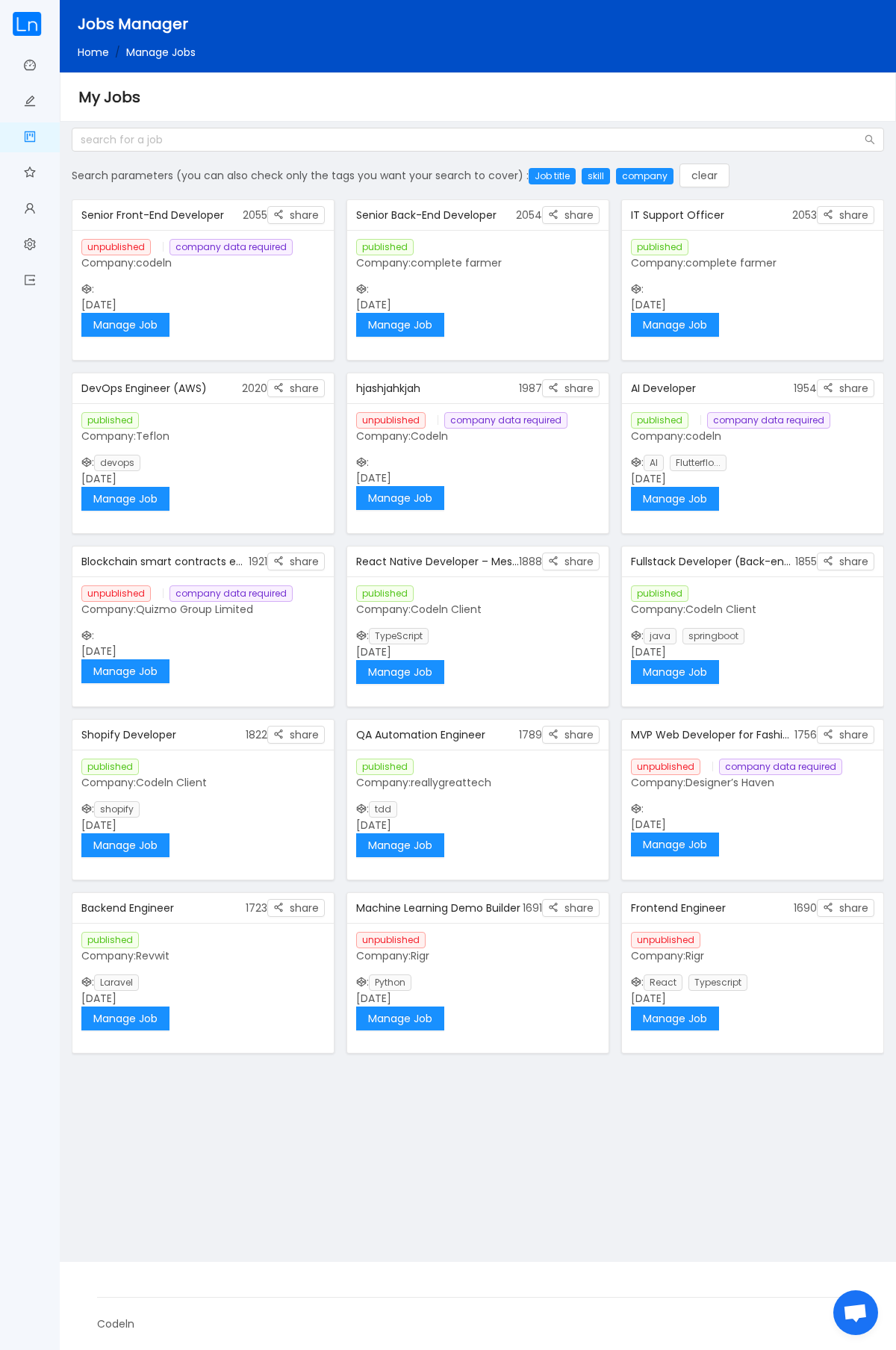
click at [32, 34] on img at bounding box center [27, 24] width 30 height 24
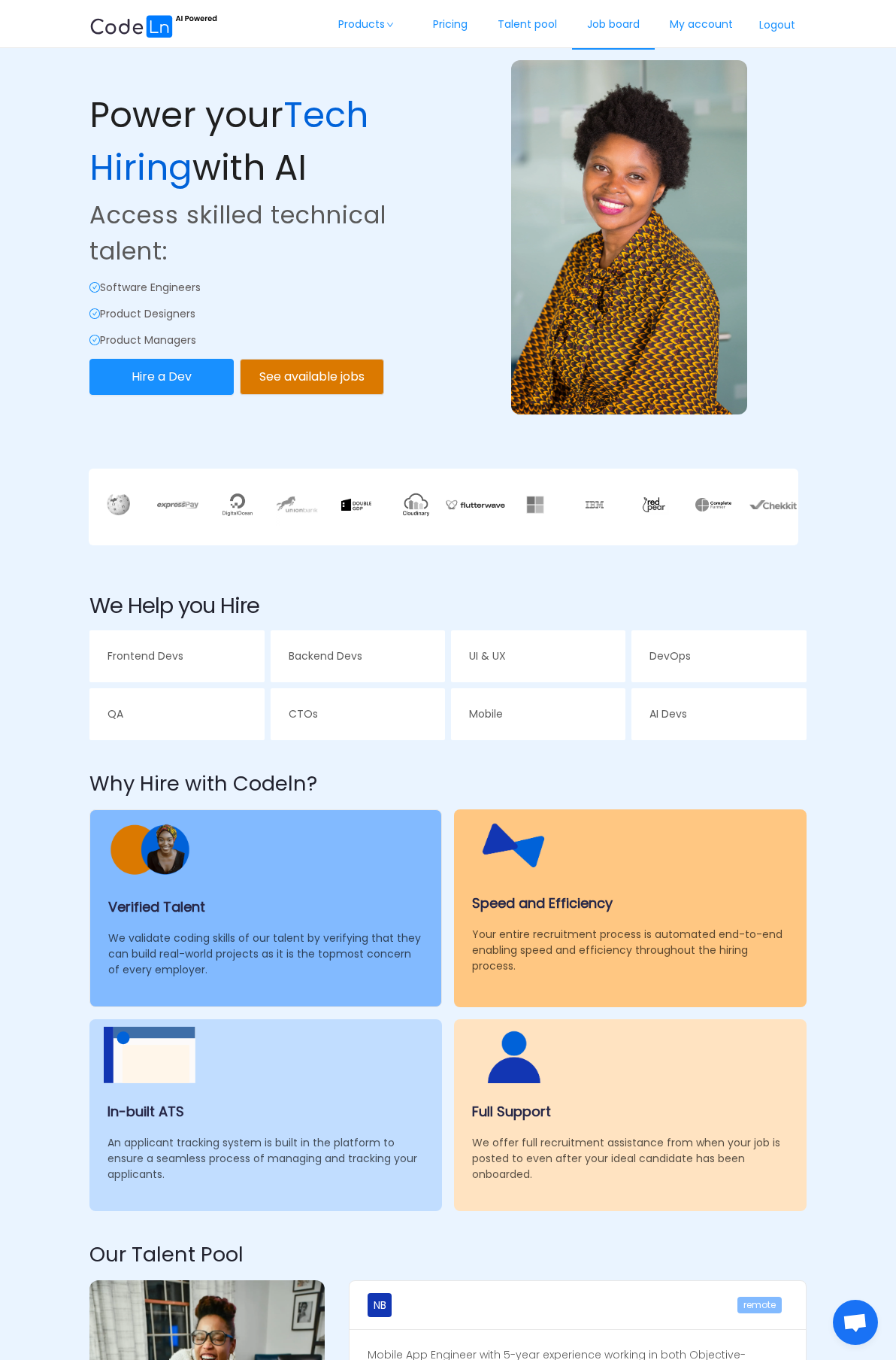
click at [627, 15] on link "Job board" at bounding box center [614, 25] width 83 height 50
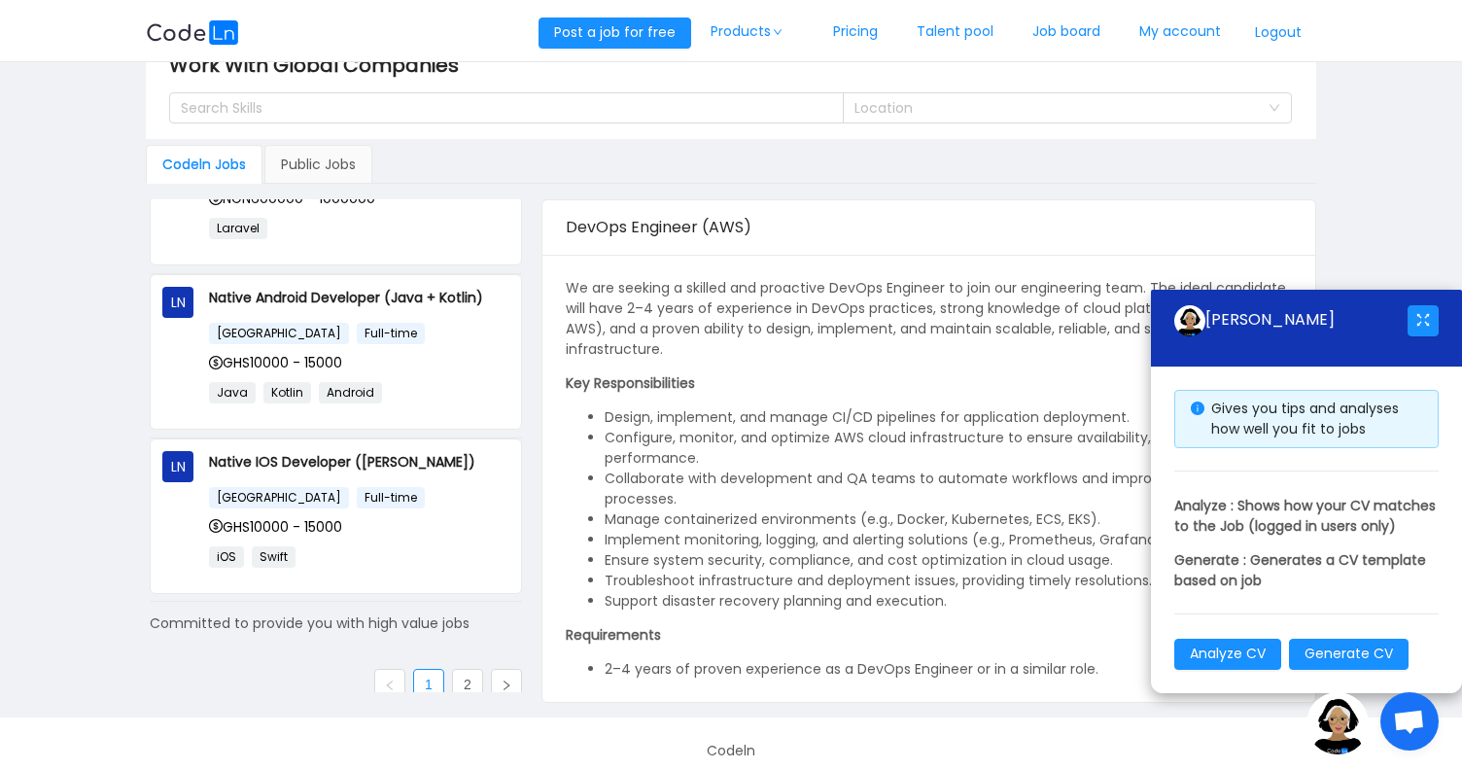
scroll to position [57, 0]
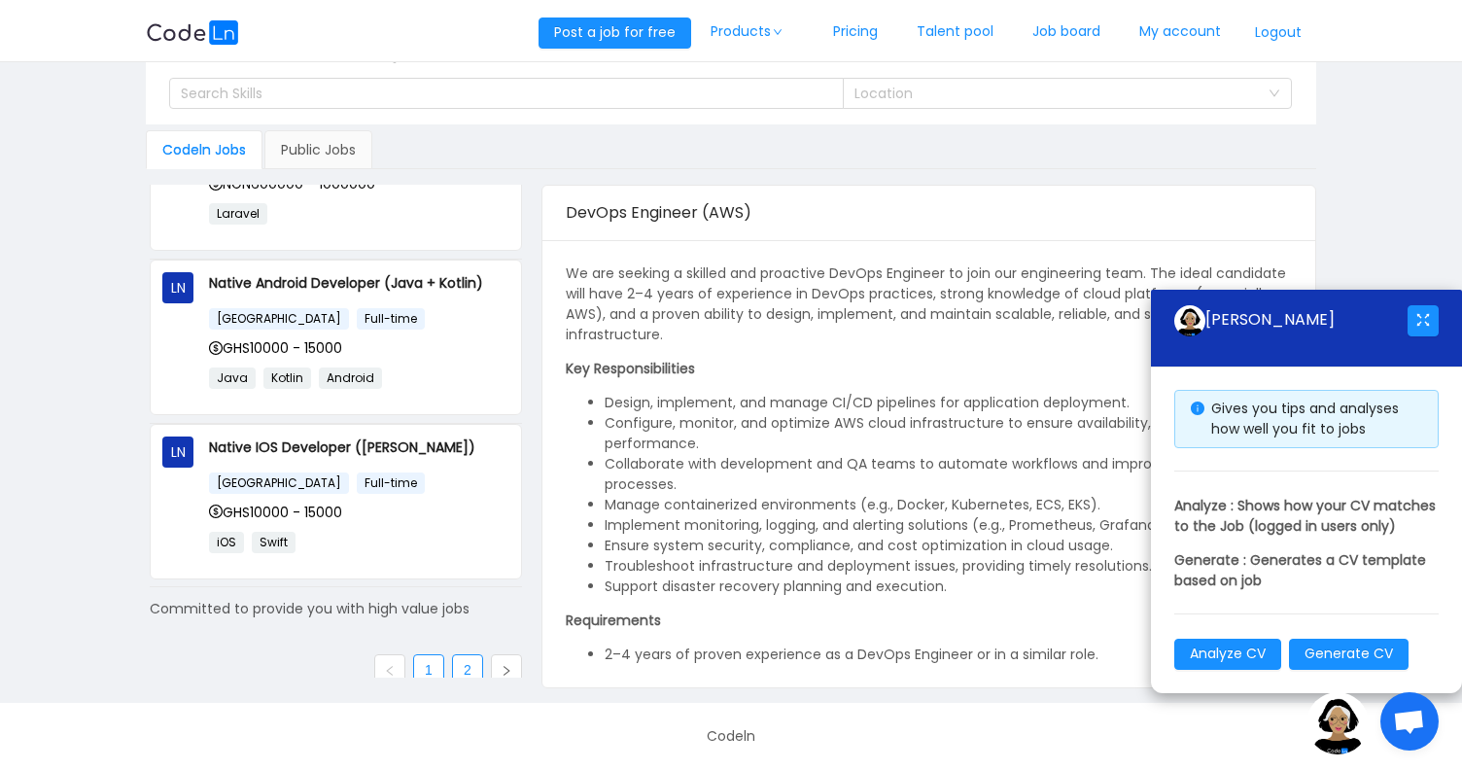
click at [454, 656] on link "2" at bounding box center [467, 669] width 29 height 29
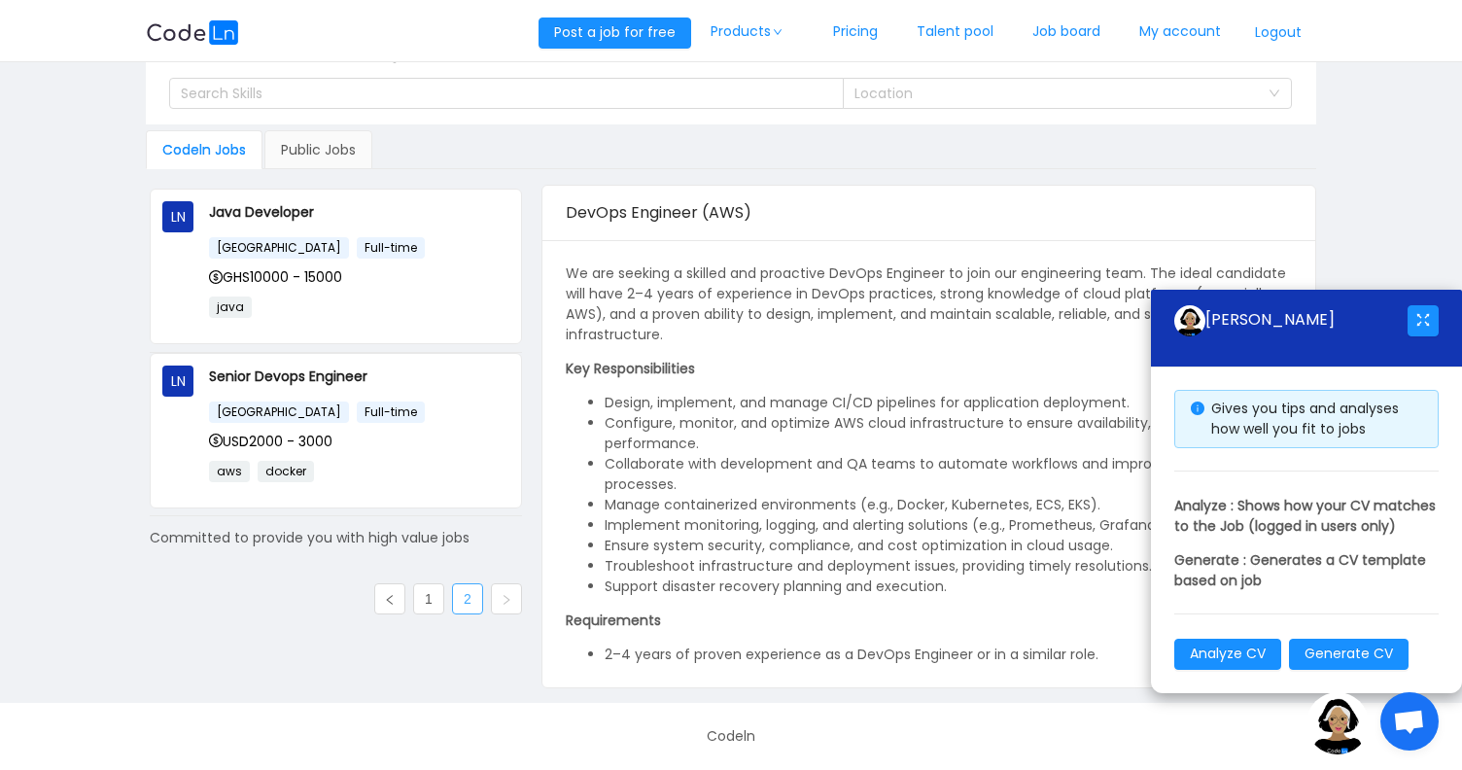
scroll to position [0, 0]
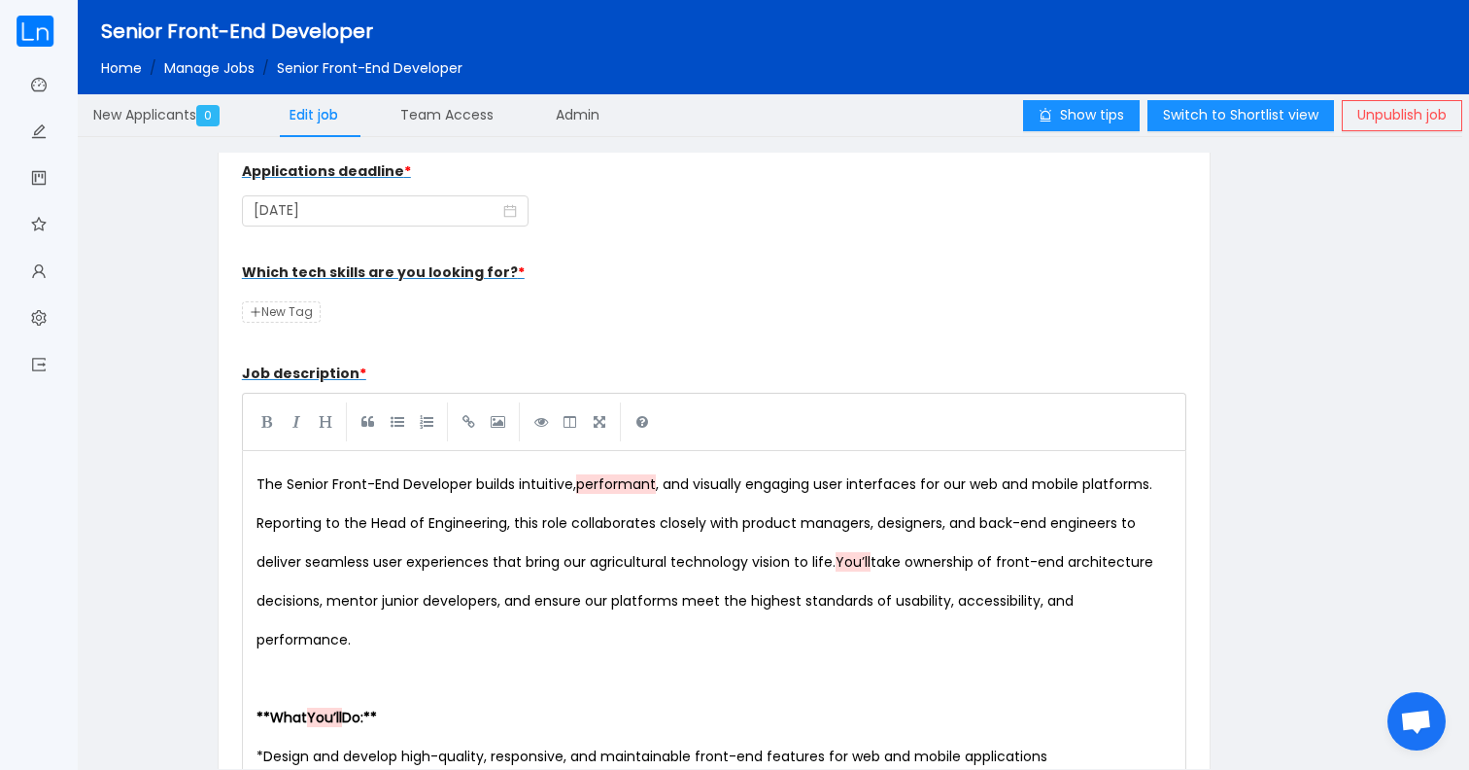
scroll to position [596, 0]
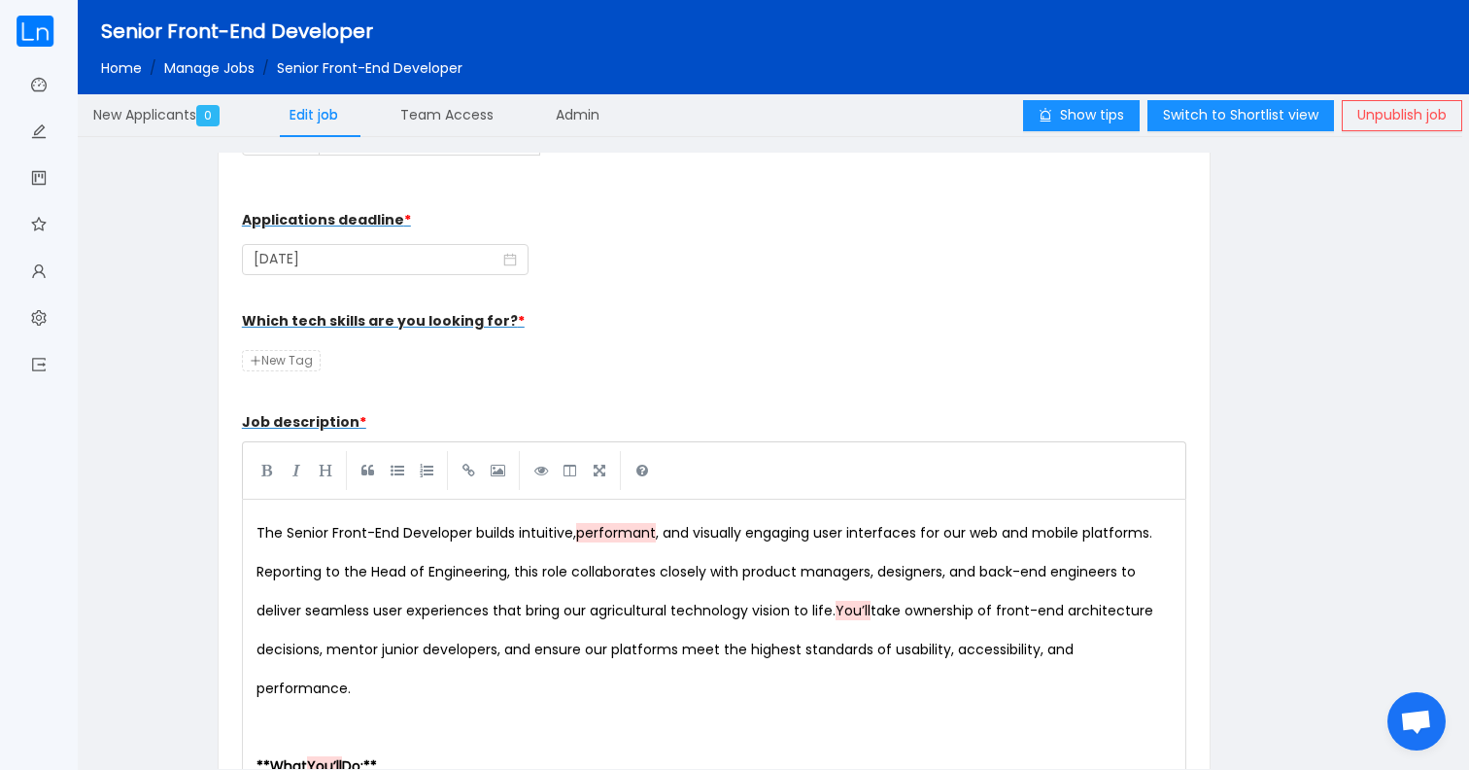
click at [317, 354] on span "New Tag" at bounding box center [281, 360] width 79 height 21
type input "react js"
click at [469, 350] on div "Which tech skills are you looking for? * react js New Tag" at bounding box center [714, 340] width 945 height 78
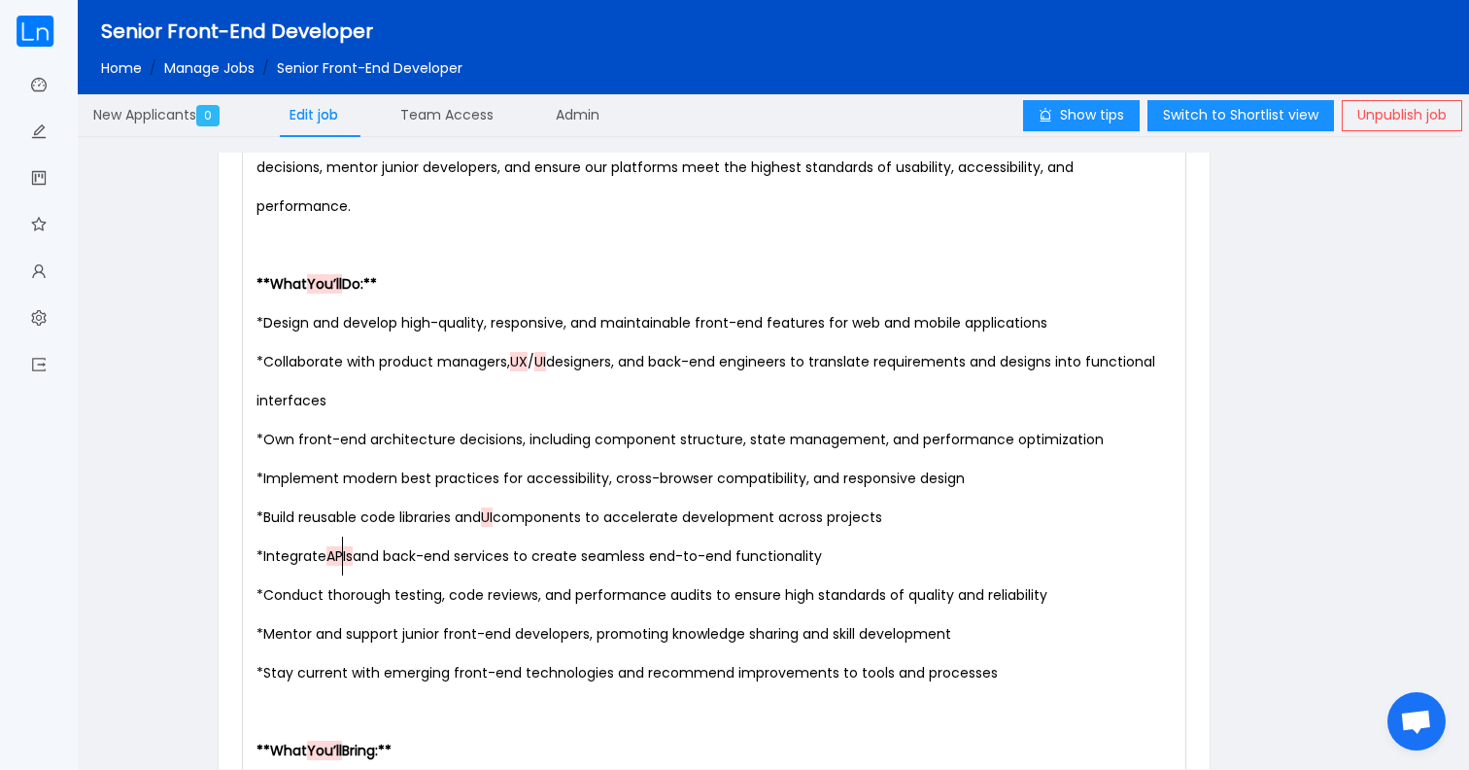
scroll to position [7, 0]
click at [341, 561] on div "xxxxxxxxxx The Senior Front-End Developer builds intuitive, performant , and vi…" at bounding box center [714, 400] width 923 height 739
type textarea "APIs"
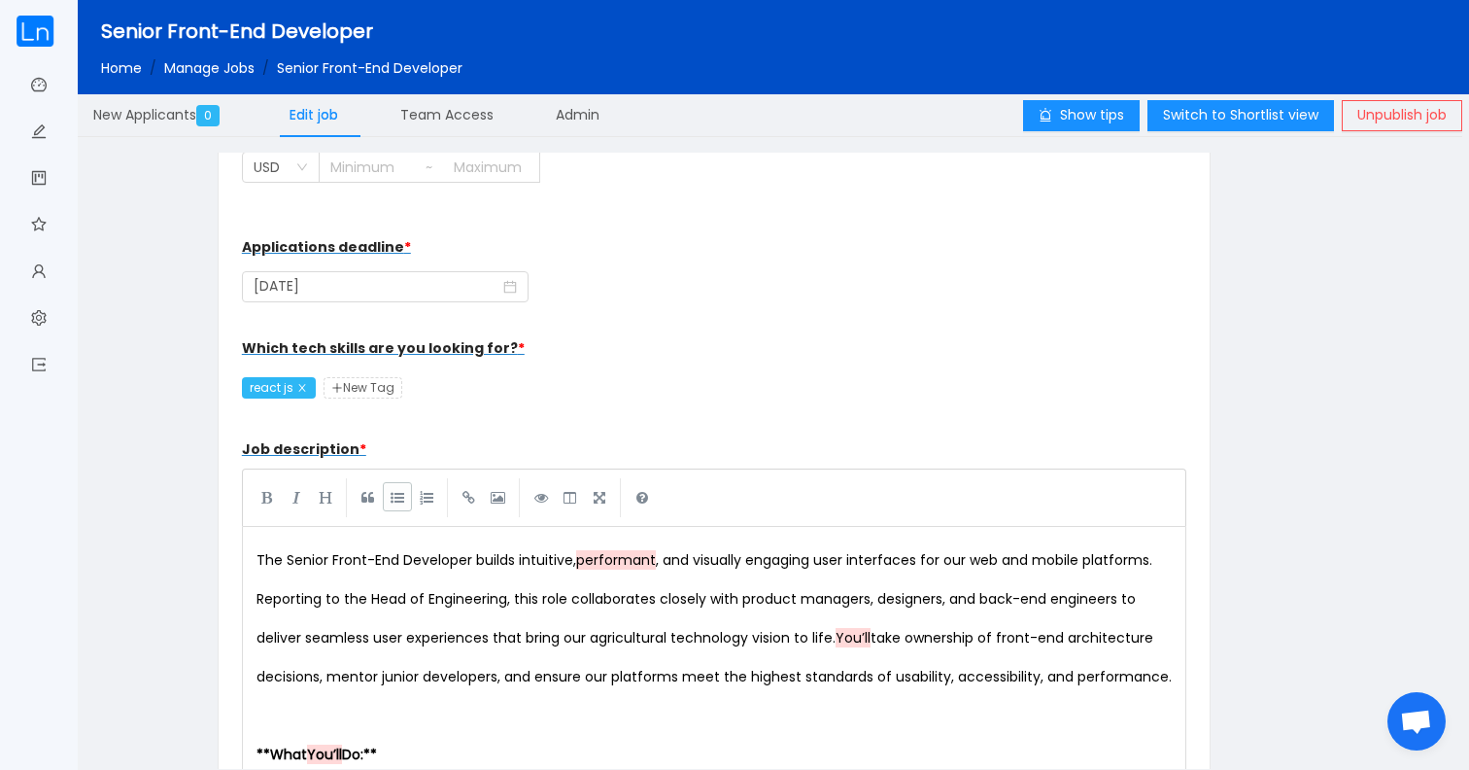
scroll to position [548, 0]
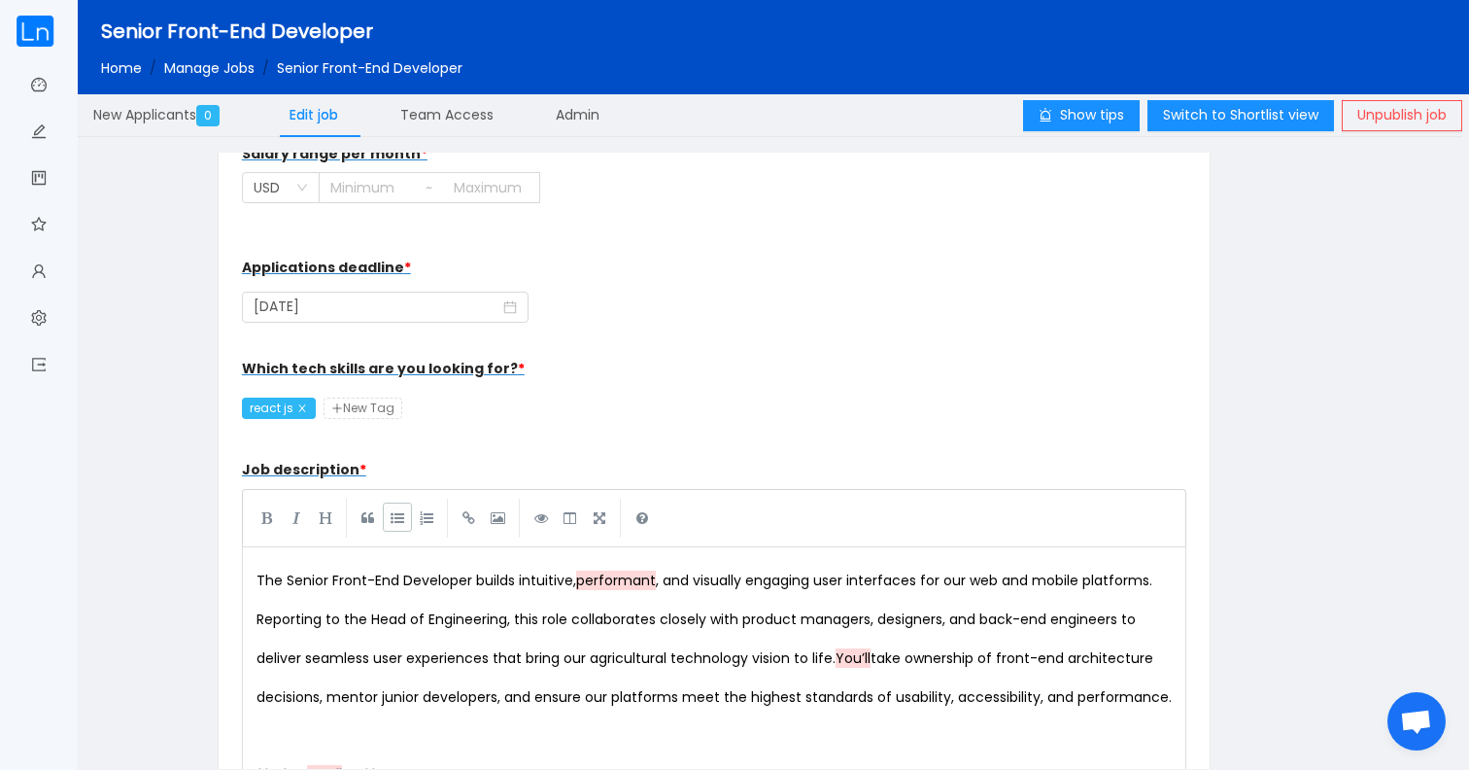
click at [368, 397] on span "New Tag" at bounding box center [363, 407] width 79 height 21
type input "APIs"
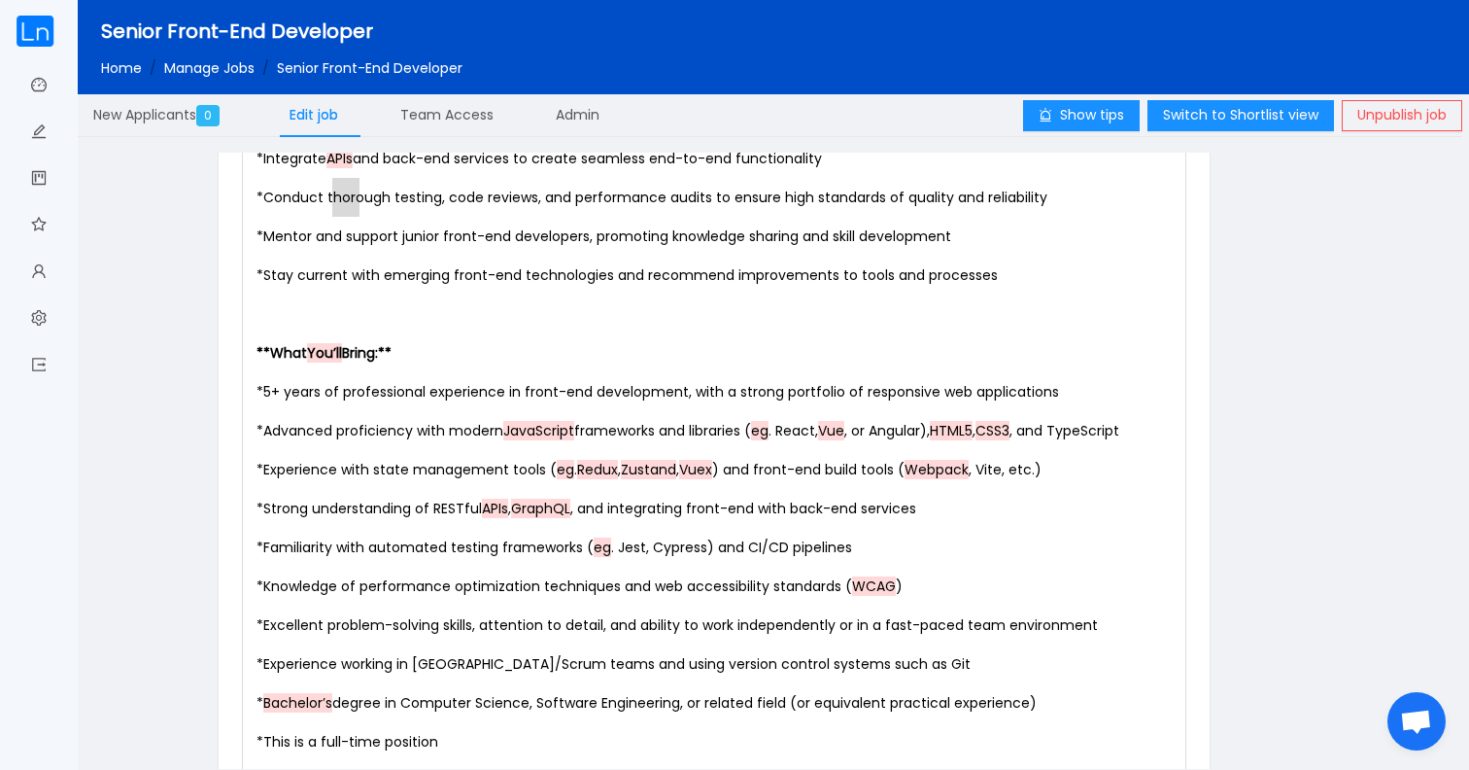
scroll to position [1455, 0]
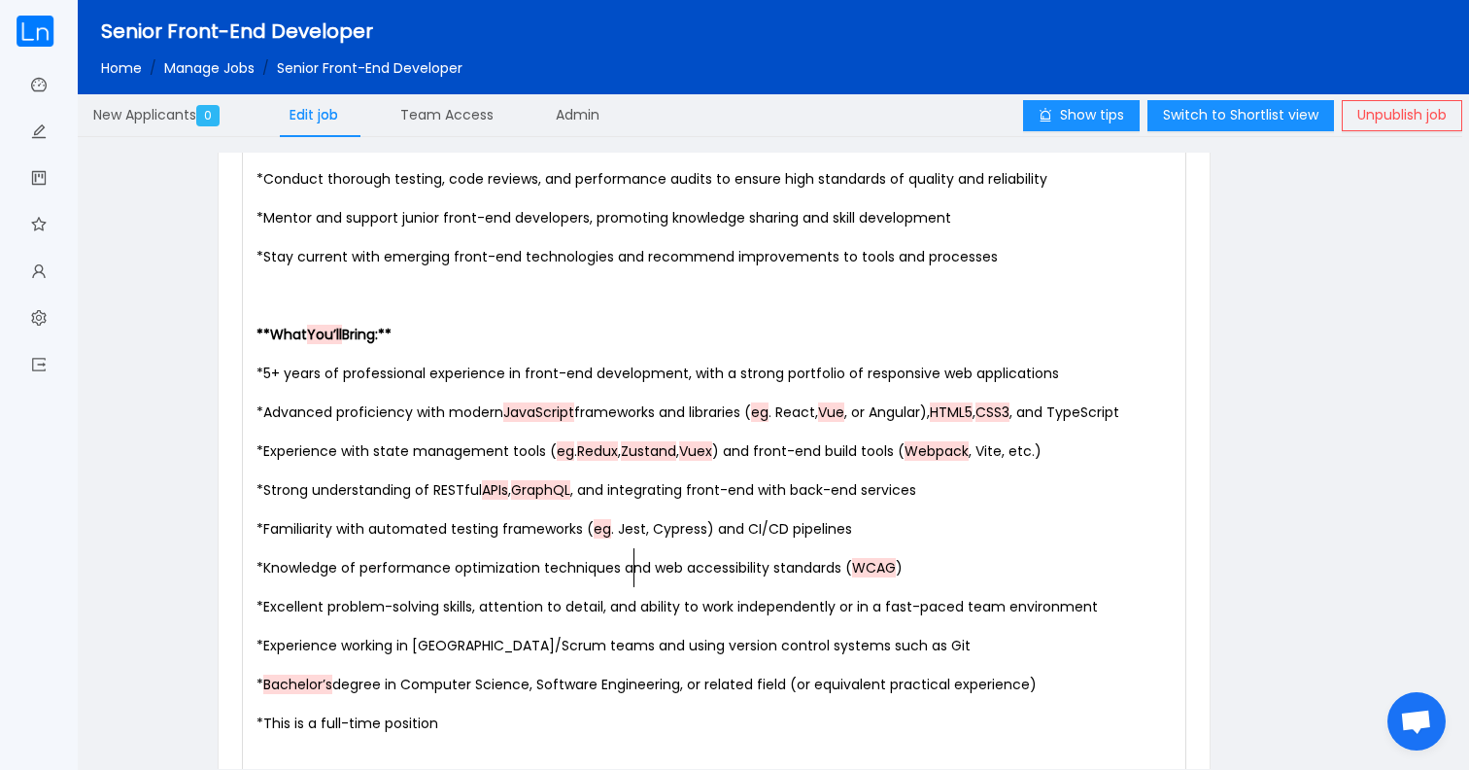
click at [632, 569] on div "x The Senior Front-End Developer builds intuitive, performant , and visually en…" at bounding box center [718, 315] width 931 height 1322
type textarea "Jest"
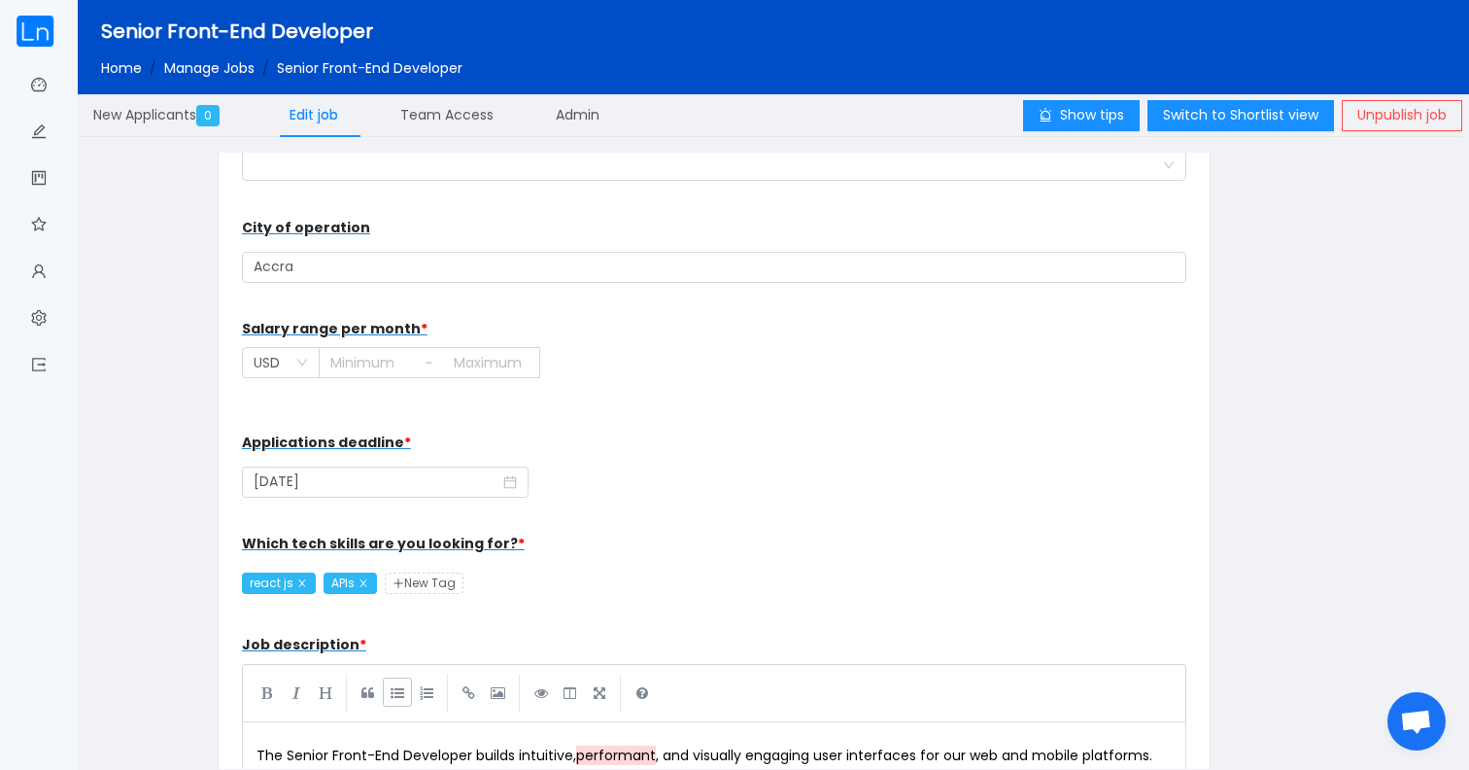
scroll to position [262, 0]
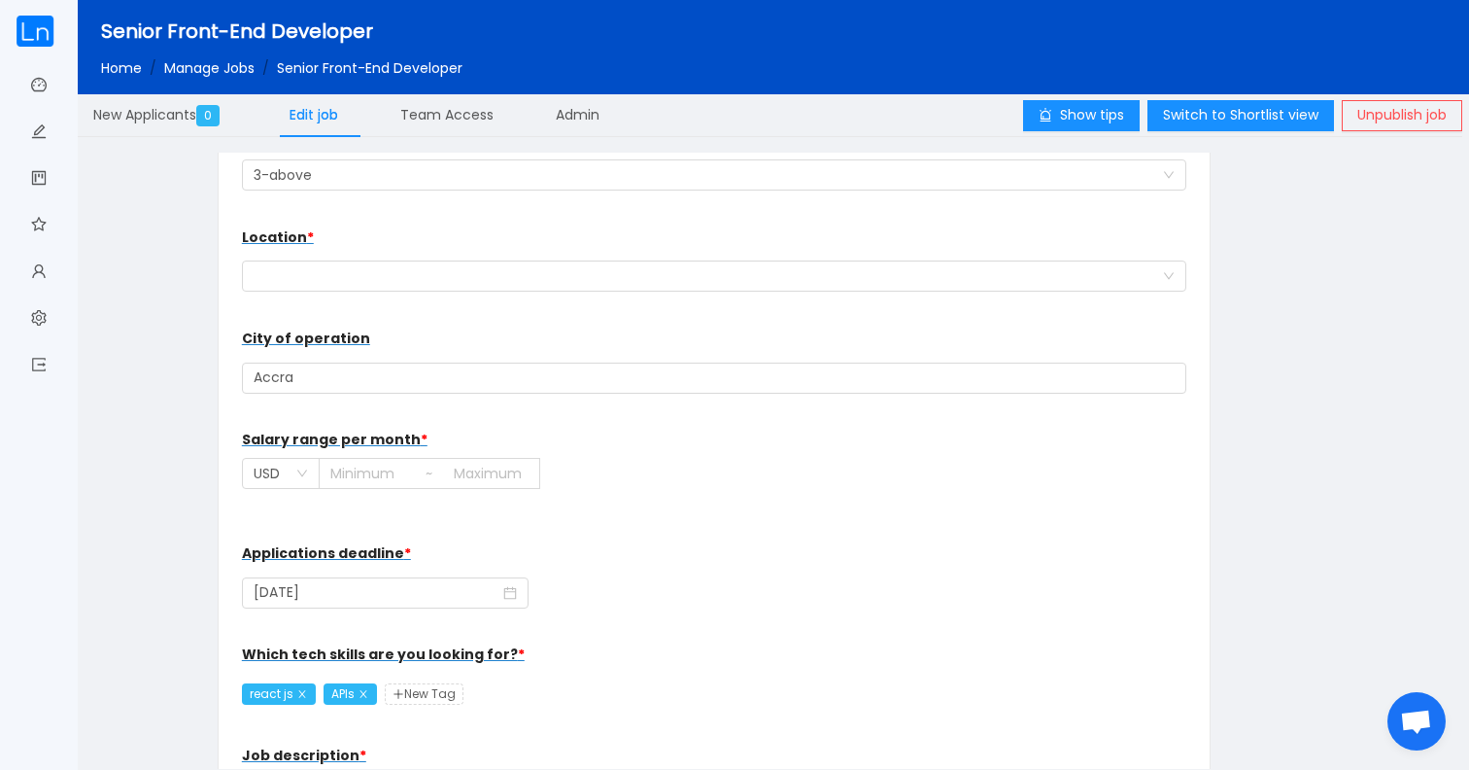
click at [431, 708] on div "Which tech skills are you looking for? * react js APIs New Tag" at bounding box center [714, 674] width 945 height 78
click at [439, 686] on span "New Tag" at bounding box center [424, 693] width 79 height 21
type input "Jest"
click at [616, 669] on div "Which tech skills are you looking for? * react js APIs Jest New Tag" at bounding box center [714, 674] width 945 height 78
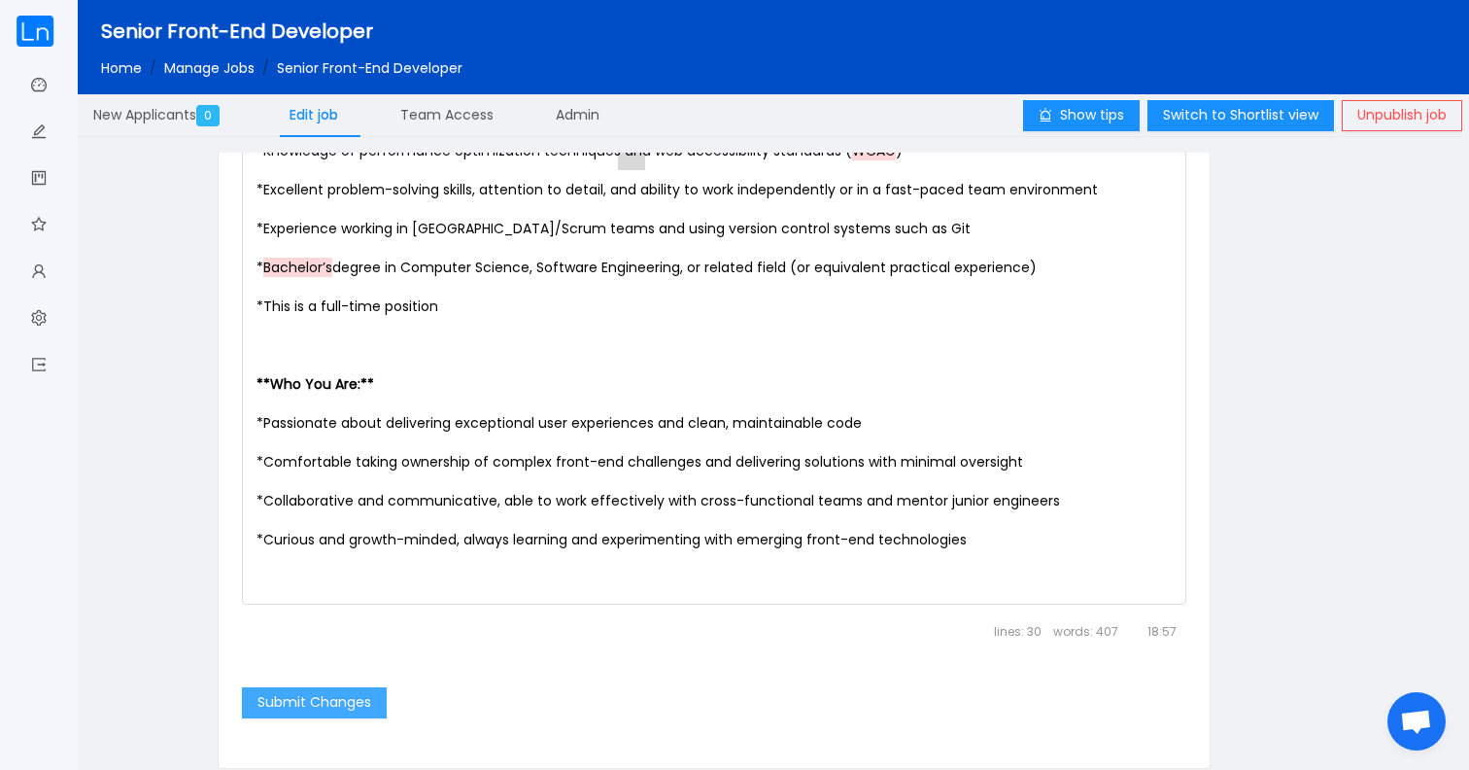
click at [350, 709] on button "Submit Changes" at bounding box center [314, 702] width 145 height 31
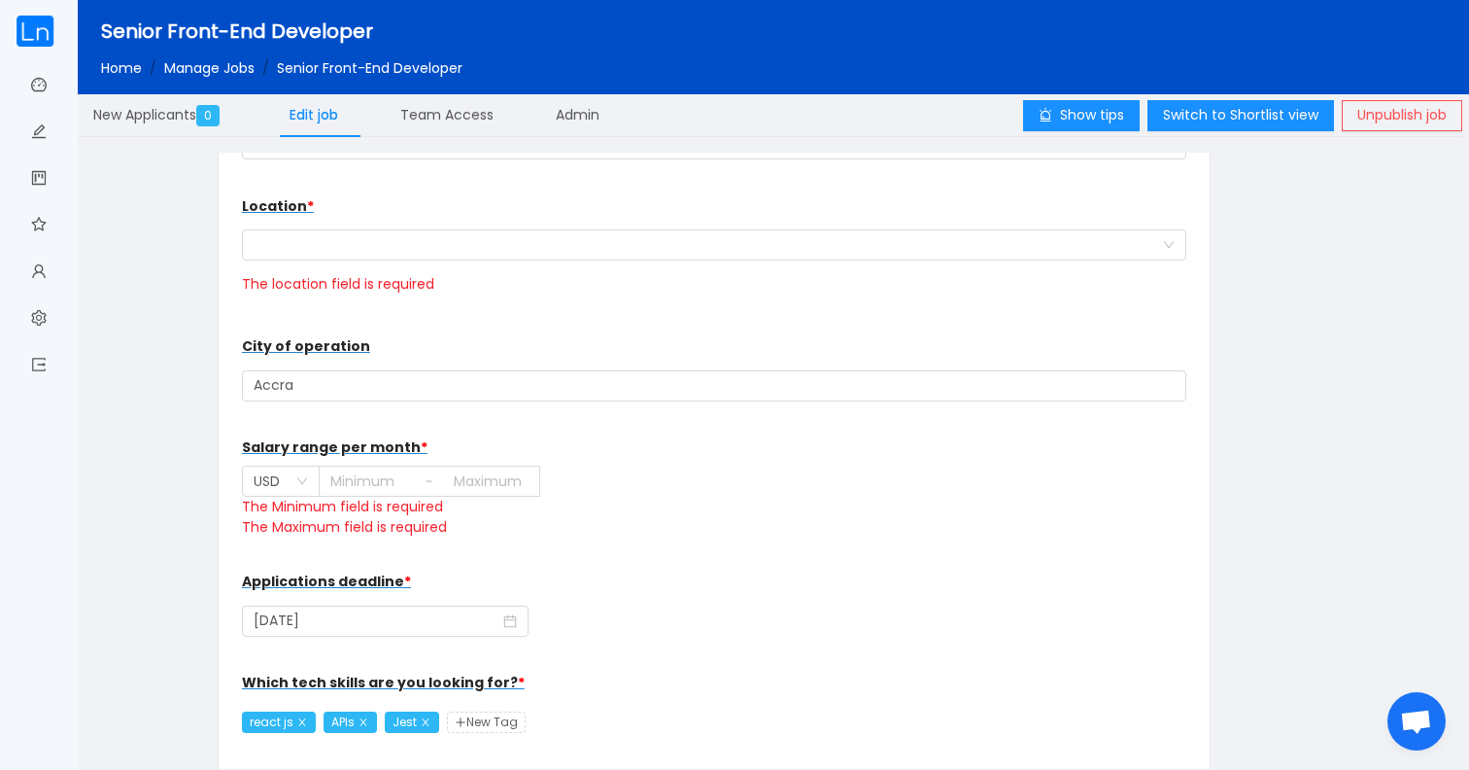
scroll to position [309, 0]
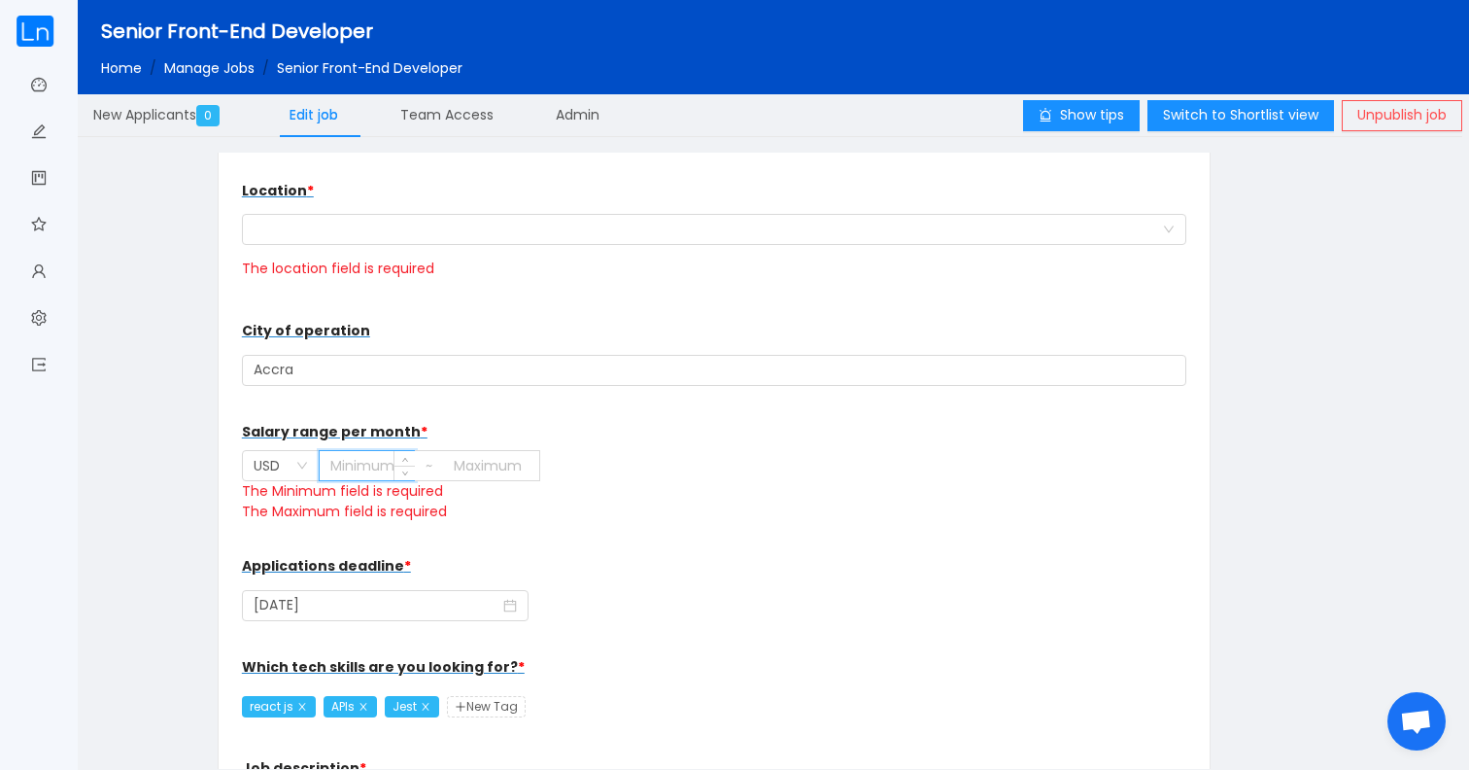
click at [391, 467] on input at bounding box center [367, 465] width 95 height 29
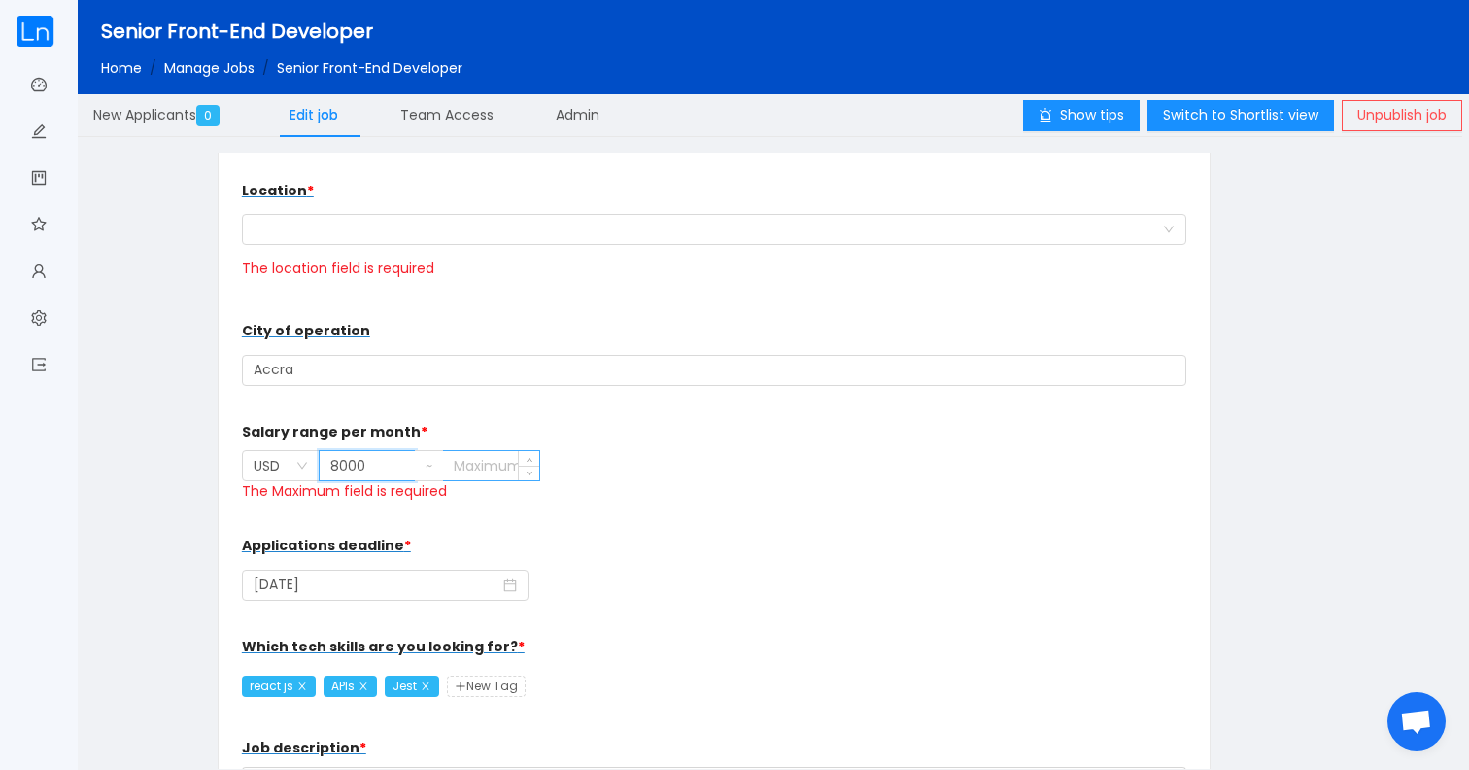
type input "8000"
click at [484, 473] on input at bounding box center [491, 465] width 96 height 29
type input "10000"
click at [599, 560] on div "Applications deadline * 2025-11-30" at bounding box center [714, 565] width 945 height 78
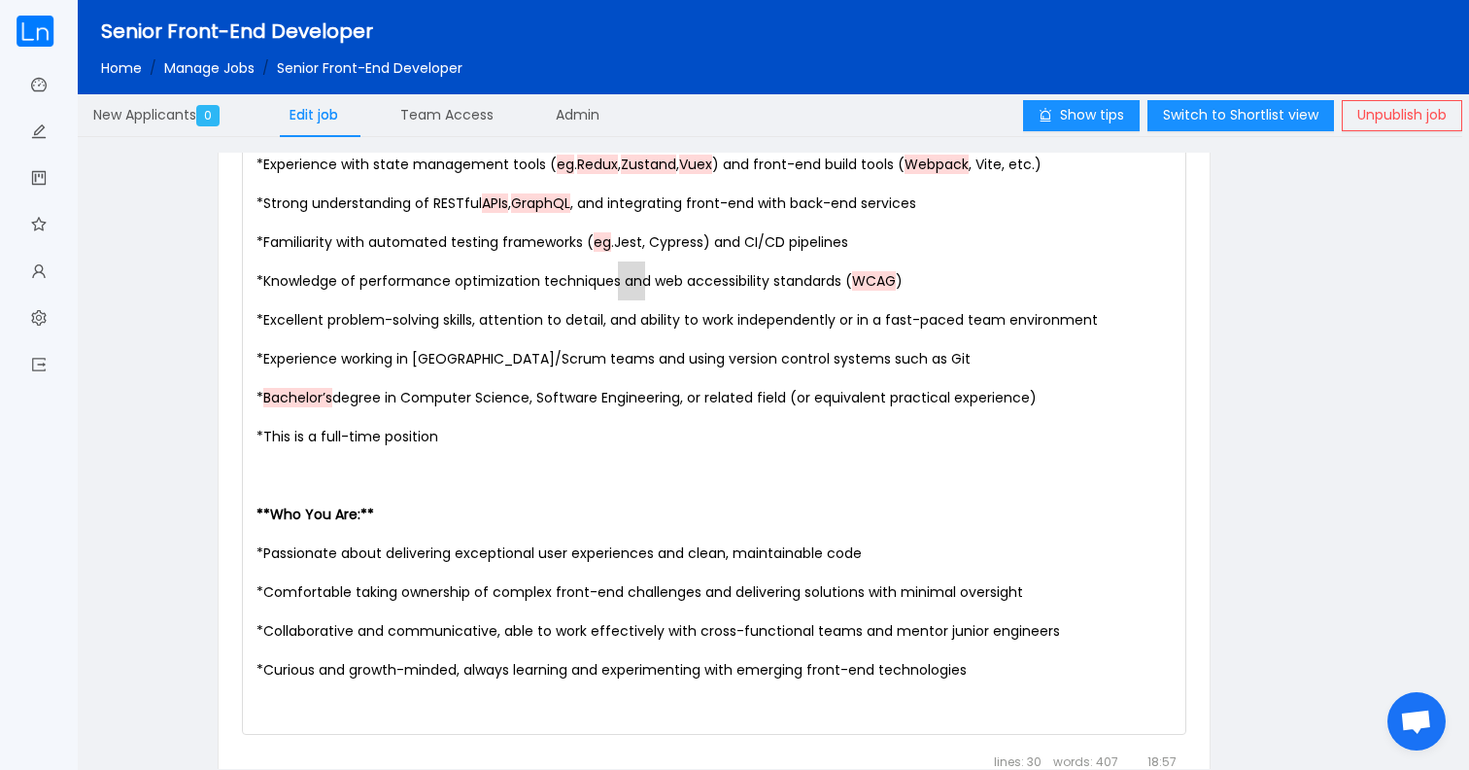
scroll to position [1926, 0]
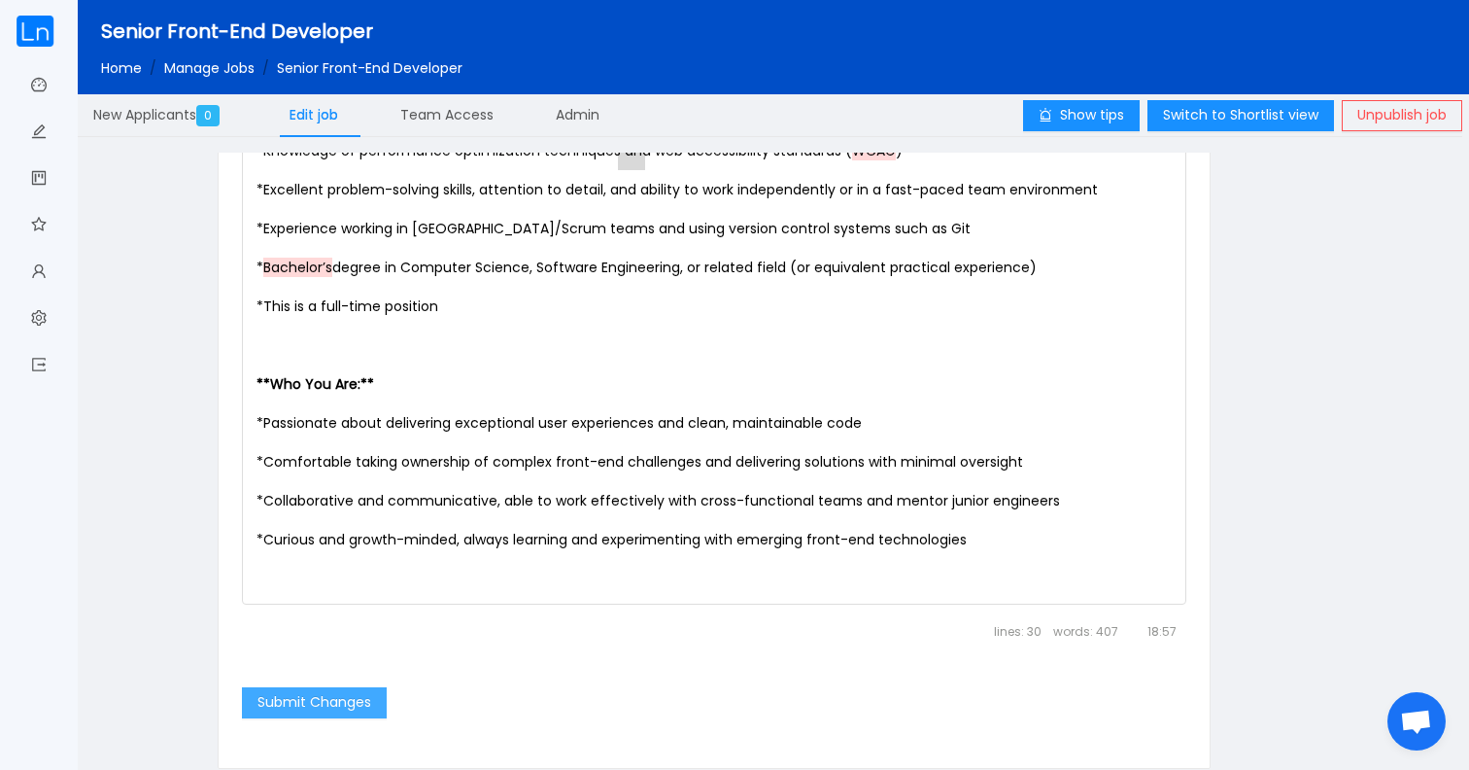
click at [329, 697] on button "Submit Changes" at bounding box center [314, 702] width 145 height 31
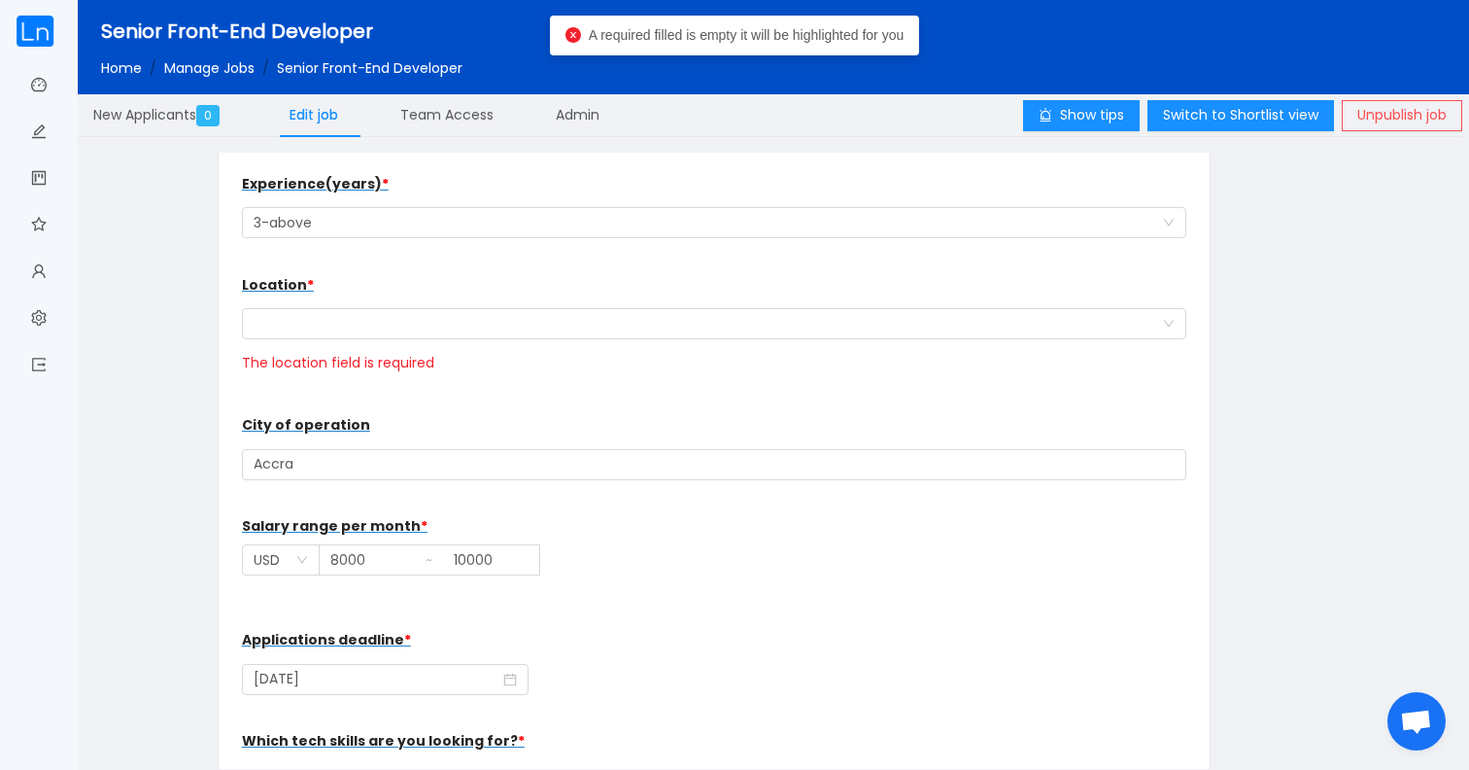
scroll to position [239, 0]
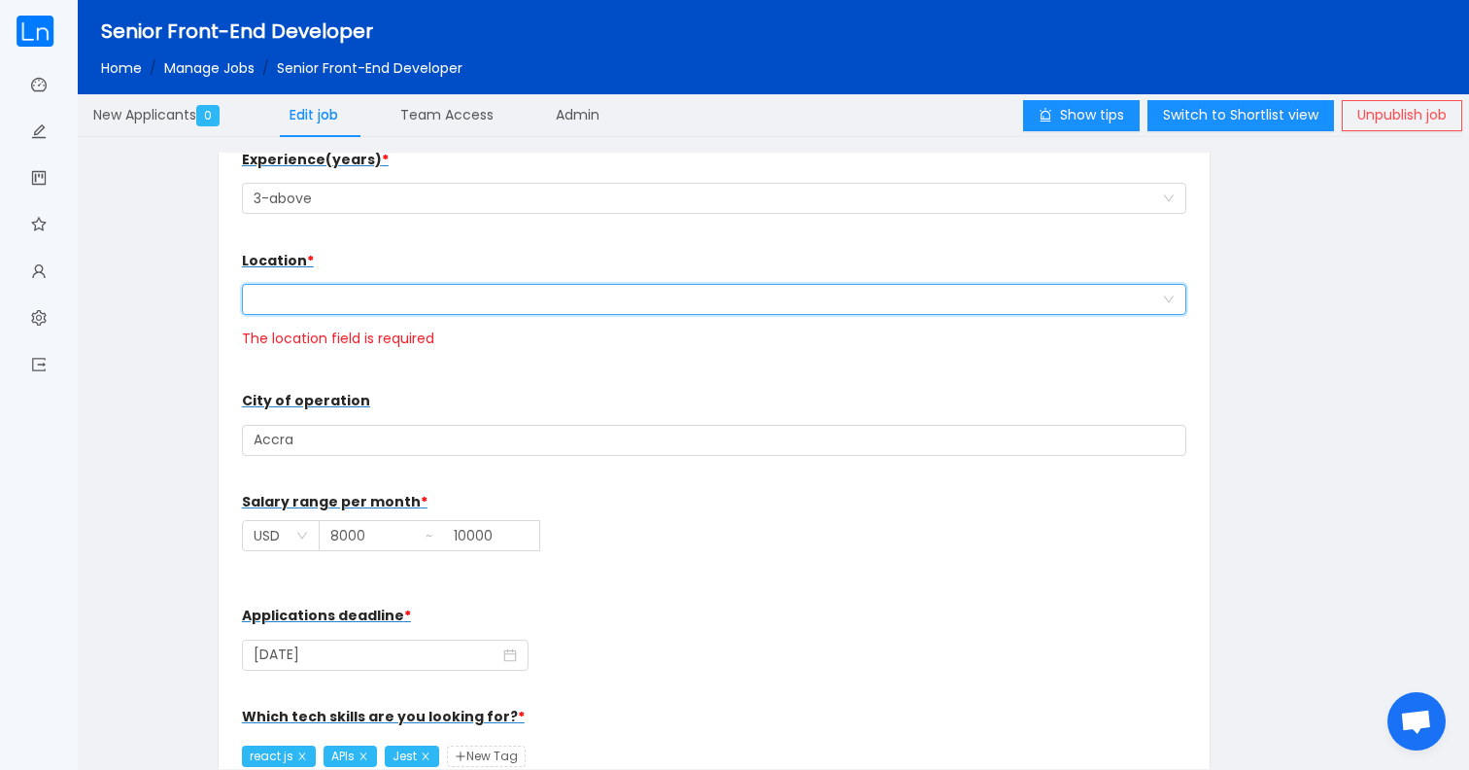
click at [383, 302] on div at bounding box center [708, 299] width 909 height 29
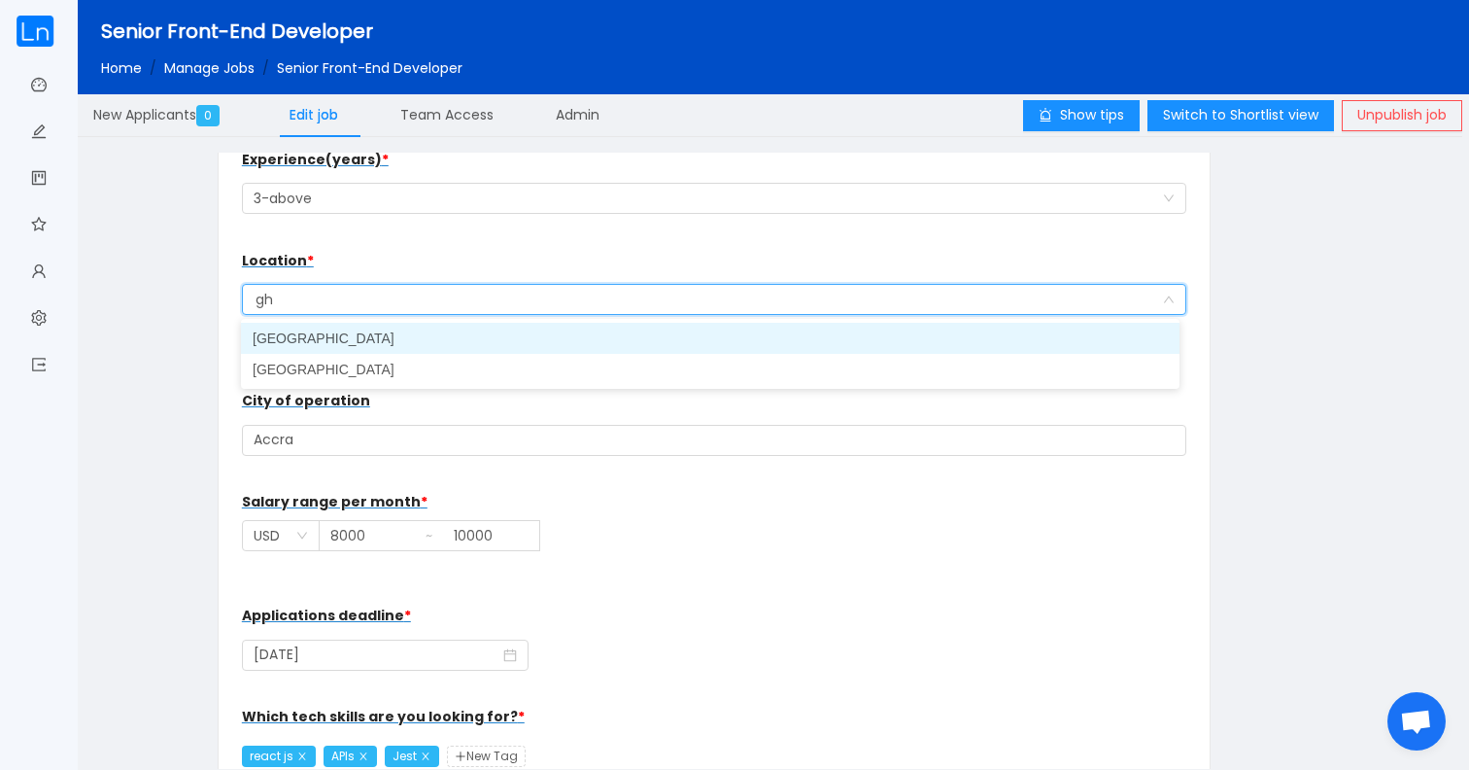
type input "gha"
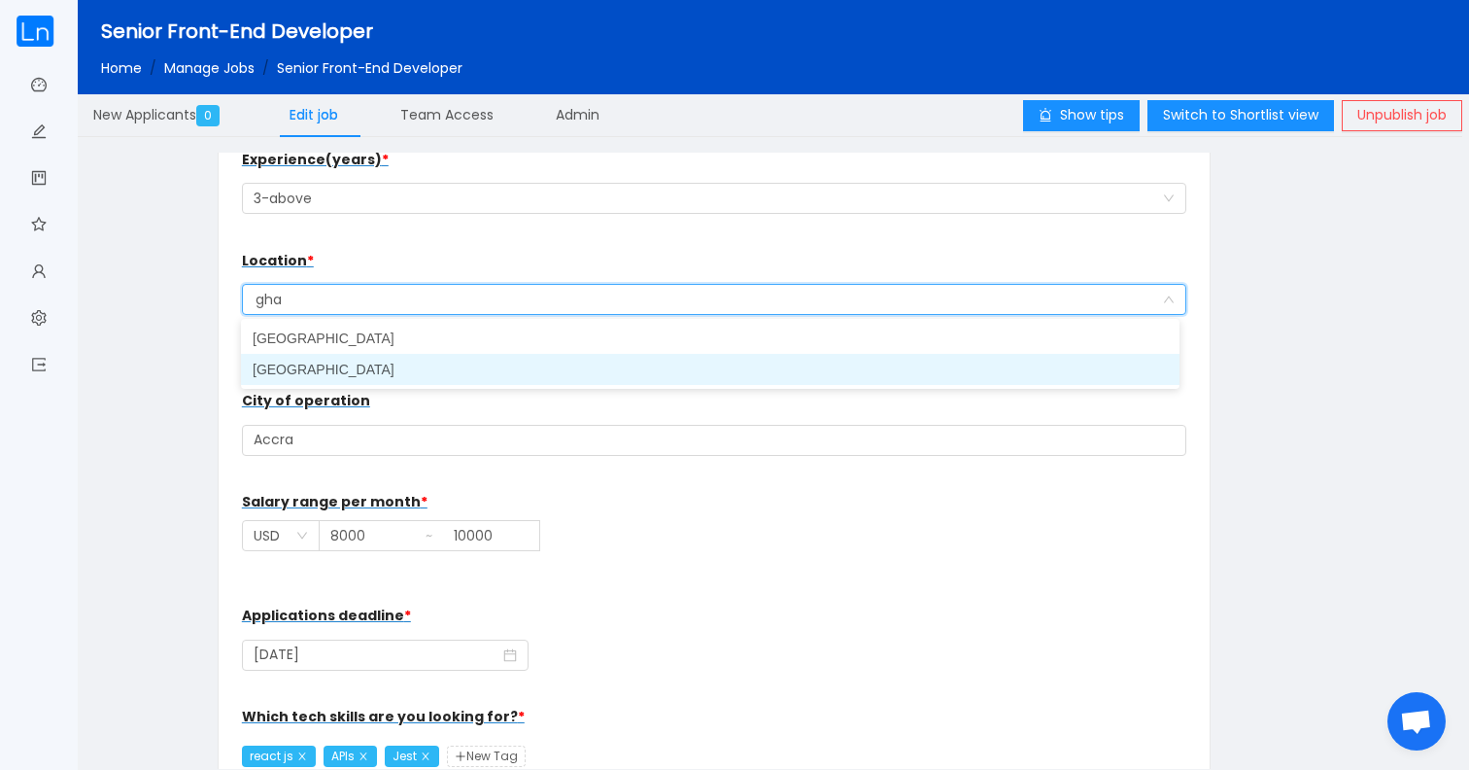
click at [363, 362] on li "[GEOGRAPHIC_DATA]" at bounding box center [710, 369] width 939 height 31
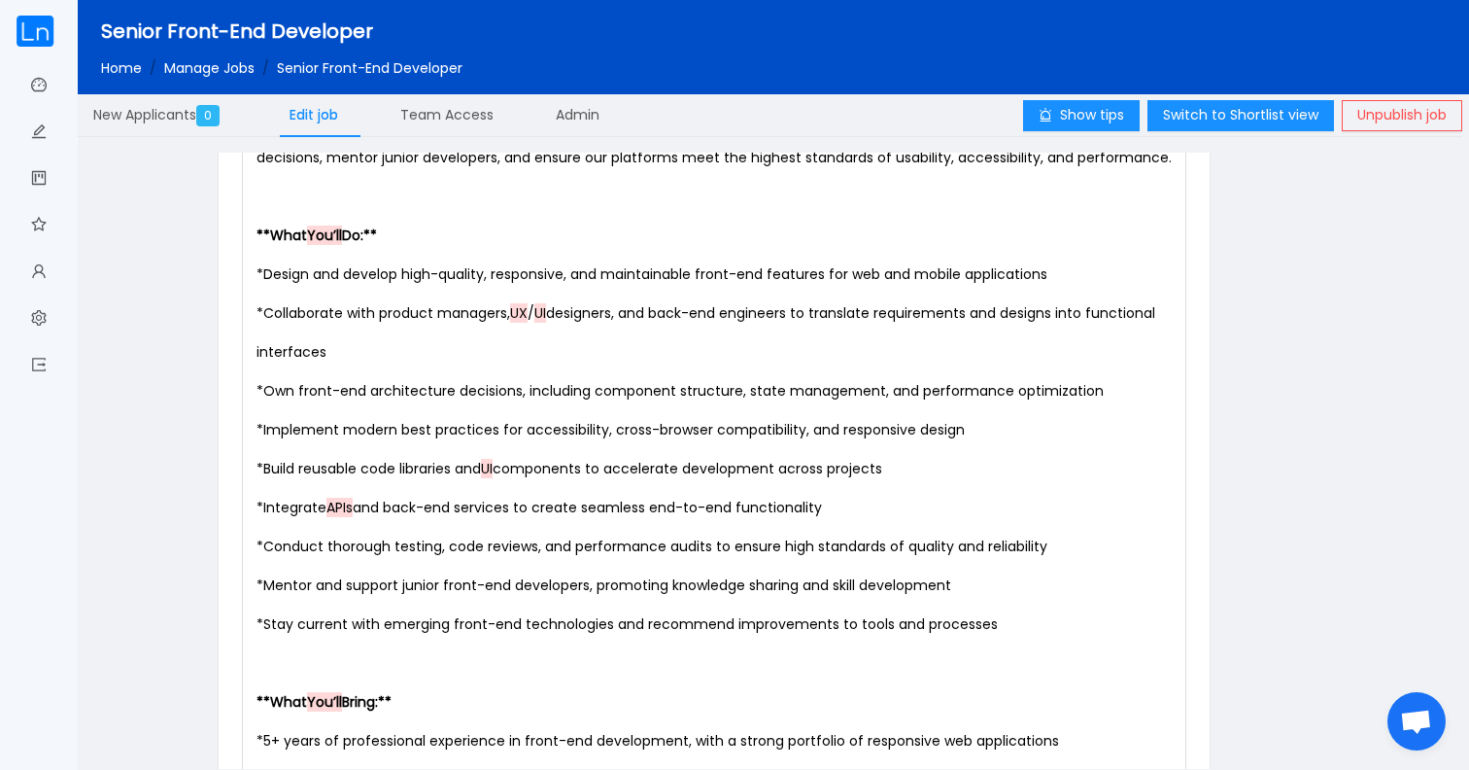
scroll to position [1887, 0]
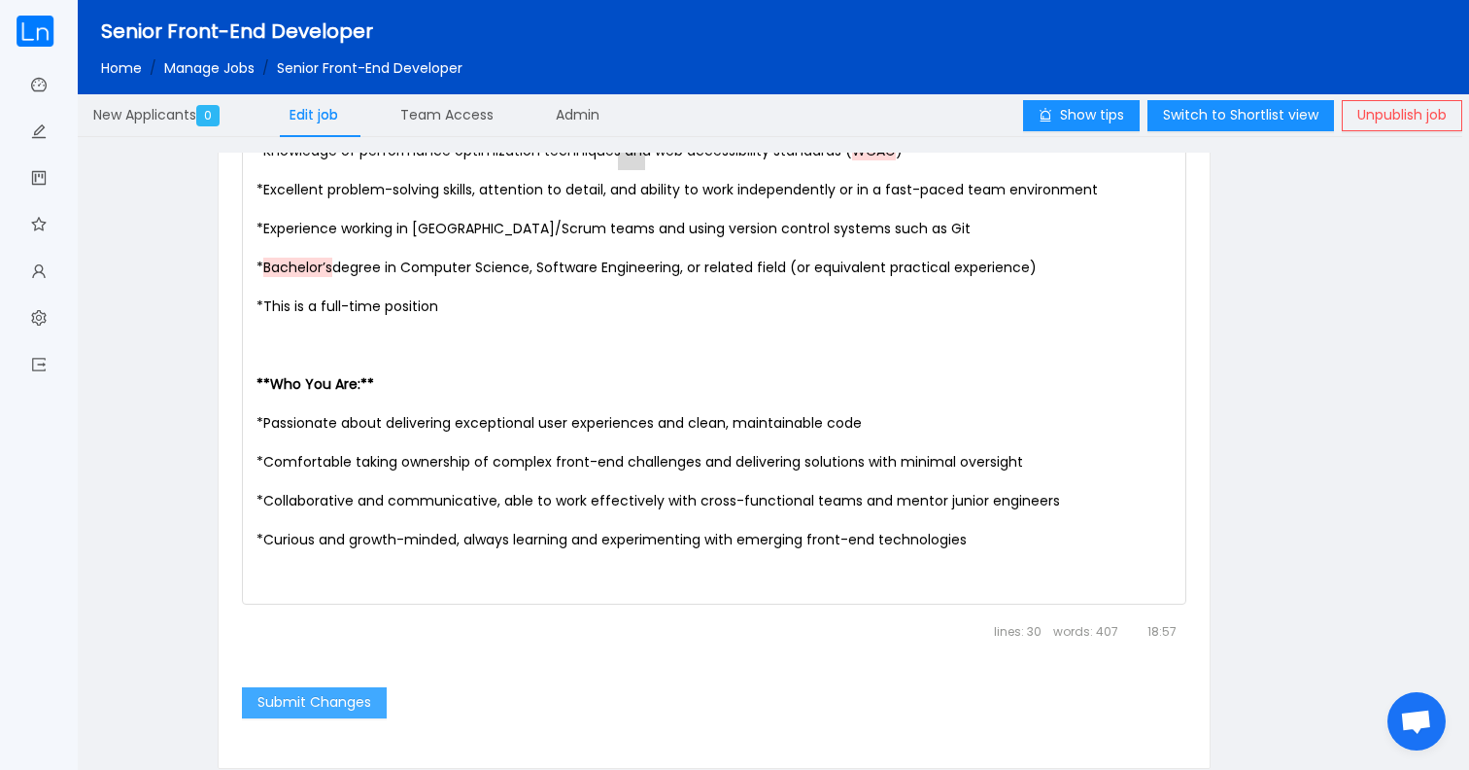
click at [320, 703] on button "Submit Changes" at bounding box center [314, 702] width 145 height 31
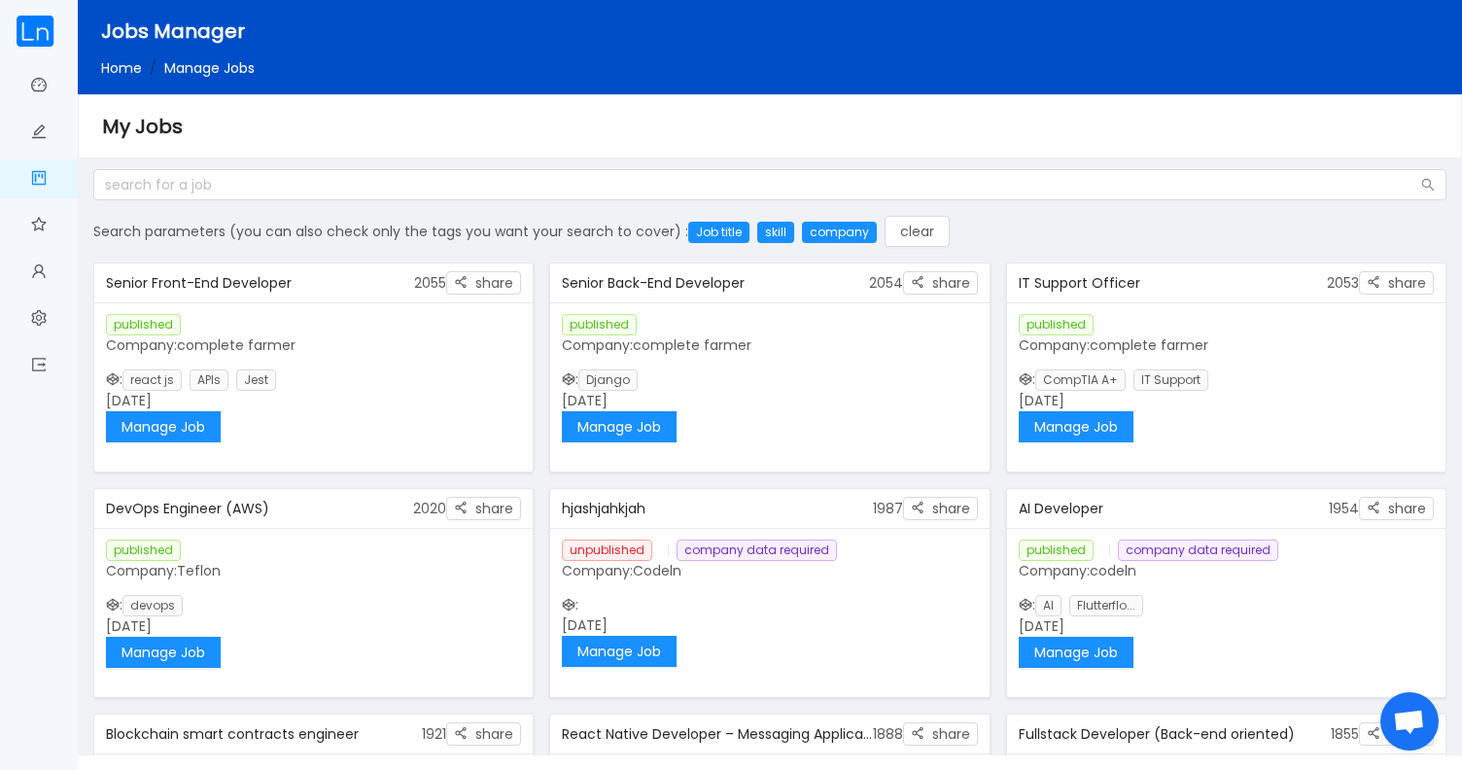
click at [565, 143] on div "My Jobs" at bounding box center [770, 126] width 1384 height 64
